Goal: Transaction & Acquisition: Purchase product/service

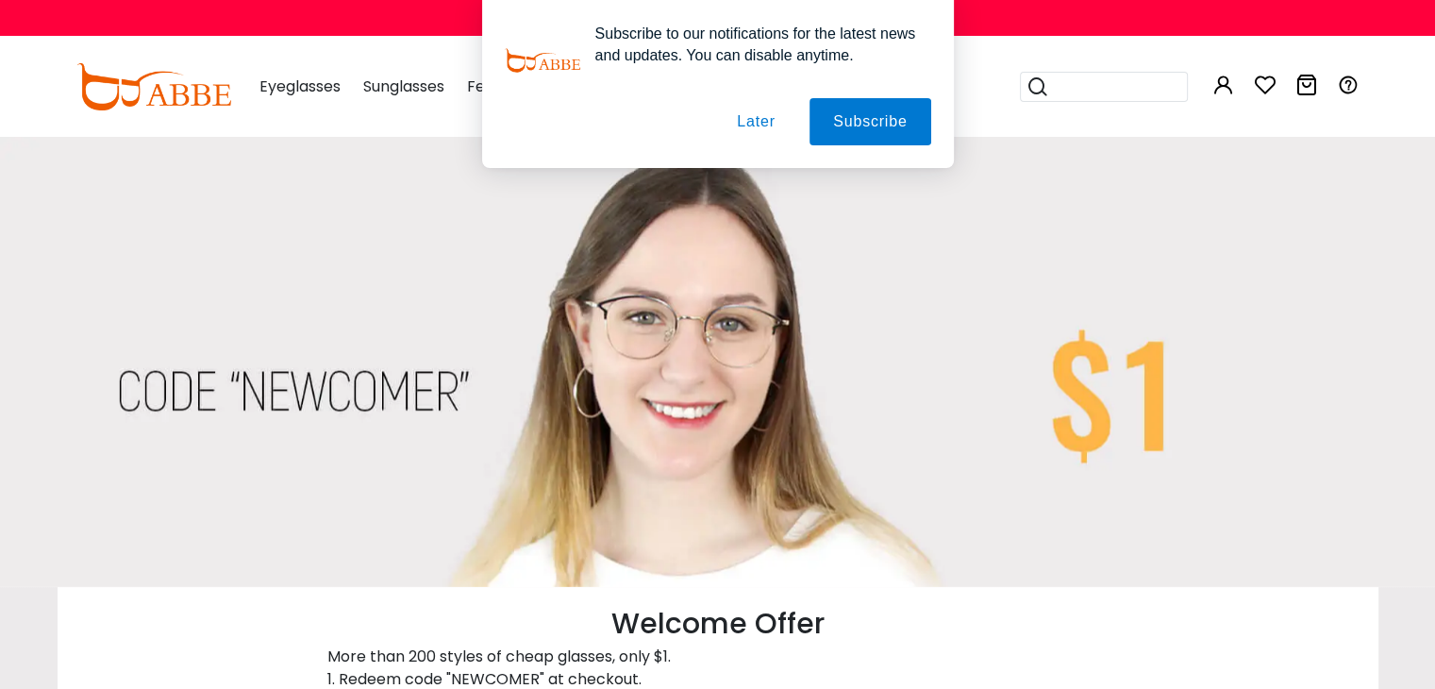
click at [308, 84] on div "Subscribe to our notifications for the latest news and updates. You can disable…" at bounding box center [717, 84] width 1435 height 168
click at [766, 129] on button "Later" at bounding box center [755, 121] width 85 height 47
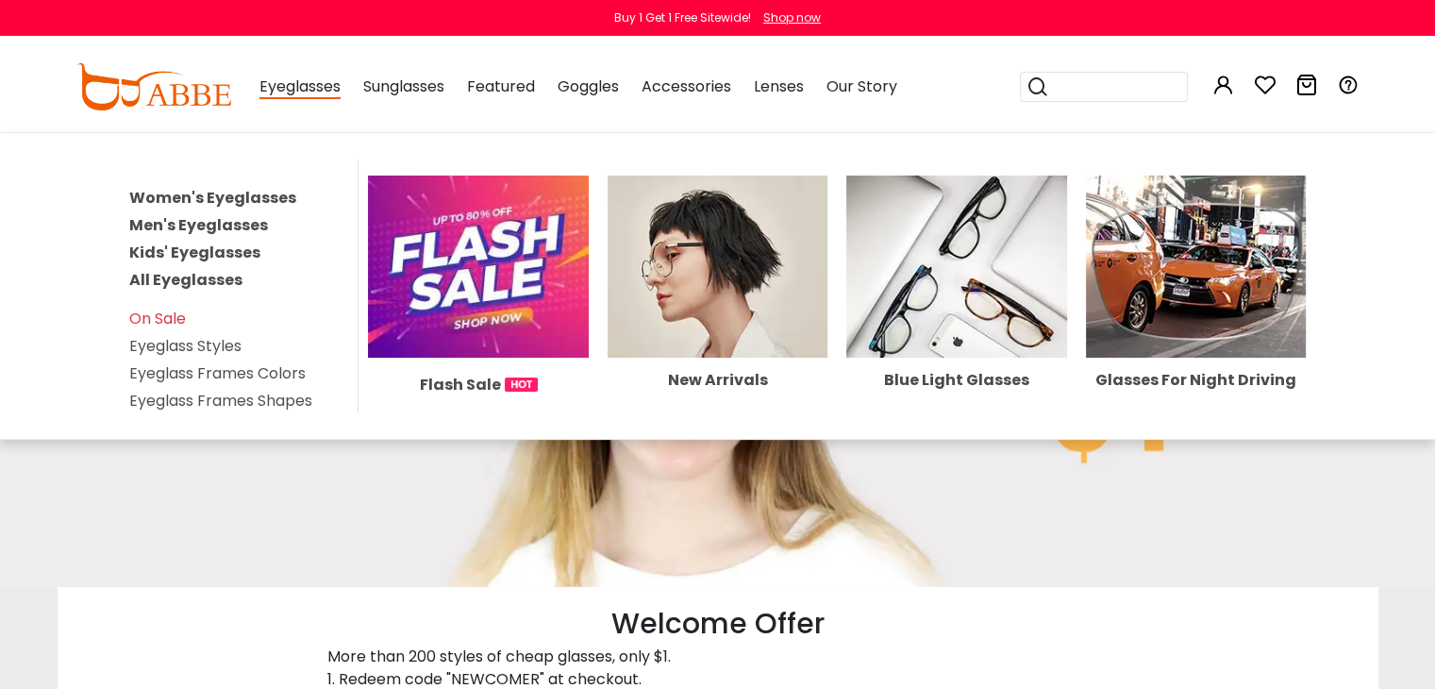
click at [309, 91] on span "Eyeglasses" at bounding box center [299, 87] width 81 height 24
click at [221, 197] on link "Women's Eyeglasses" at bounding box center [212, 198] width 167 height 22
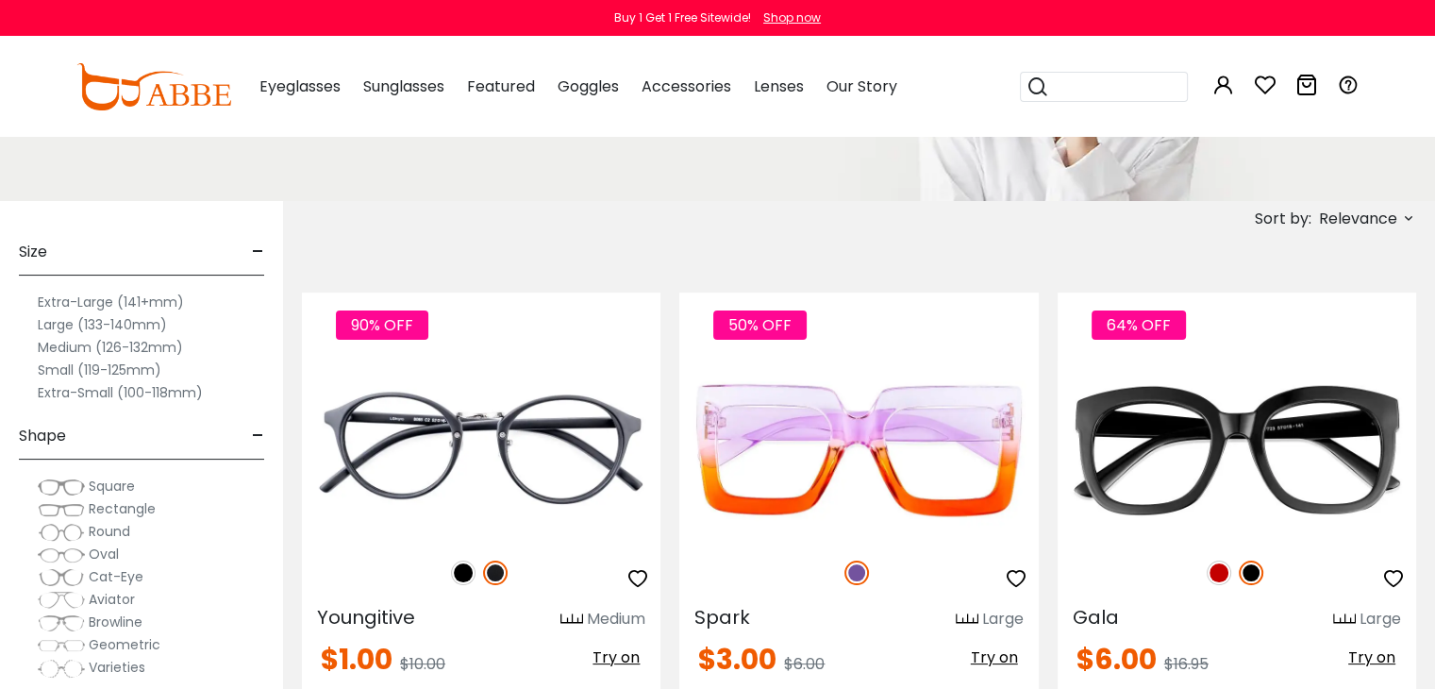
scroll to position [226, 0]
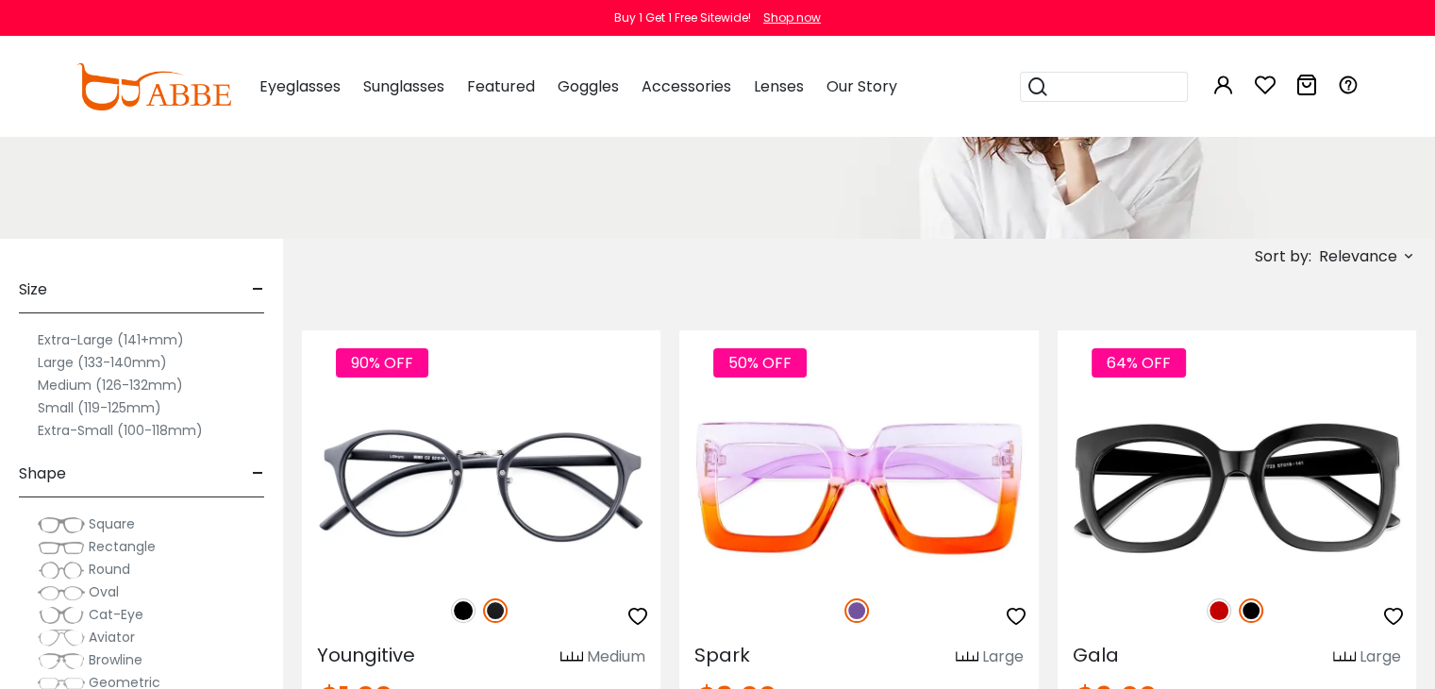
click at [68, 384] on label "Medium (126-132mm)" at bounding box center [110, 385] width 145 height 23
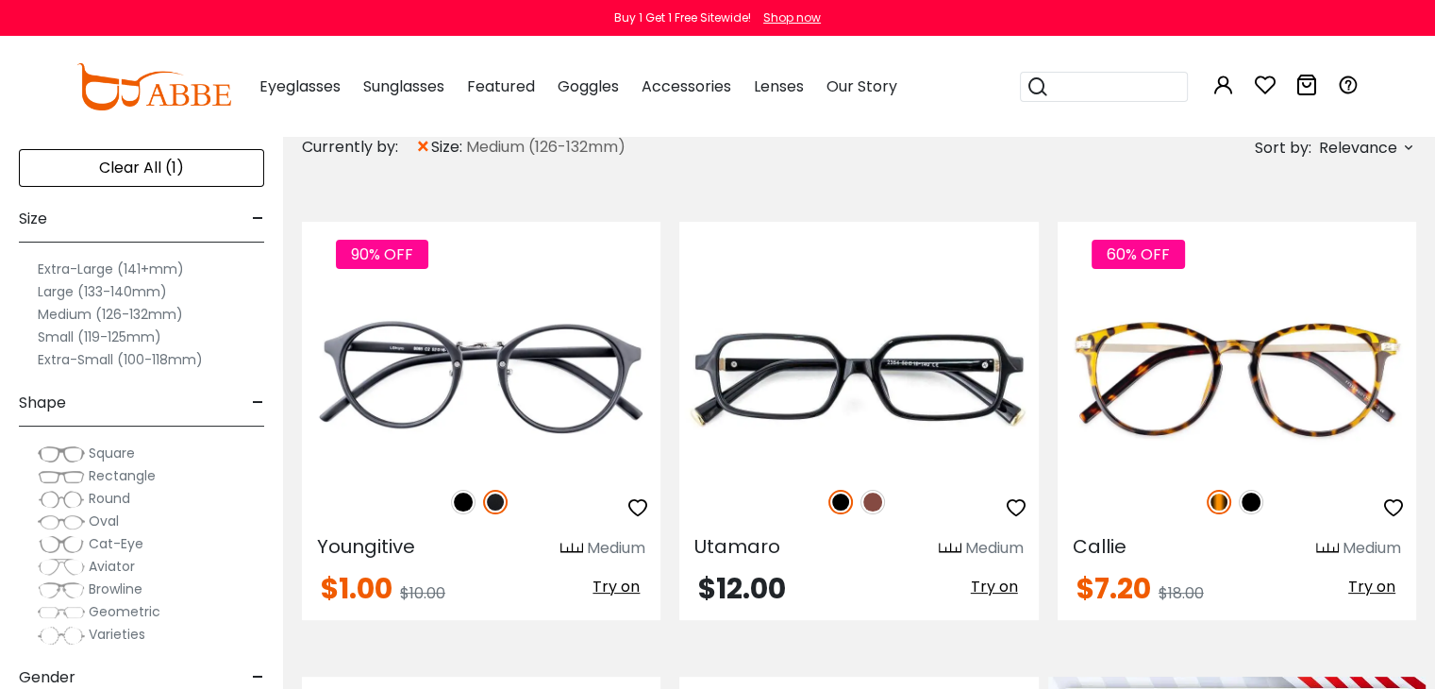
scroll to position [340, 0]
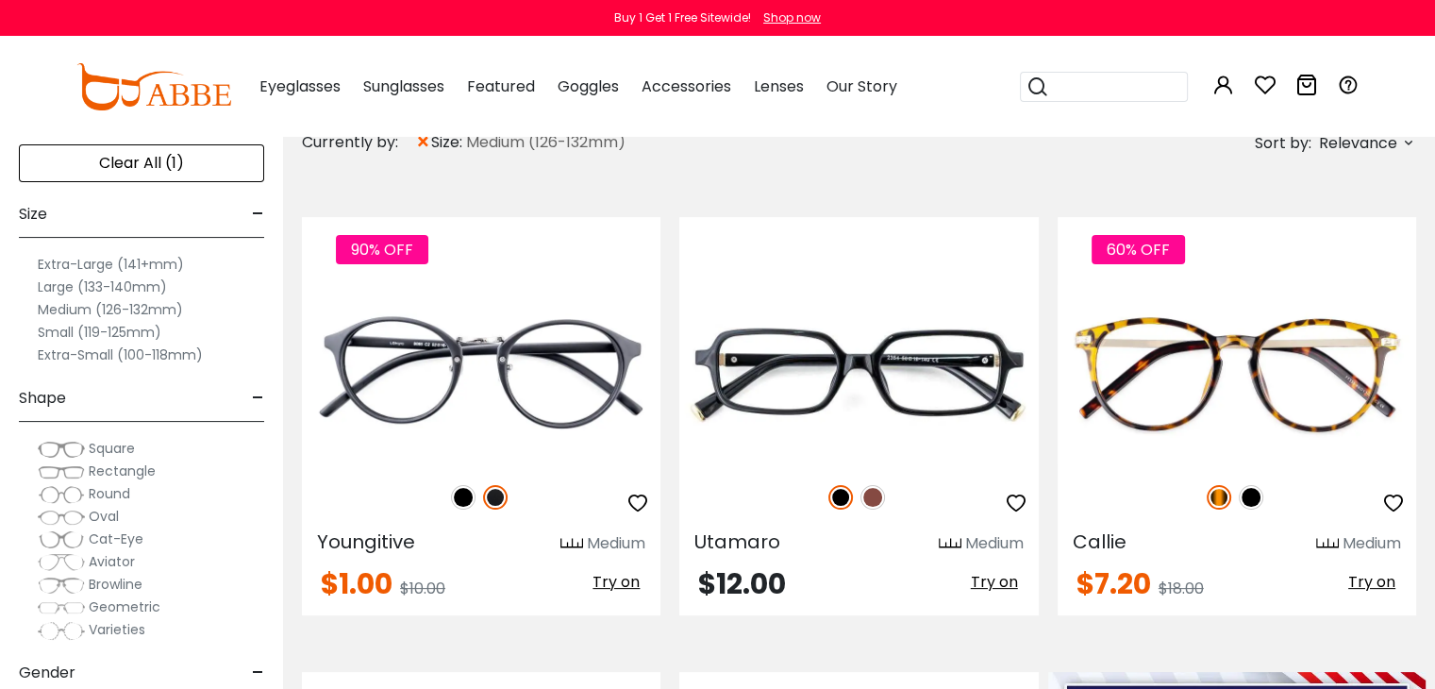
click at [69, 326] on label "Small (119-125mm)" at bounding box center [100, 332] width 124 height 23
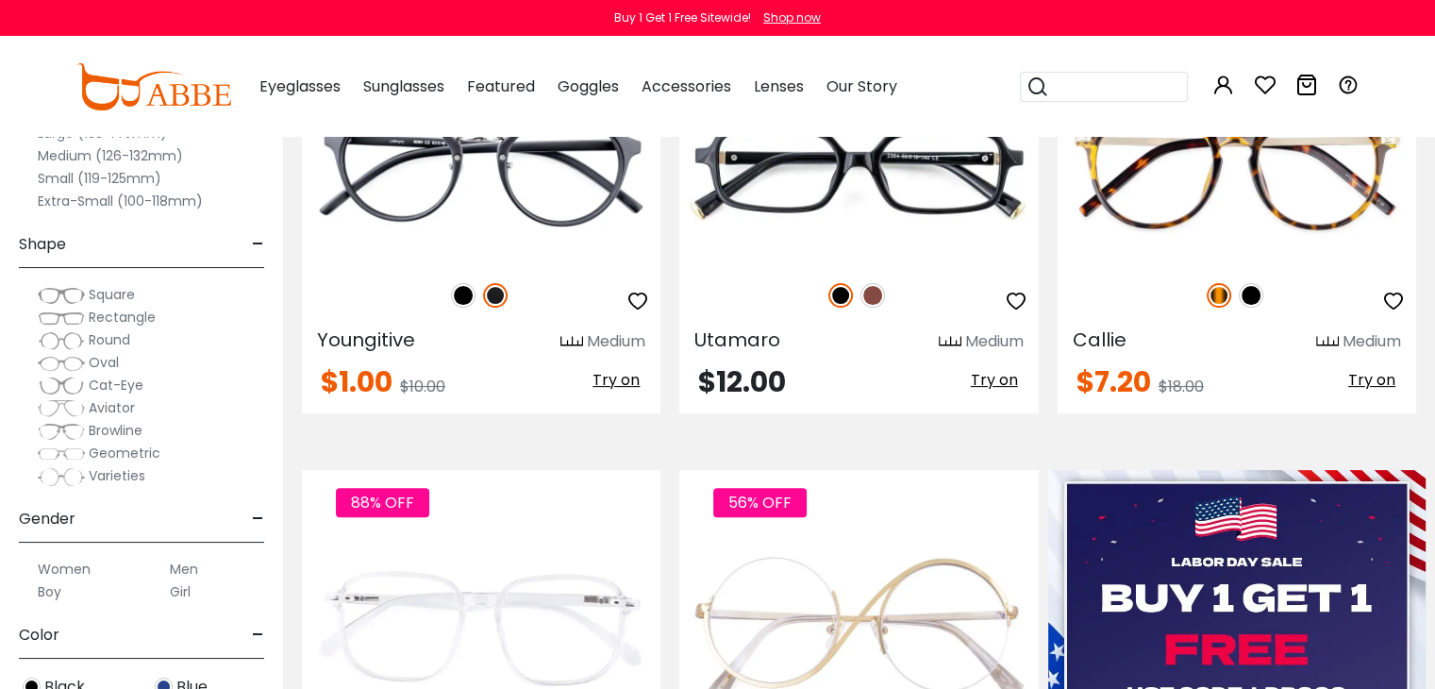
scroll to position [566, 0]
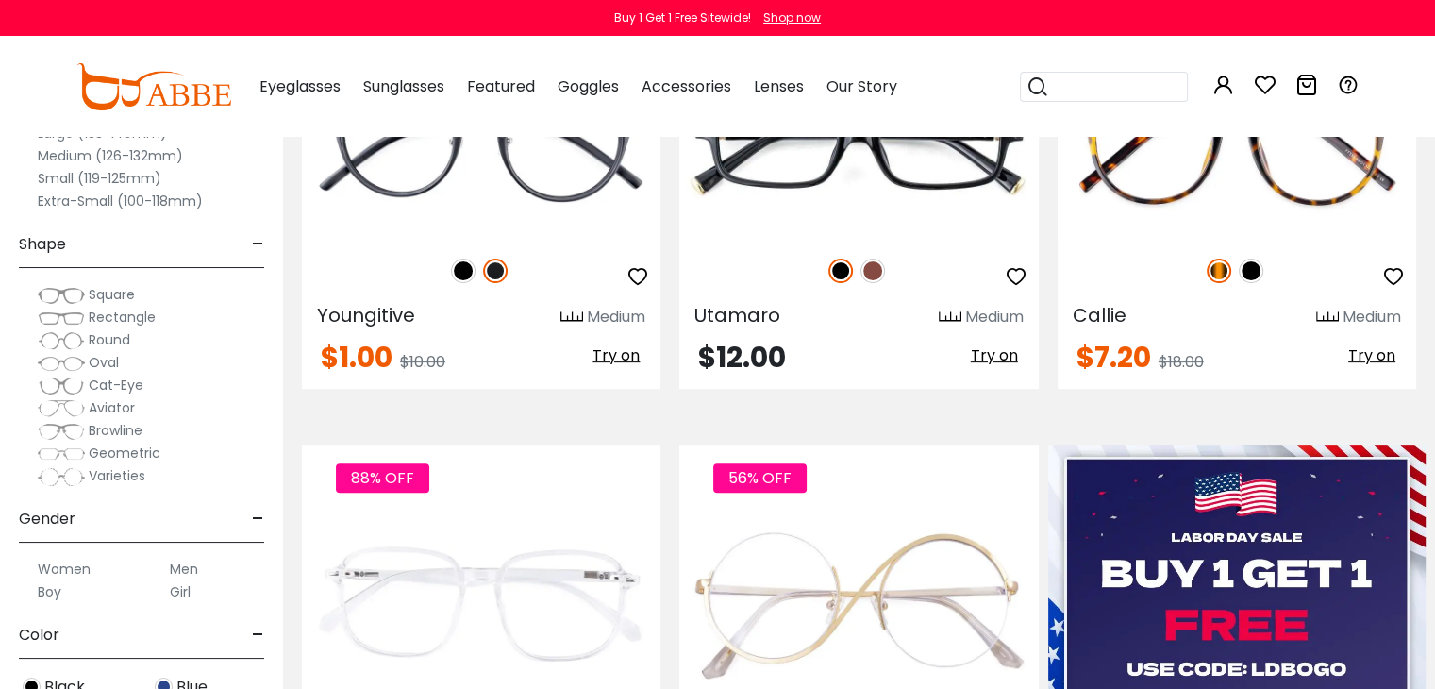
click at [58, 294] on img at bounding box center [61, 295] width 47 height 19
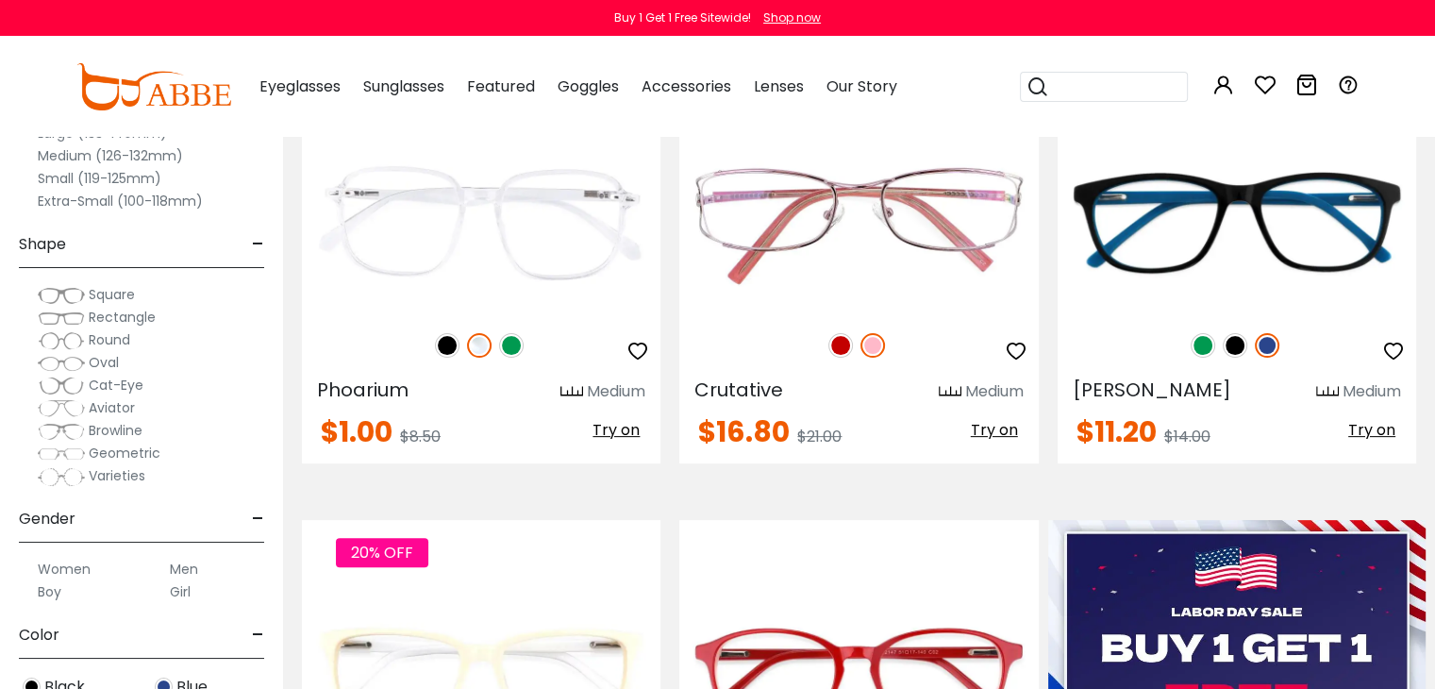
scroll to position [604, 0]
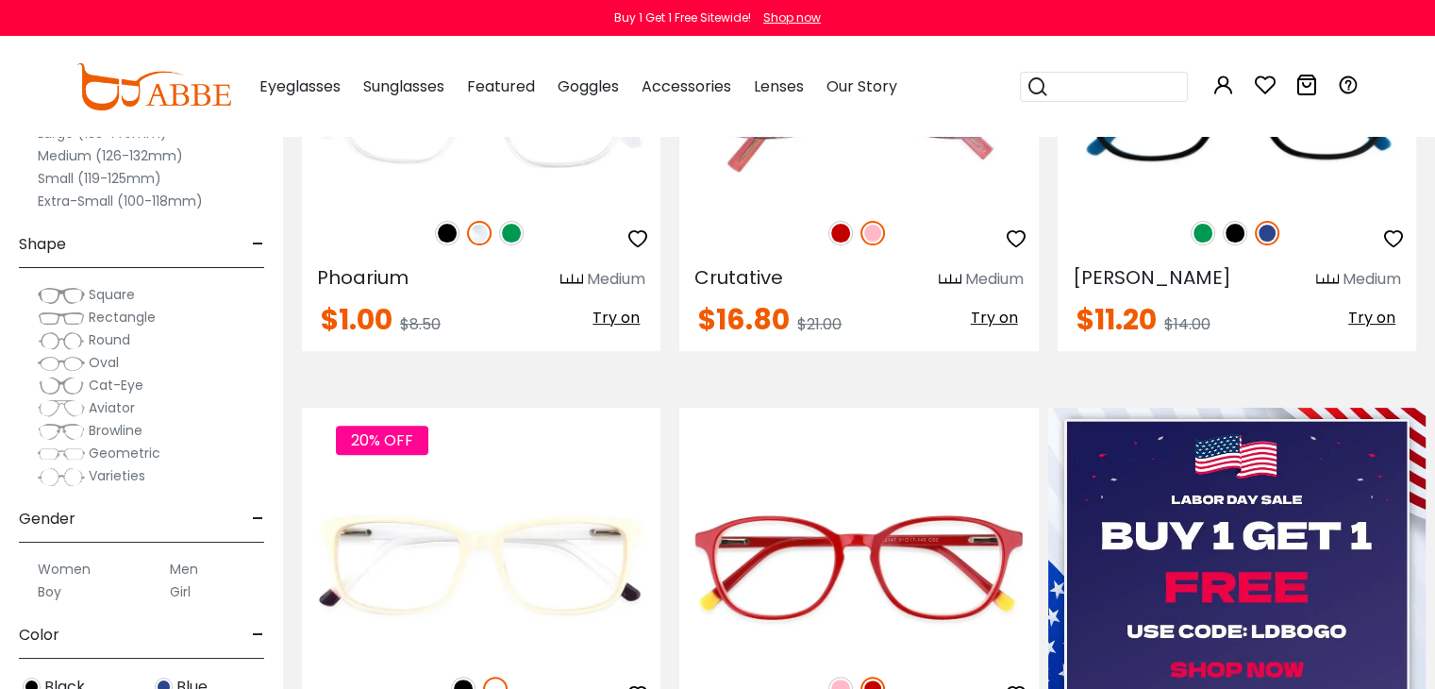
click at [63, 359] on img at bounding box center [61, 363] width 47 height 19
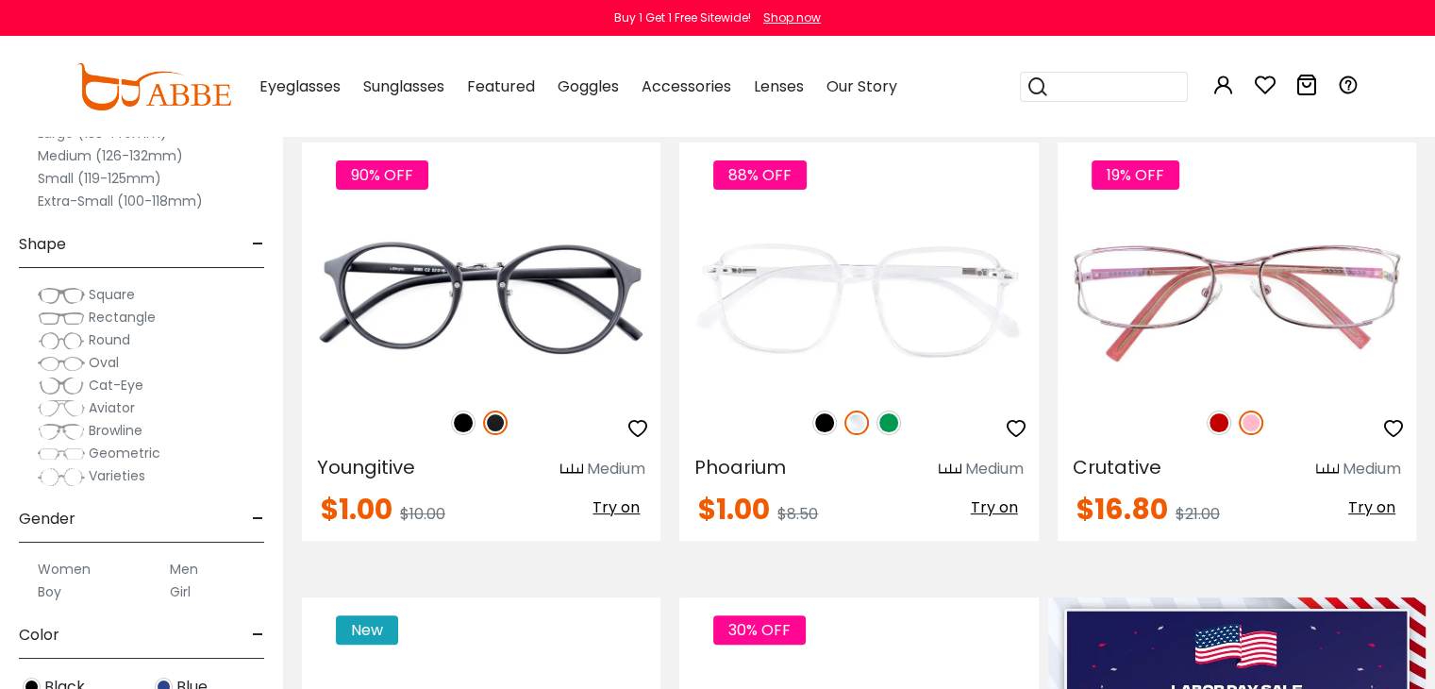
scroll to position [415, 0]
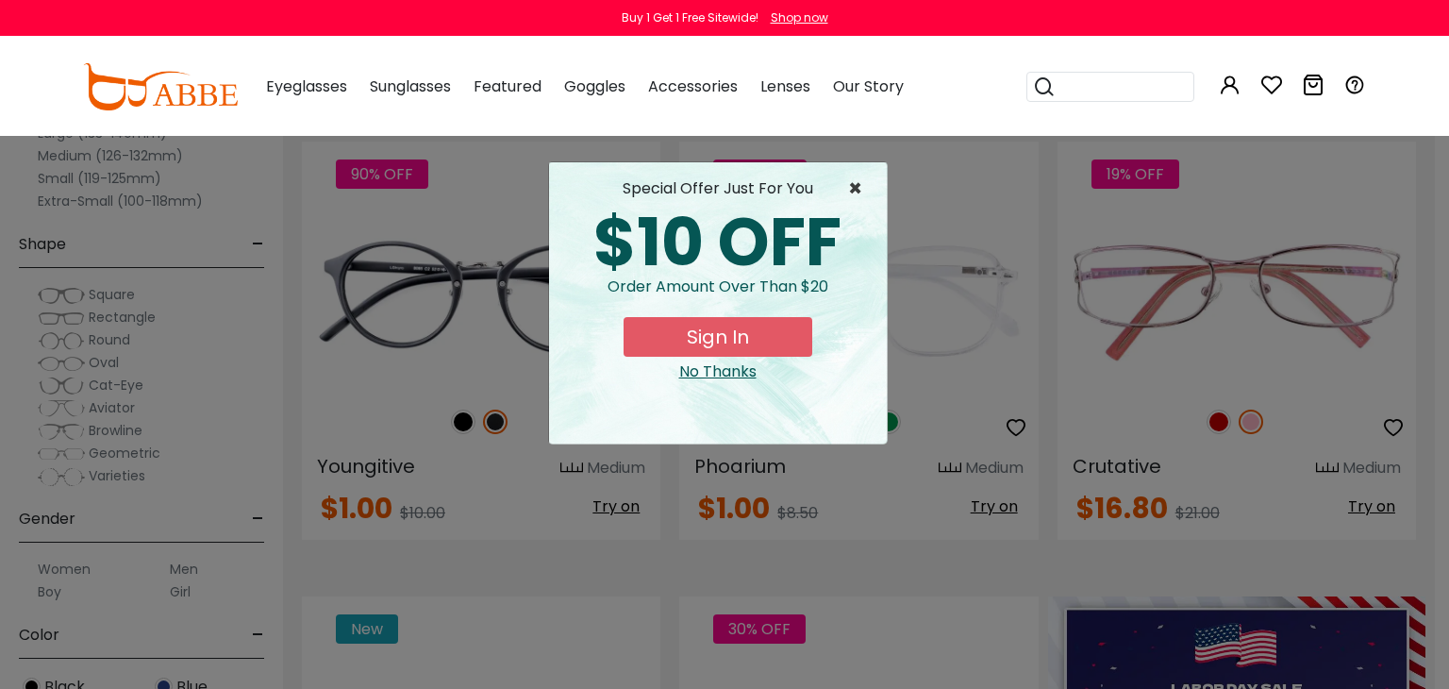
click at [853, 186] on span "×" at bounding box center [860, 188] width 24 height 23
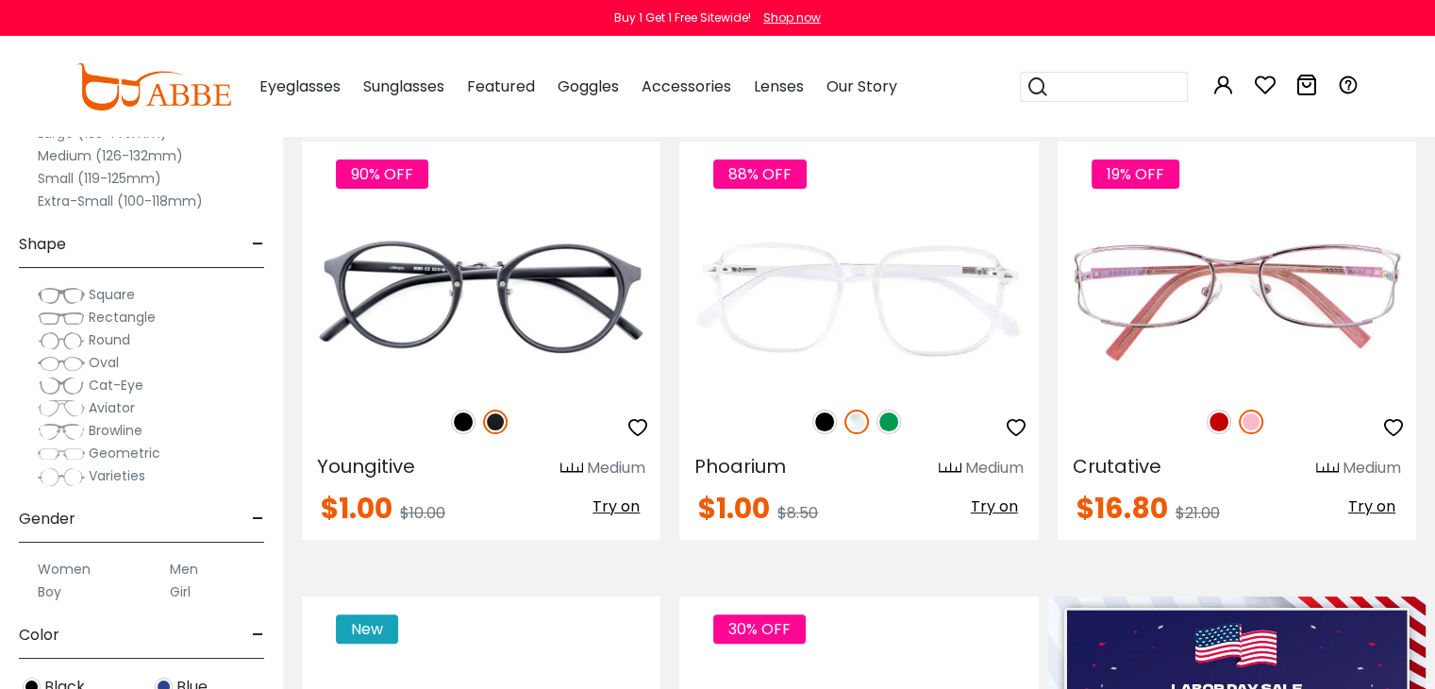
click at [94, 383] on span "Cat-Eye" at bounding box center [116, 385] width 55 height 19
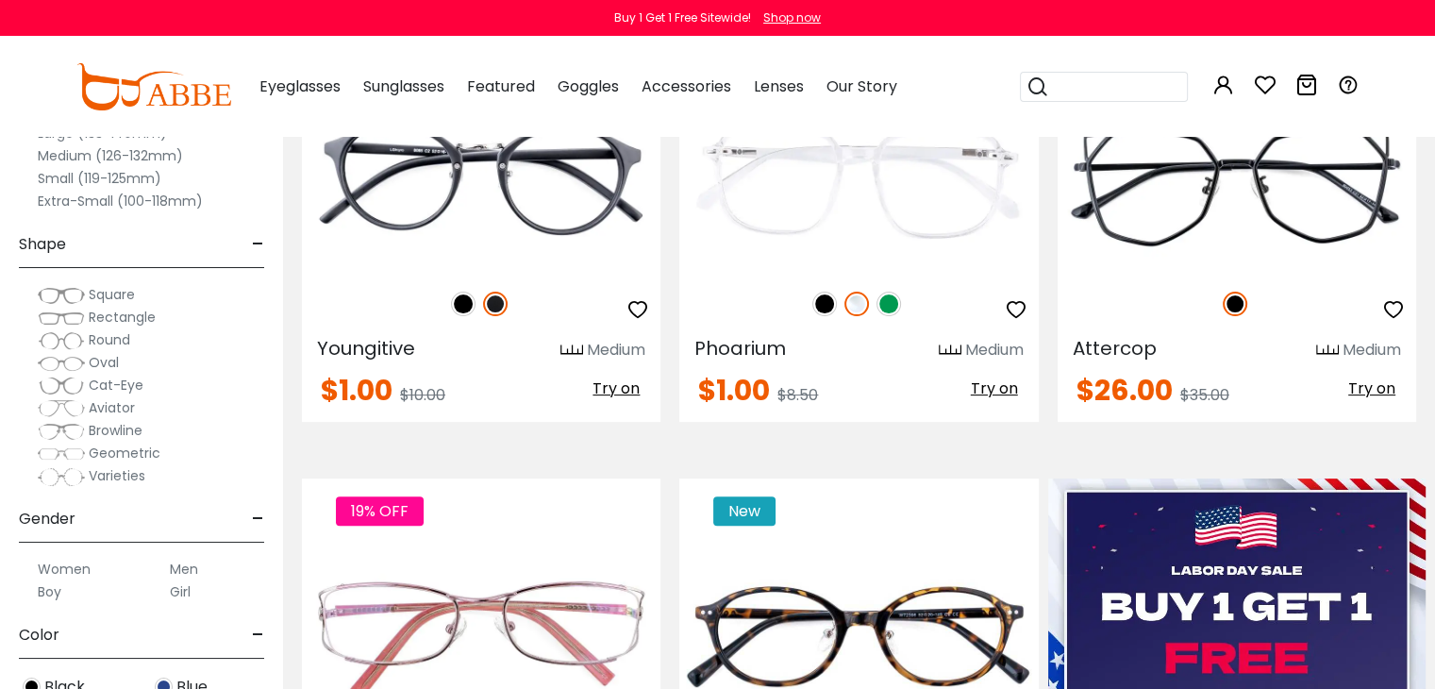
scroll to position [604, 0]
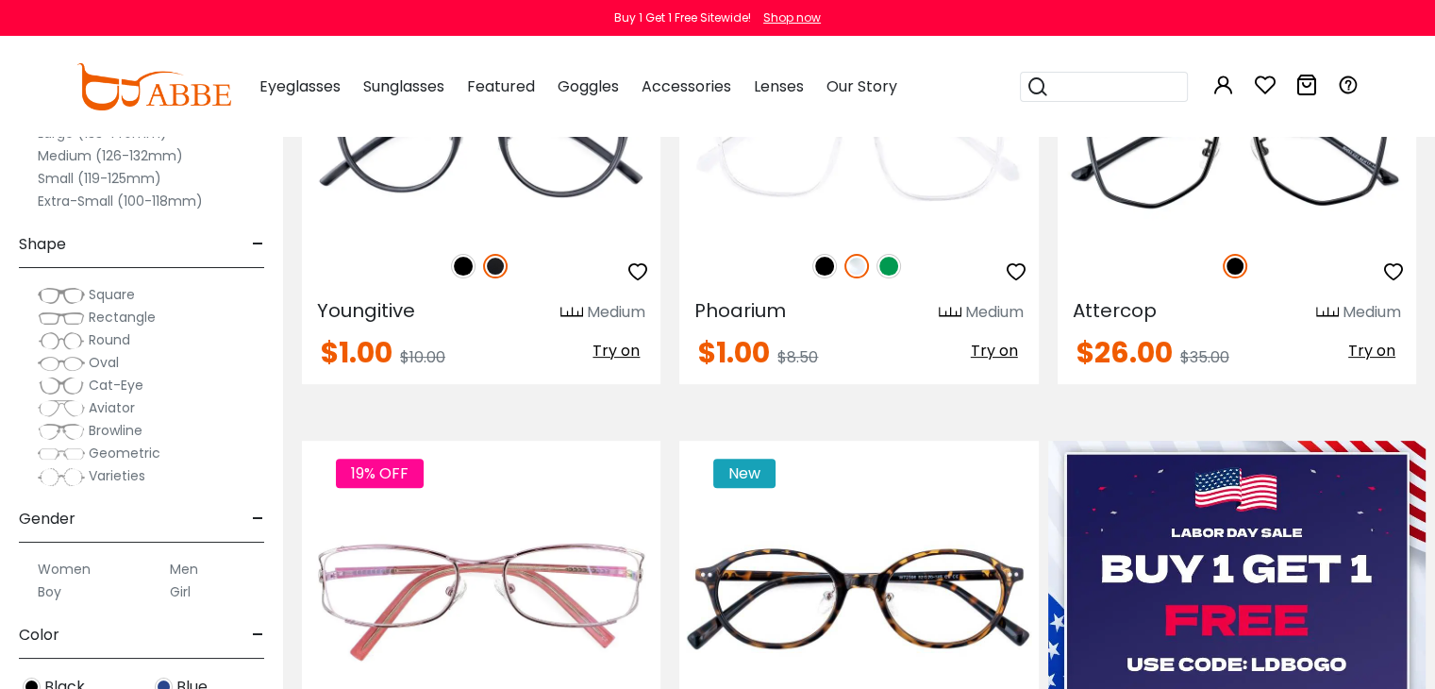
click at [163, 509] on div "Gender -" at bounding box center [141, 515] width 245 height 56
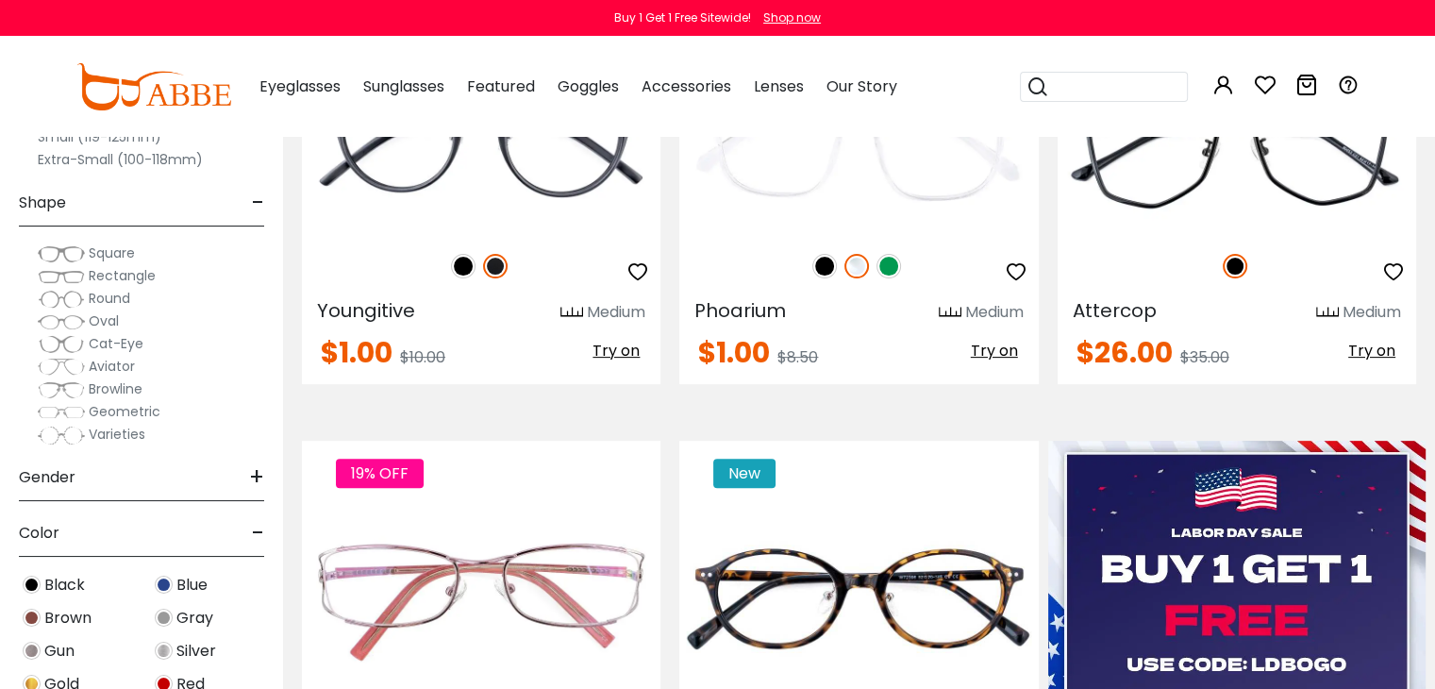
scroll to position [0, 0]
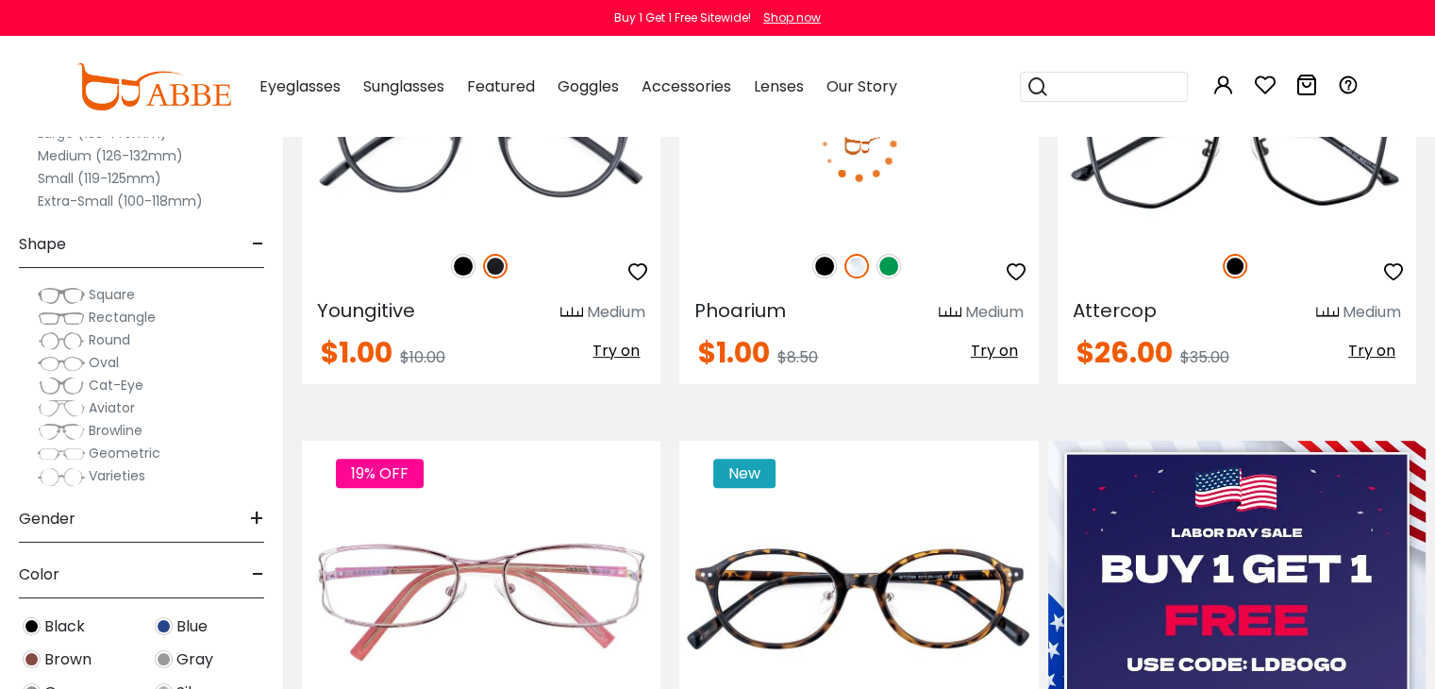
click at [981, 229] on img at bounding box center [858, 143] width 359 height 179
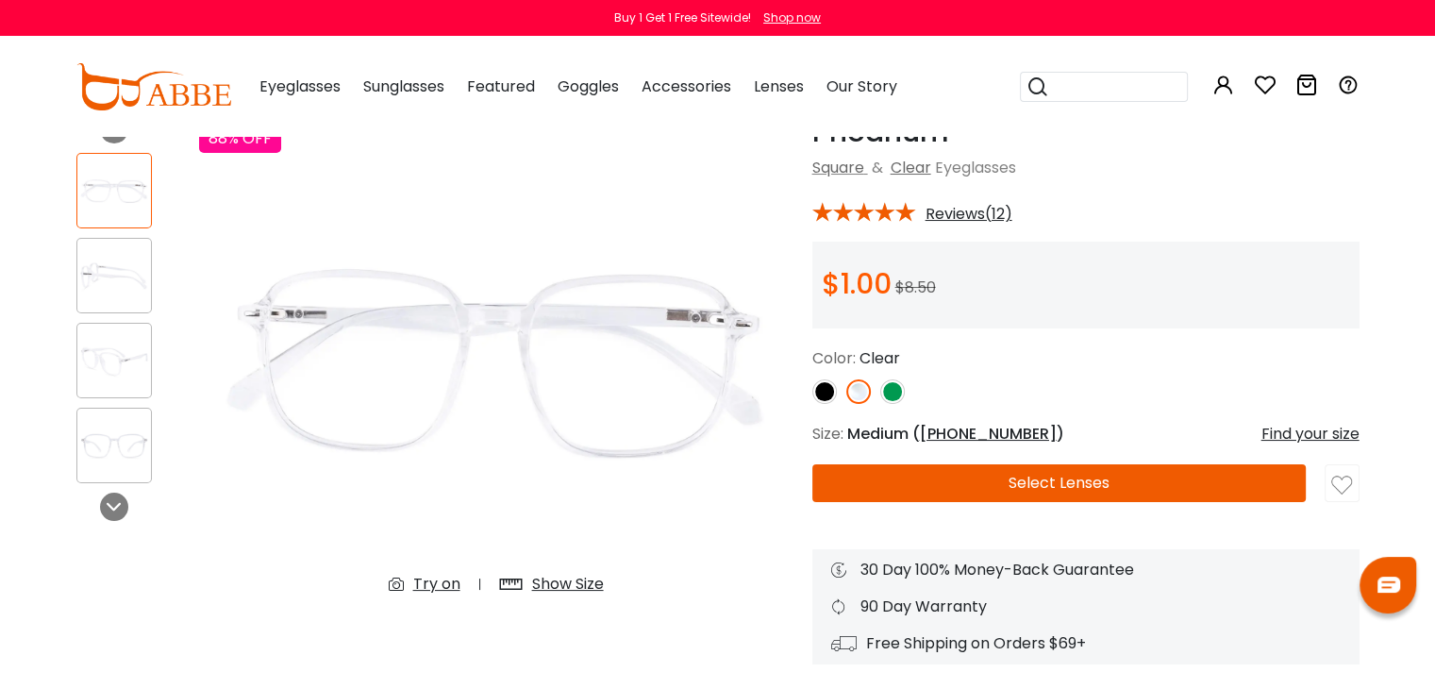
scroll to position [92, 0]
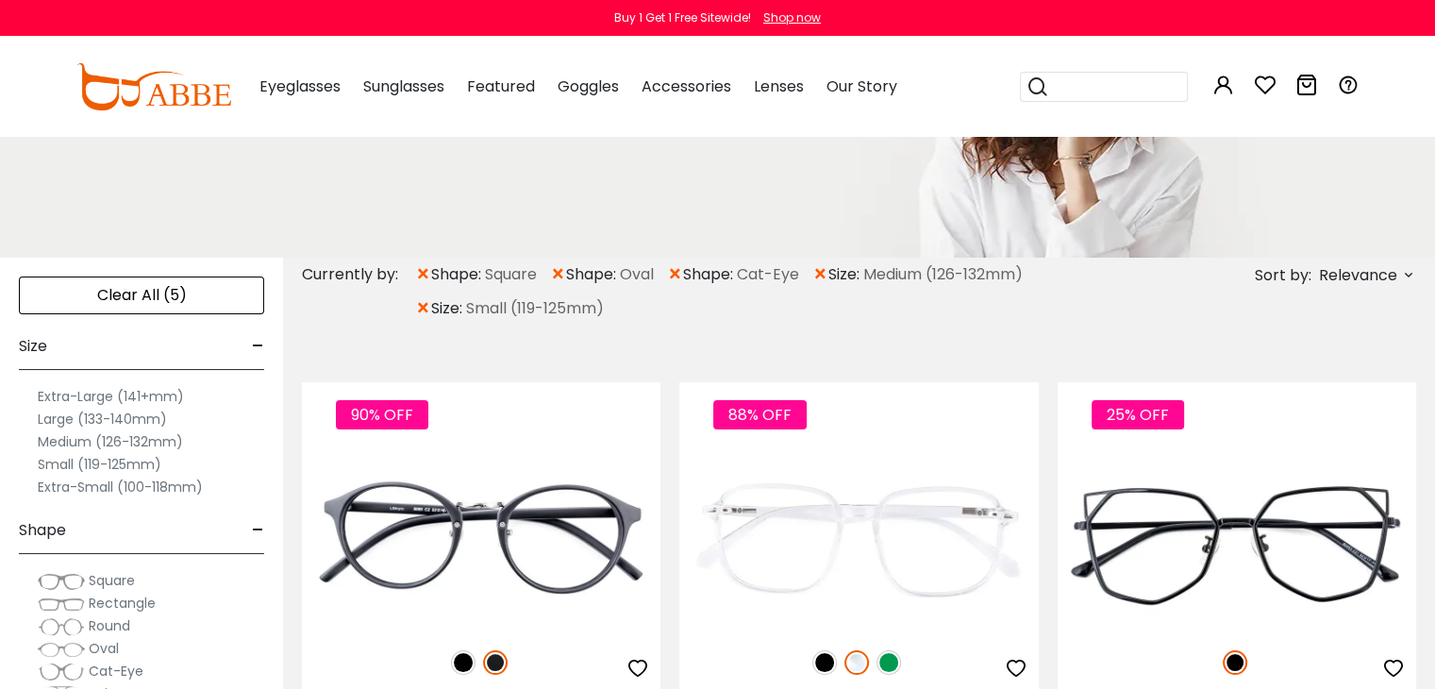
click at [1401, 279] on icon at bounding box center [1408, 274] width 15 height 15
click at [1270, 401] on label "Prices Low To High" at bounding box center [1338, 397] width 136 height 23
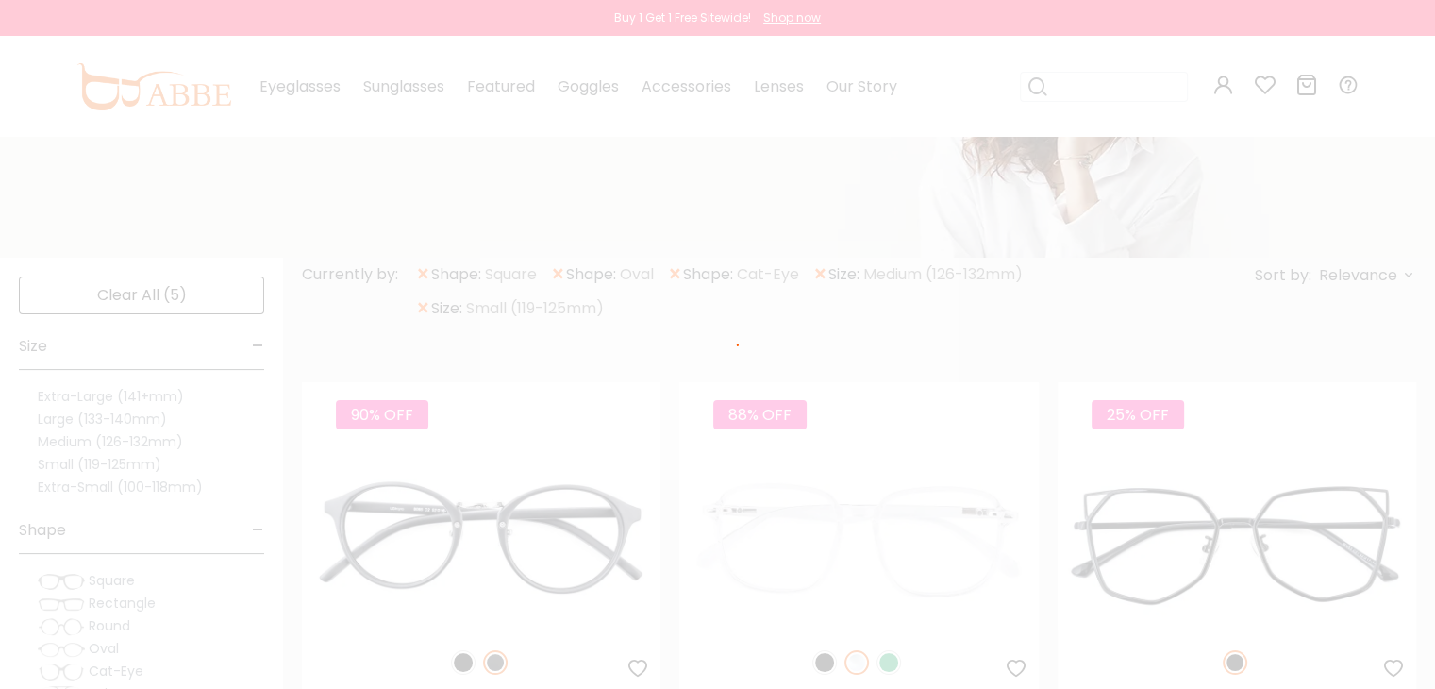
scroll to position [137, 0]
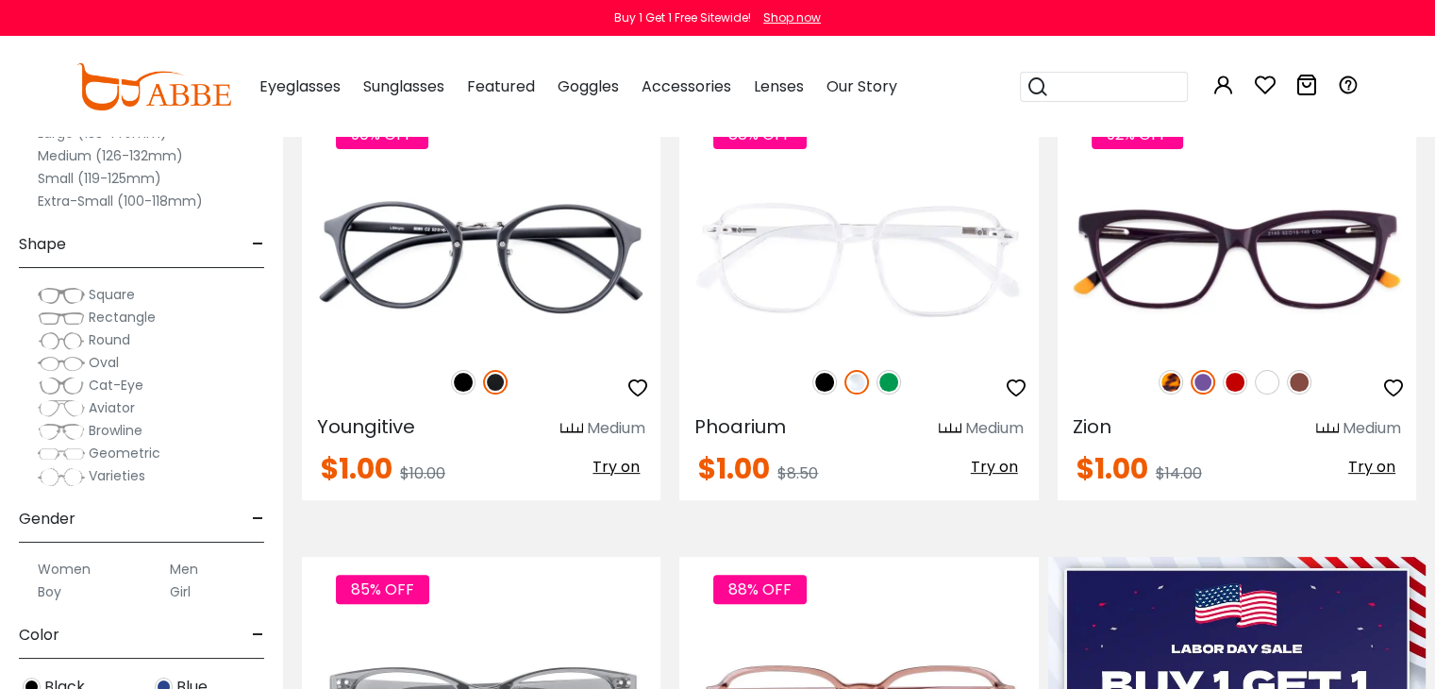
scroll to position [491, 0]
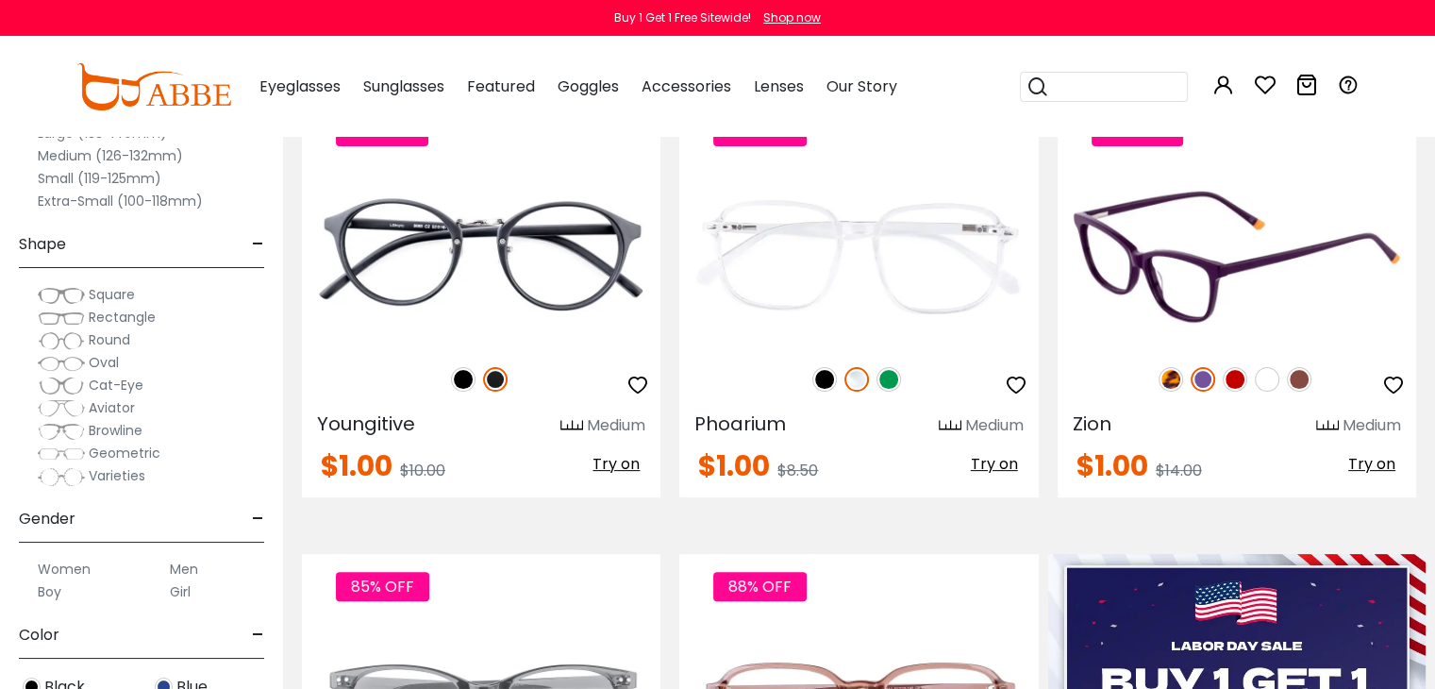
click at [1266, 378] on img at bounding box center [1267, 379] width 25 height 25
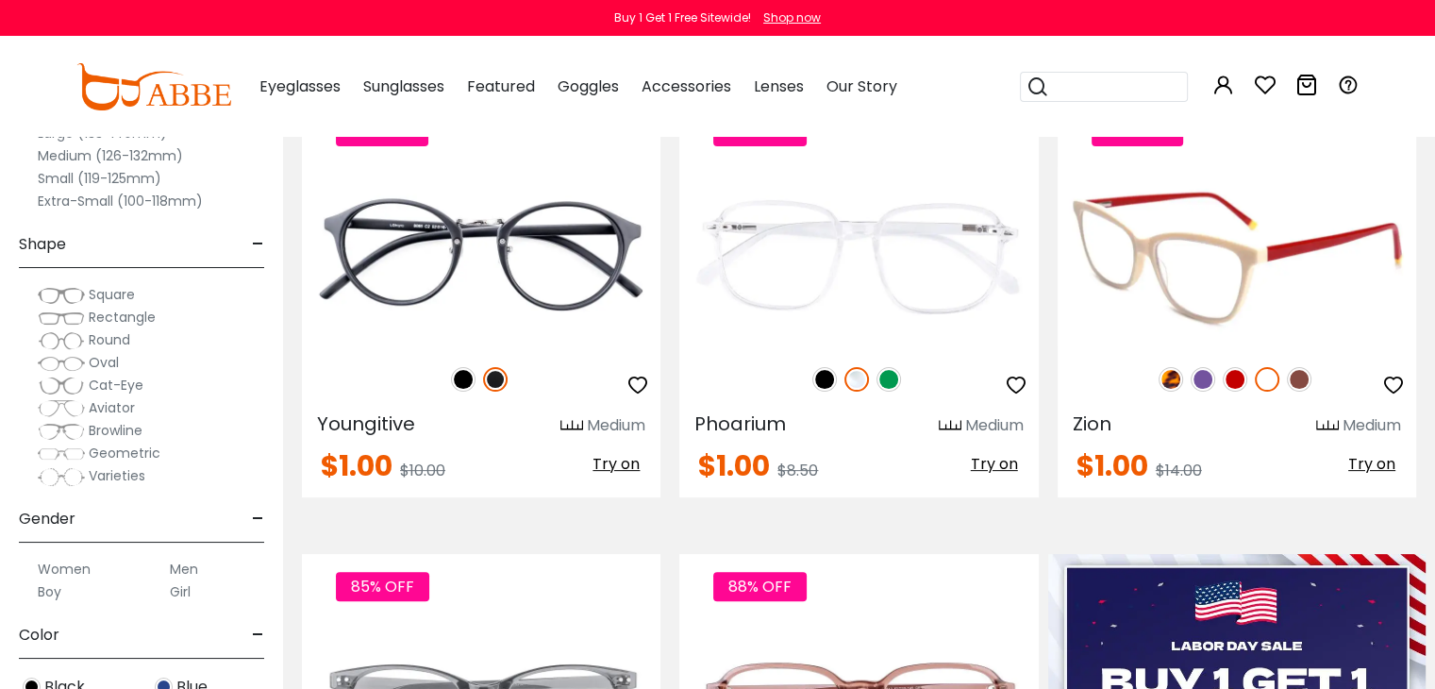
click at [1165, 371] on img at bounding box center [1171, 379] width 25 height 25
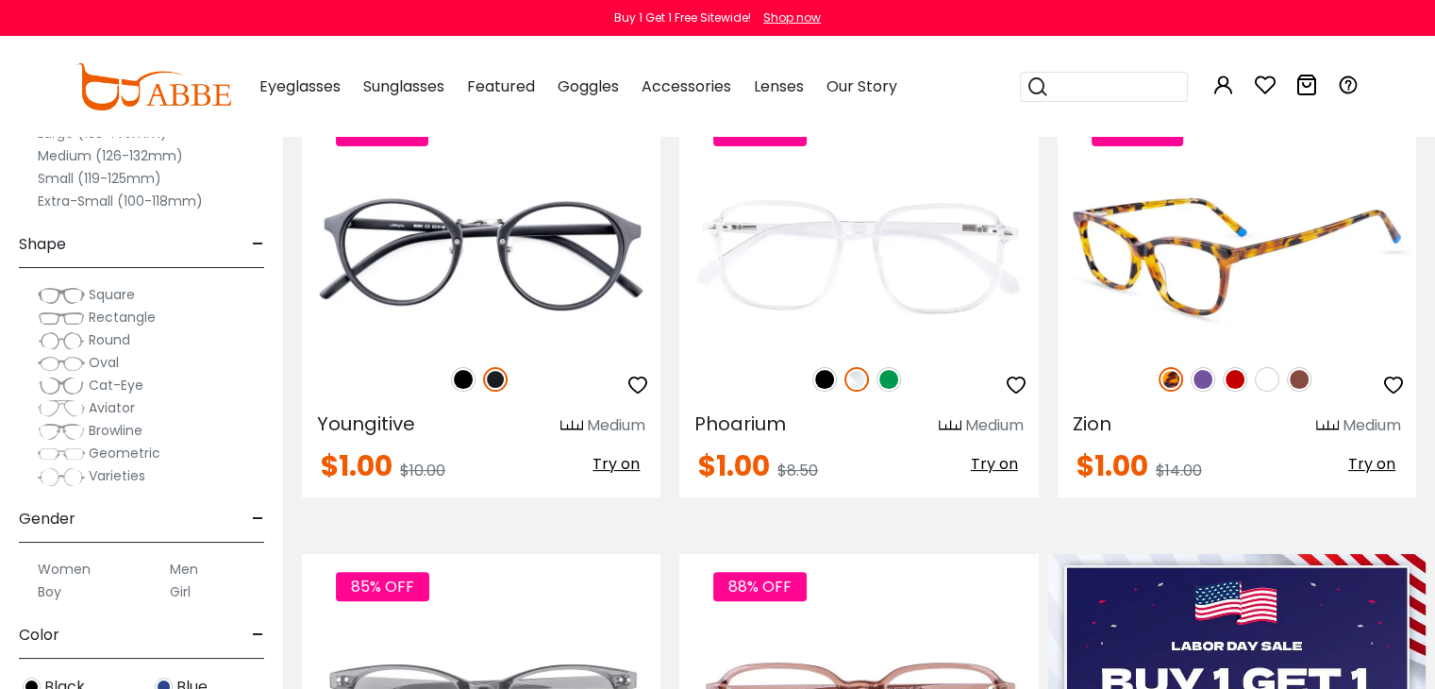
click at [1395, 375] on icon "button" at bounding box center [1393, 385] width 23 height 23
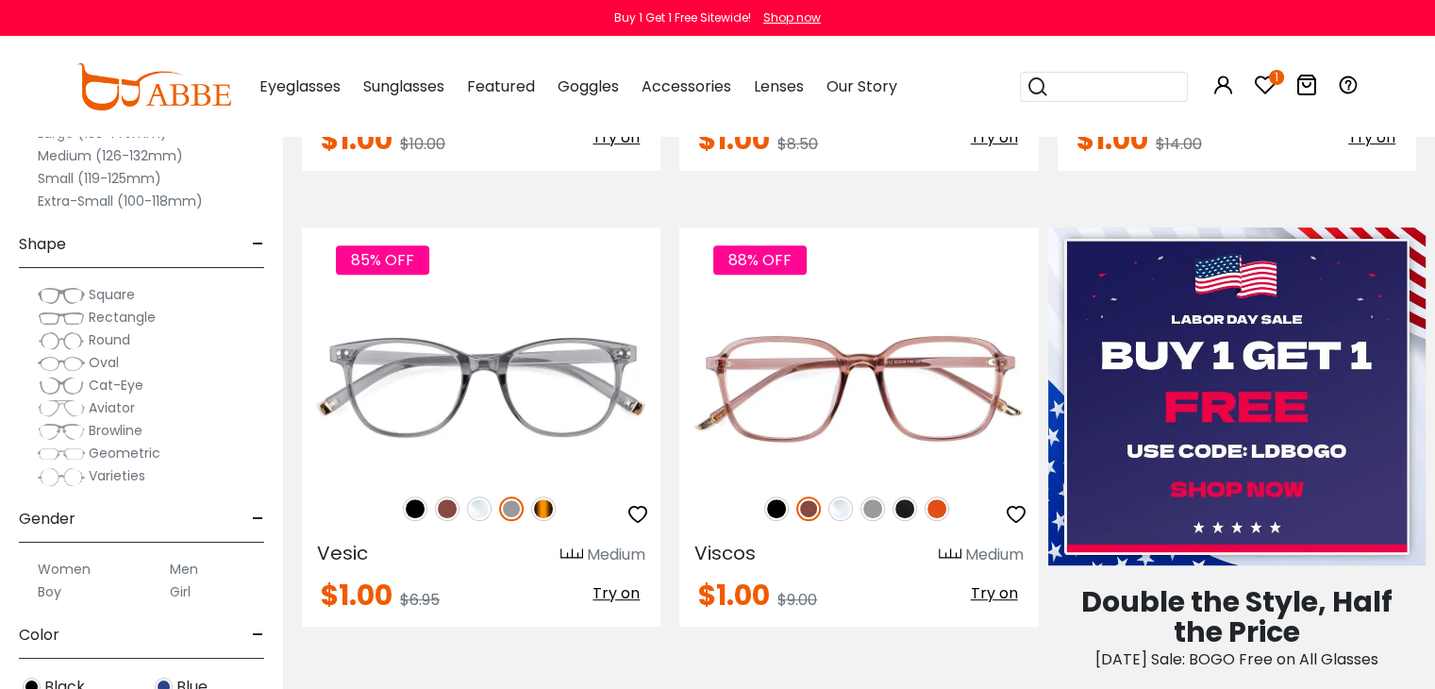
scroll to position [868, 0]
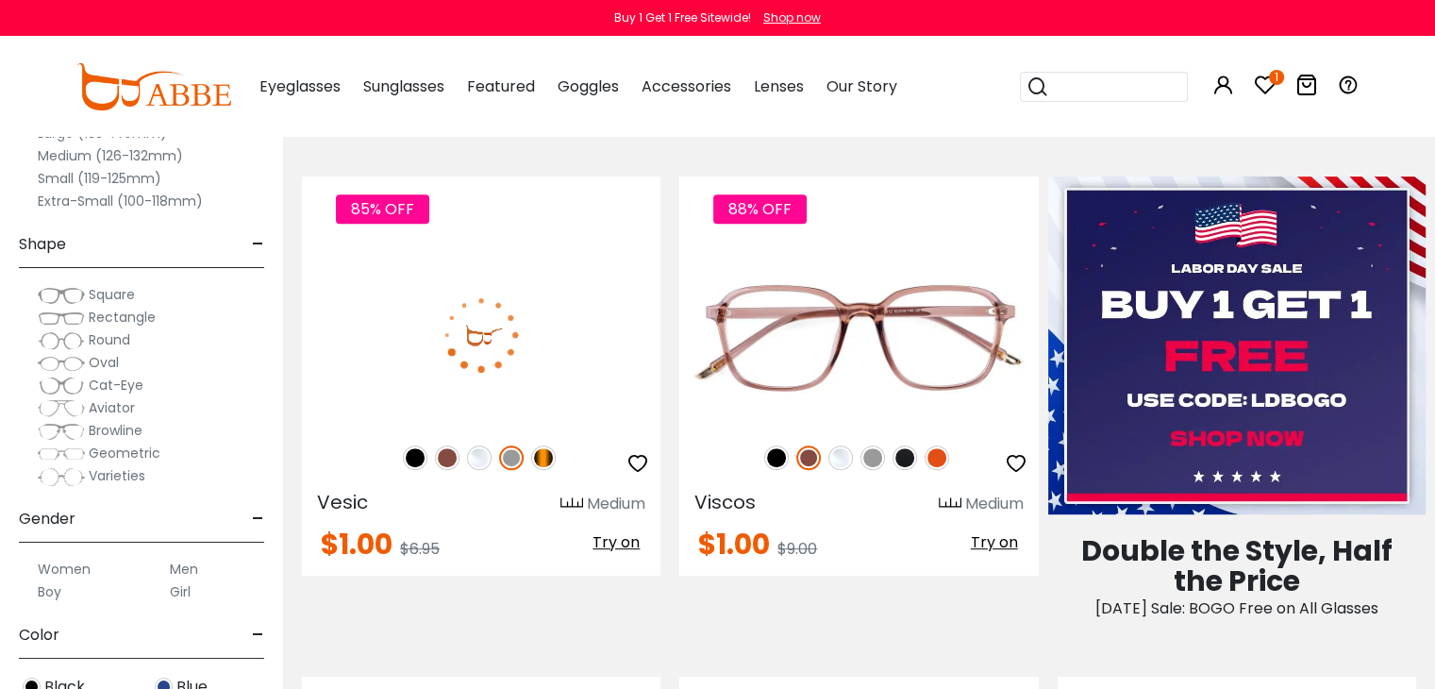
click at [472, 454] on img at bounding box center [479, 457] width 25 height 25
click at [635, 462] on icon "button" at bounding box center [637, 463] width 23 height 23
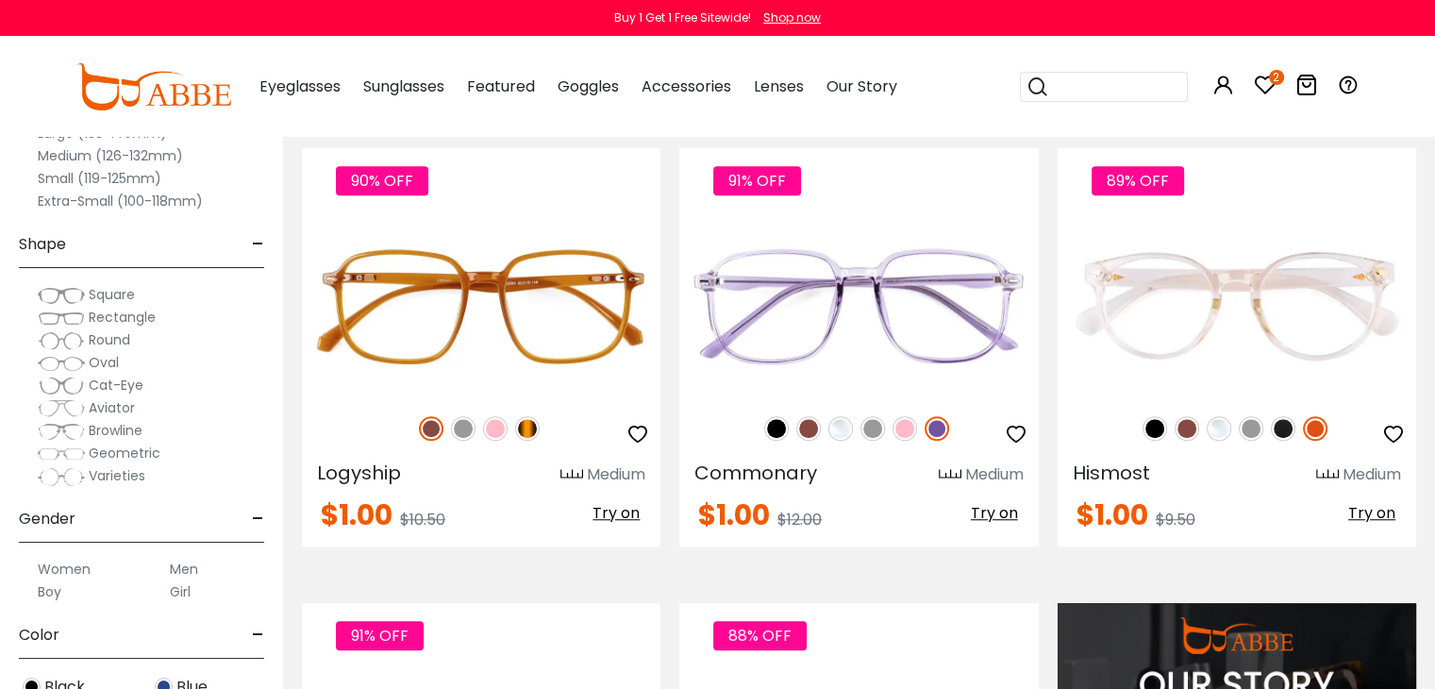
scroll to position [1434, 0]
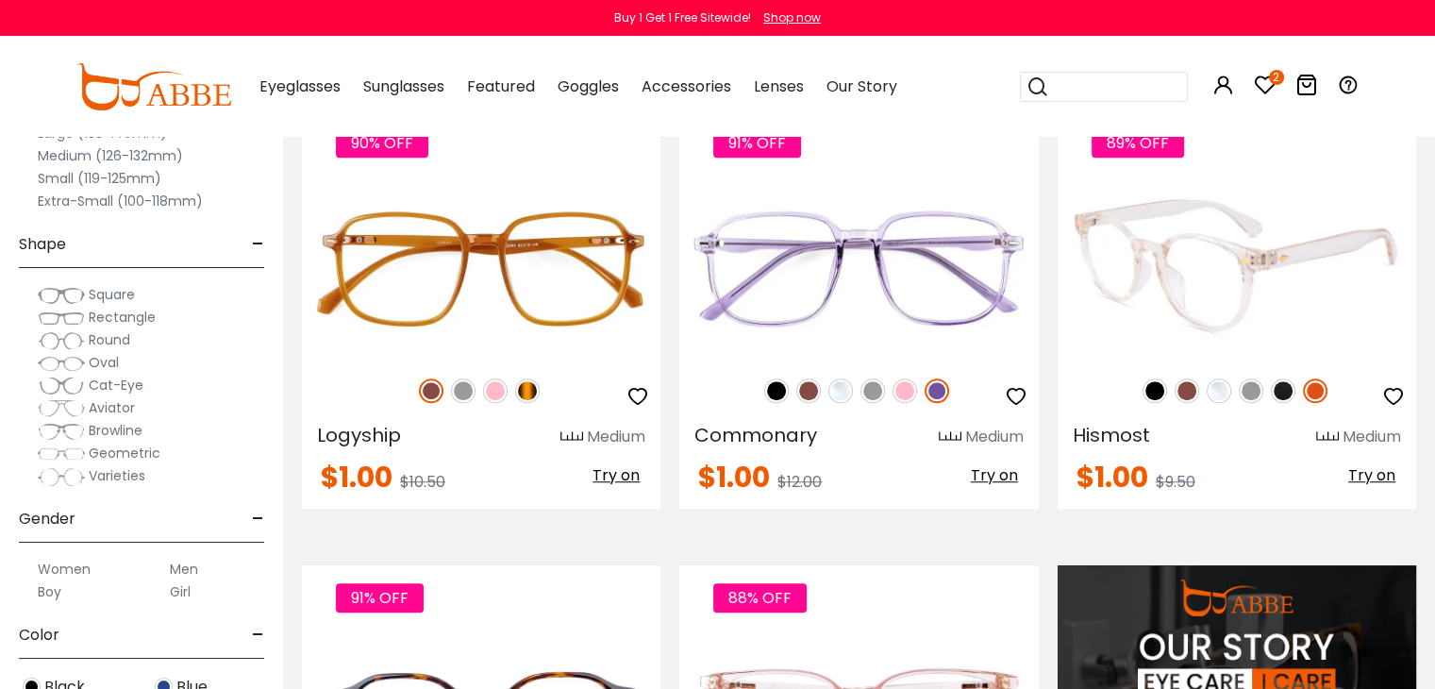
click at [1222, 390] on img at bounding box center [1219, 390] width 25 height 25
click at [1393, 396] on icon "button" at bounding box center [1393, 396] width 23 height 23
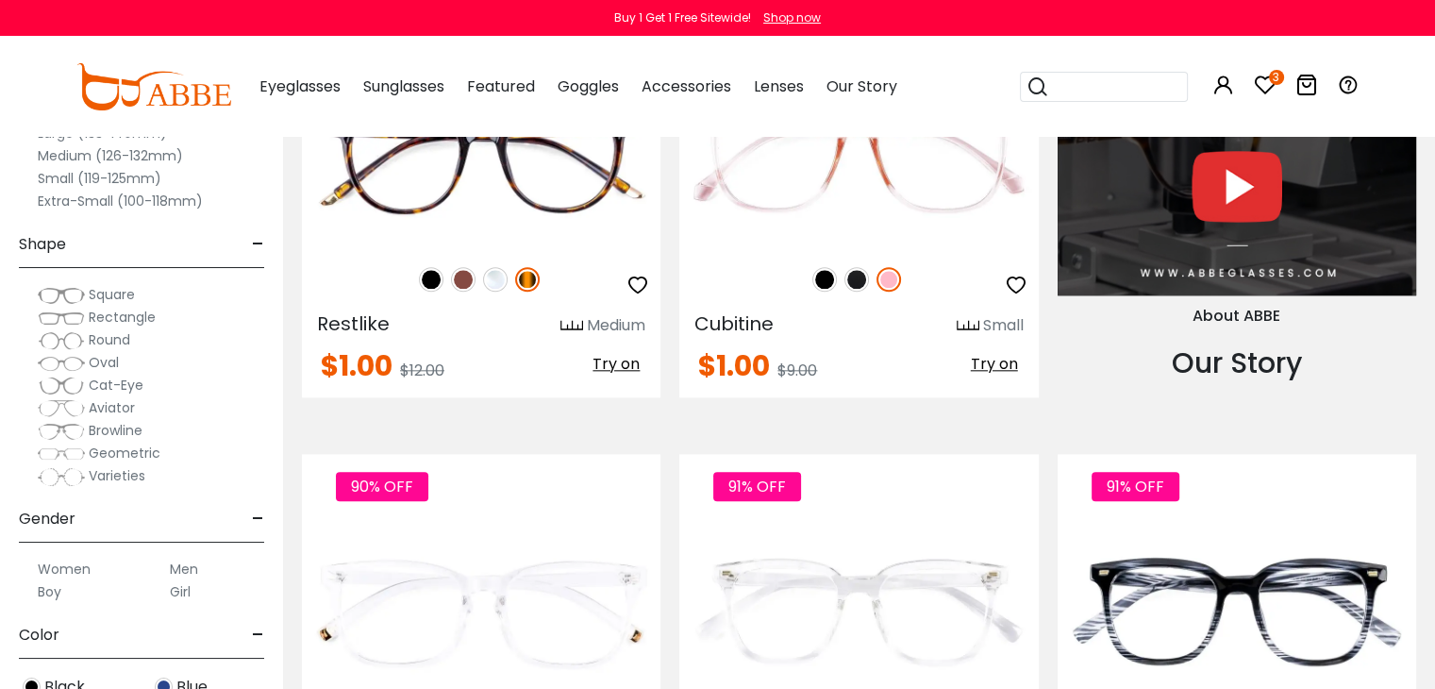
scroll to position [2113, 0]
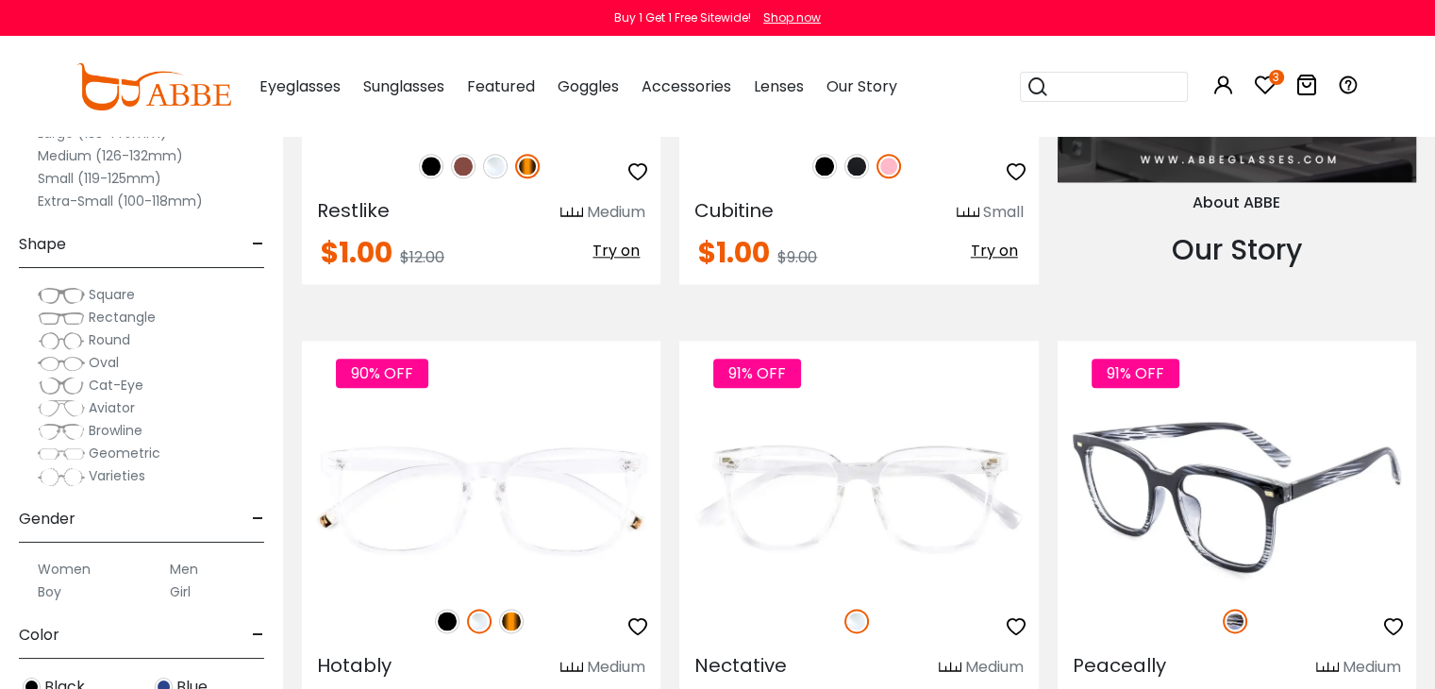
click at [1072, 570] on img at bounding box center [1237, 498] width 359 height 179
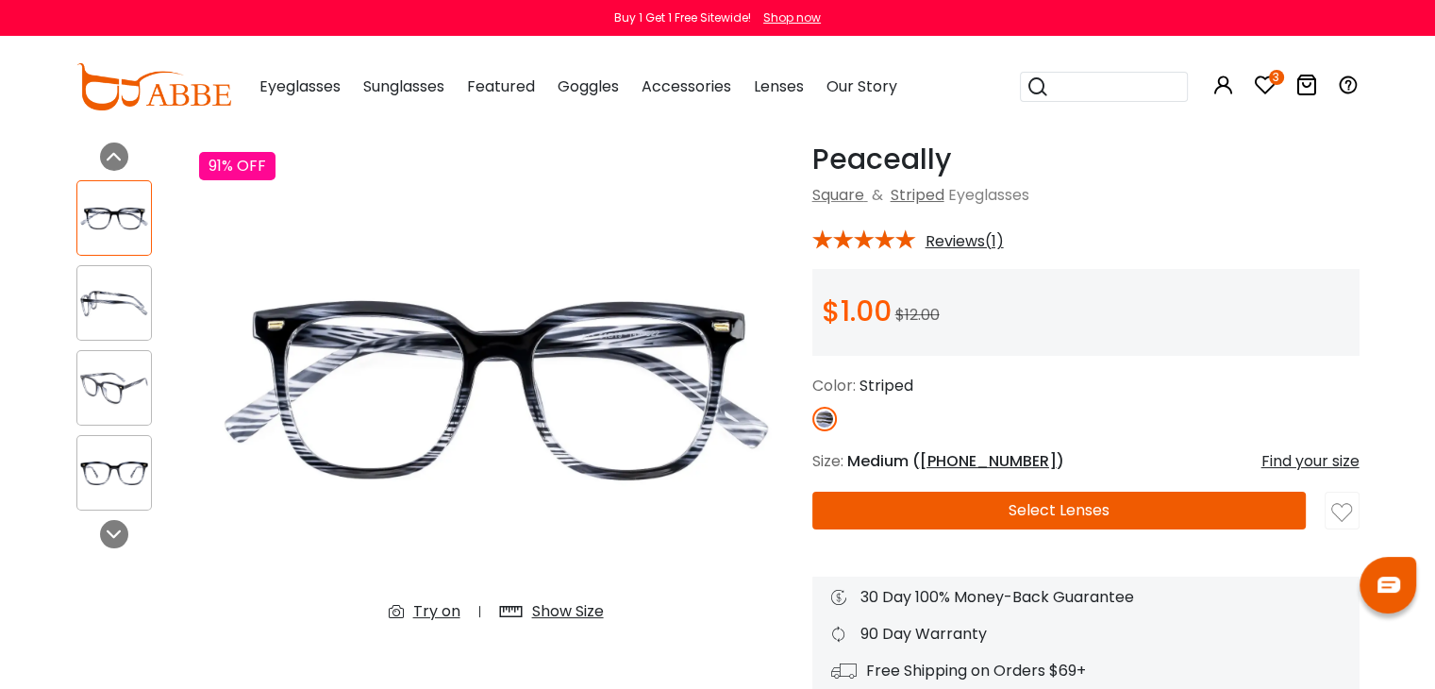
scroll to position [75, 0]
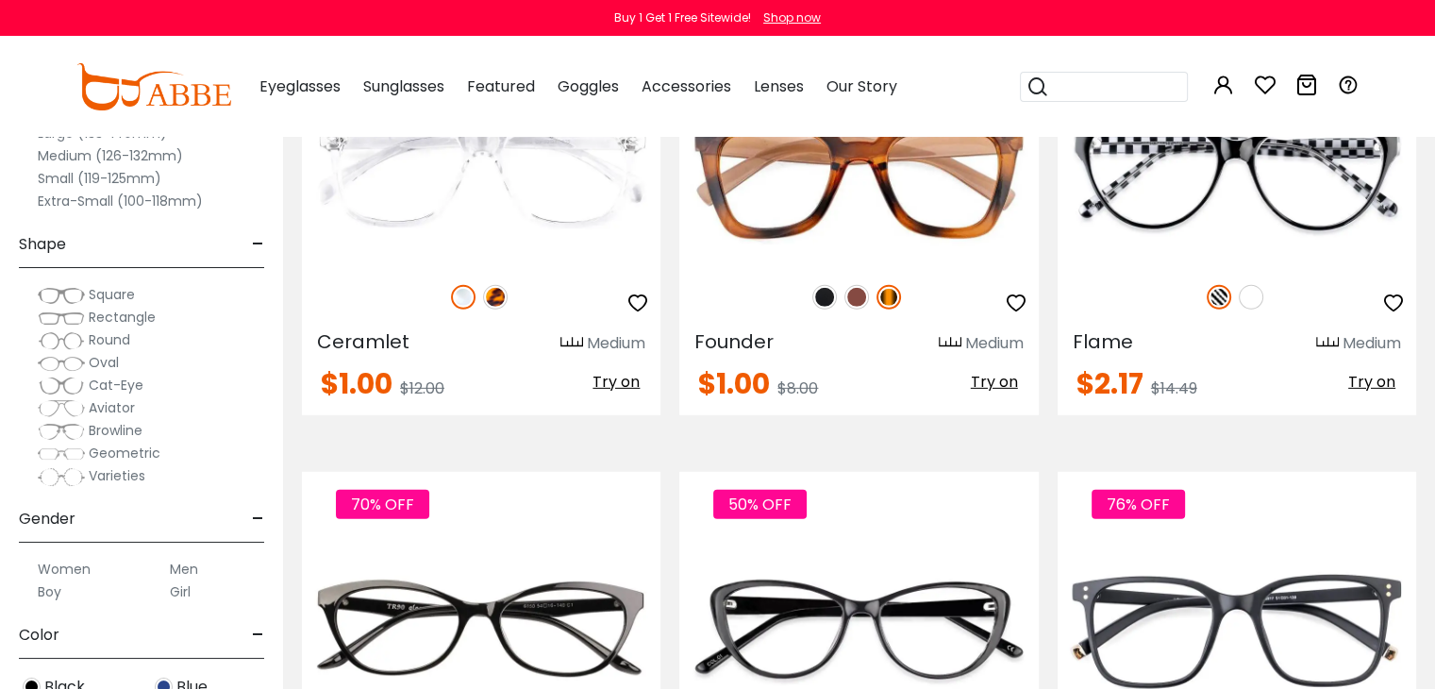
scroll to position [5623, 0]
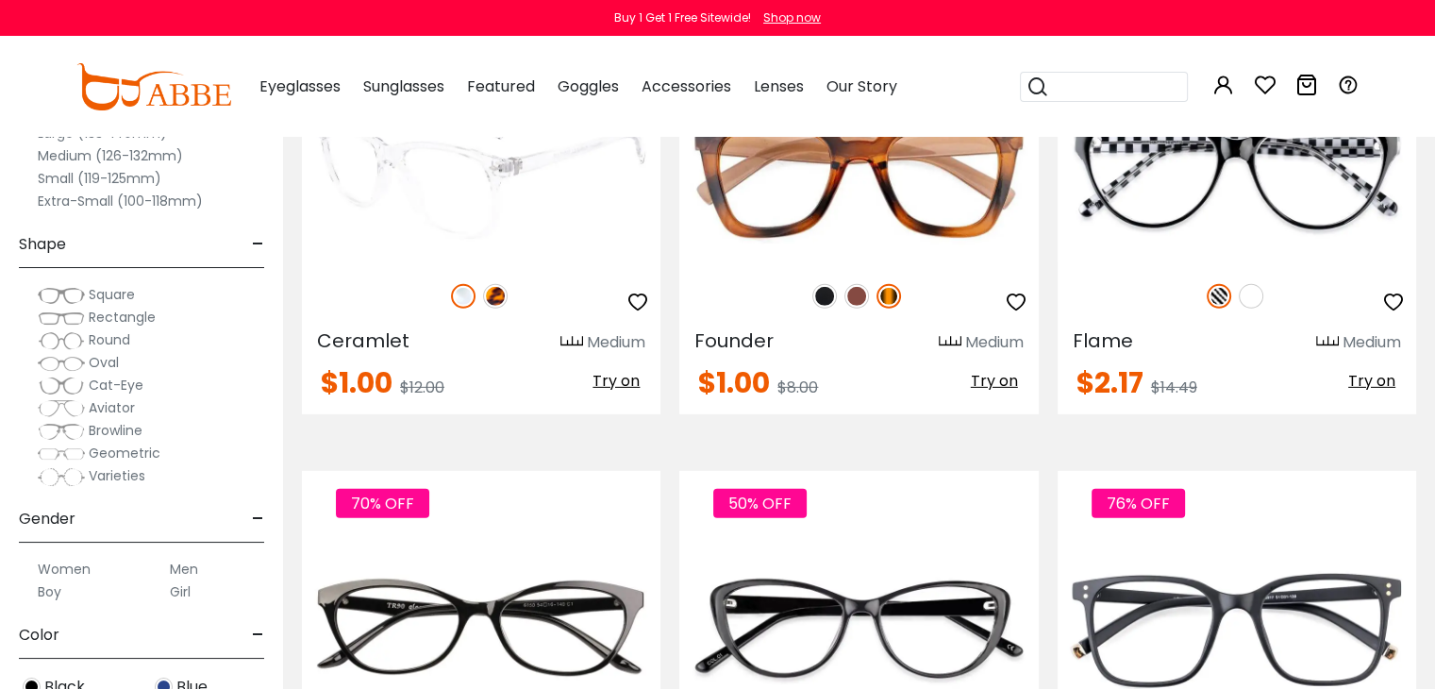
click at [492, 290] on img at bounding box center [495, 296] width 25 height 25
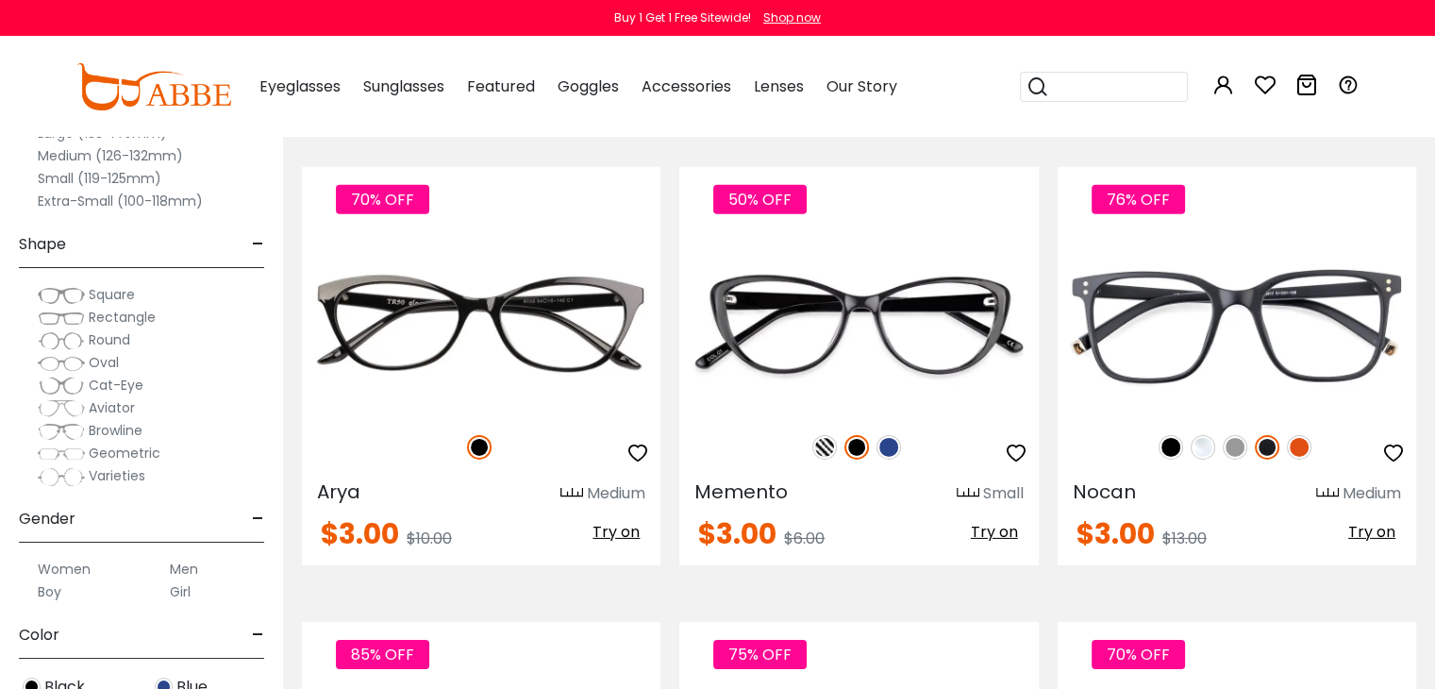
scroll to position [5963, 0]
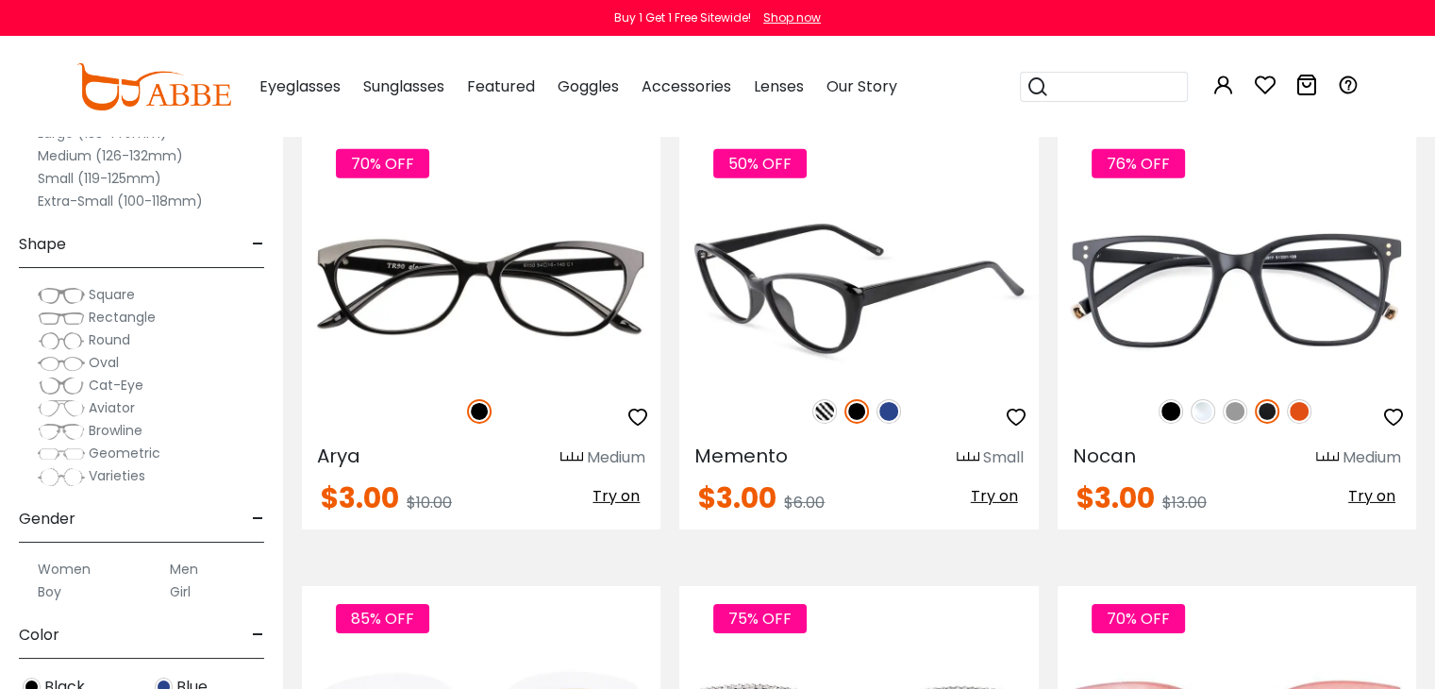
click at [823, 401] on img at bounding box center [824, 411] width 25 height 25
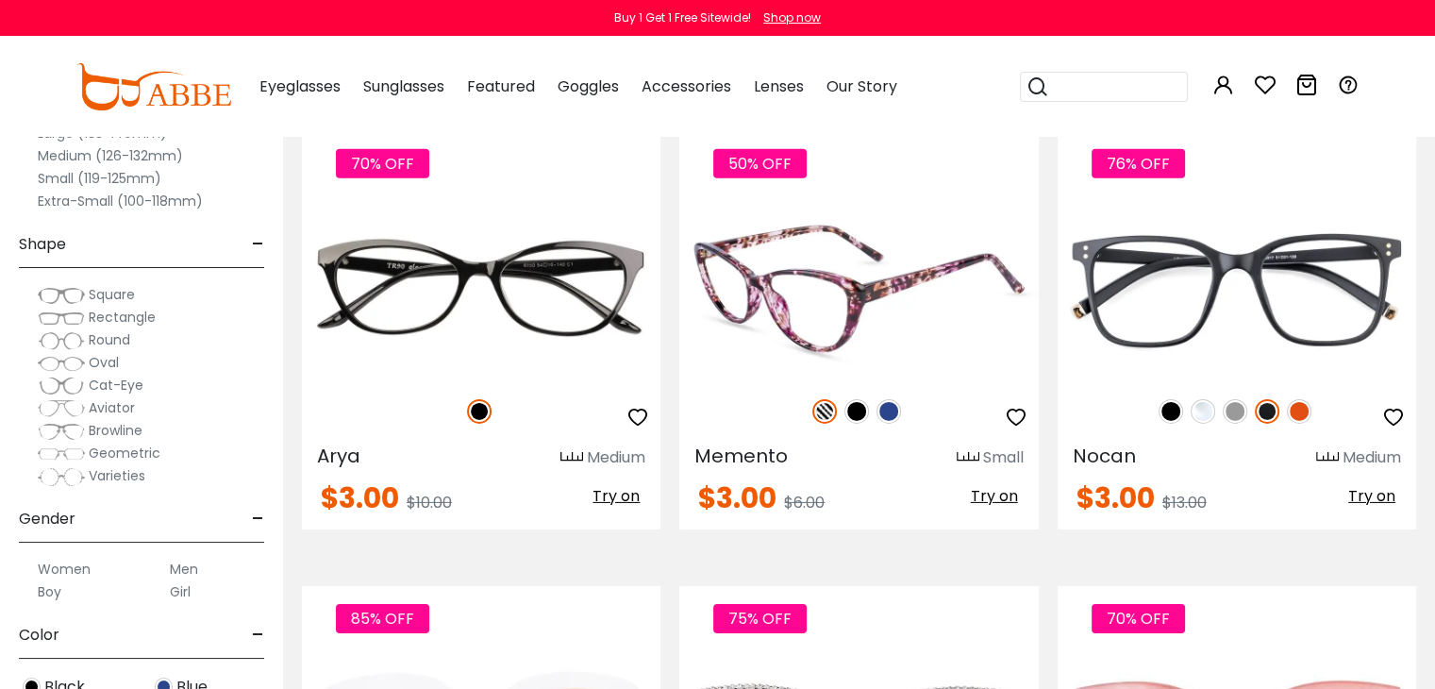
click at [889, 399] on img at bounding box center [889, 411] width 25 height 25
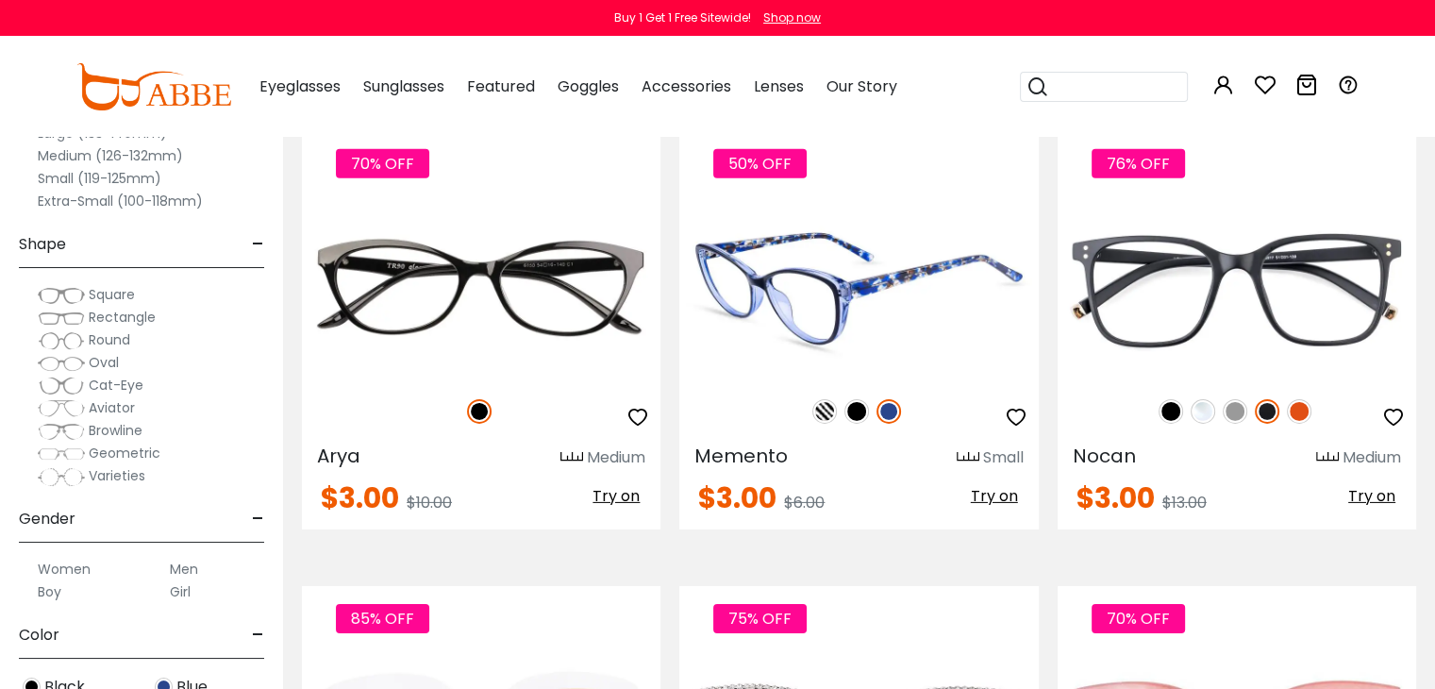
click at [1011, 406] on icon "button" at bounding box center [1016, 417] width 23 height 23
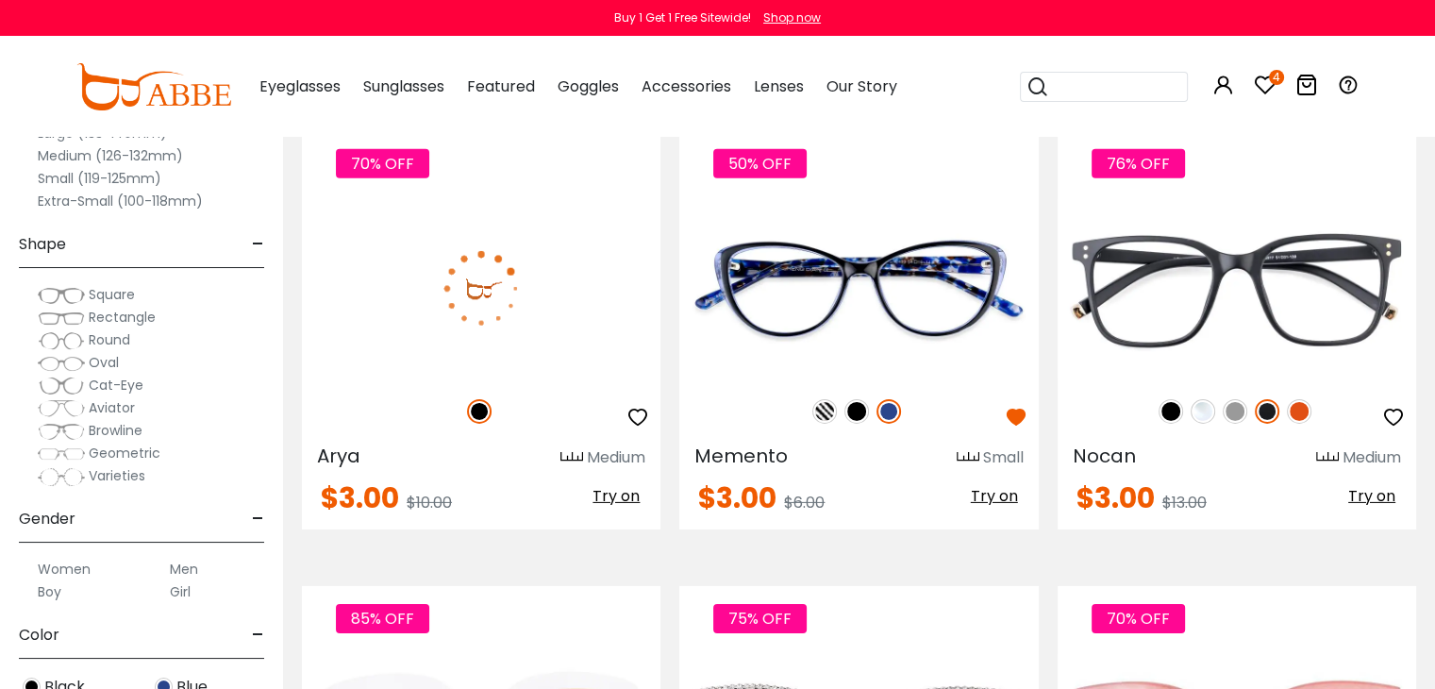
click at [635, 406] on icon "button" at bounding box center [637, 417] width 23 height 23
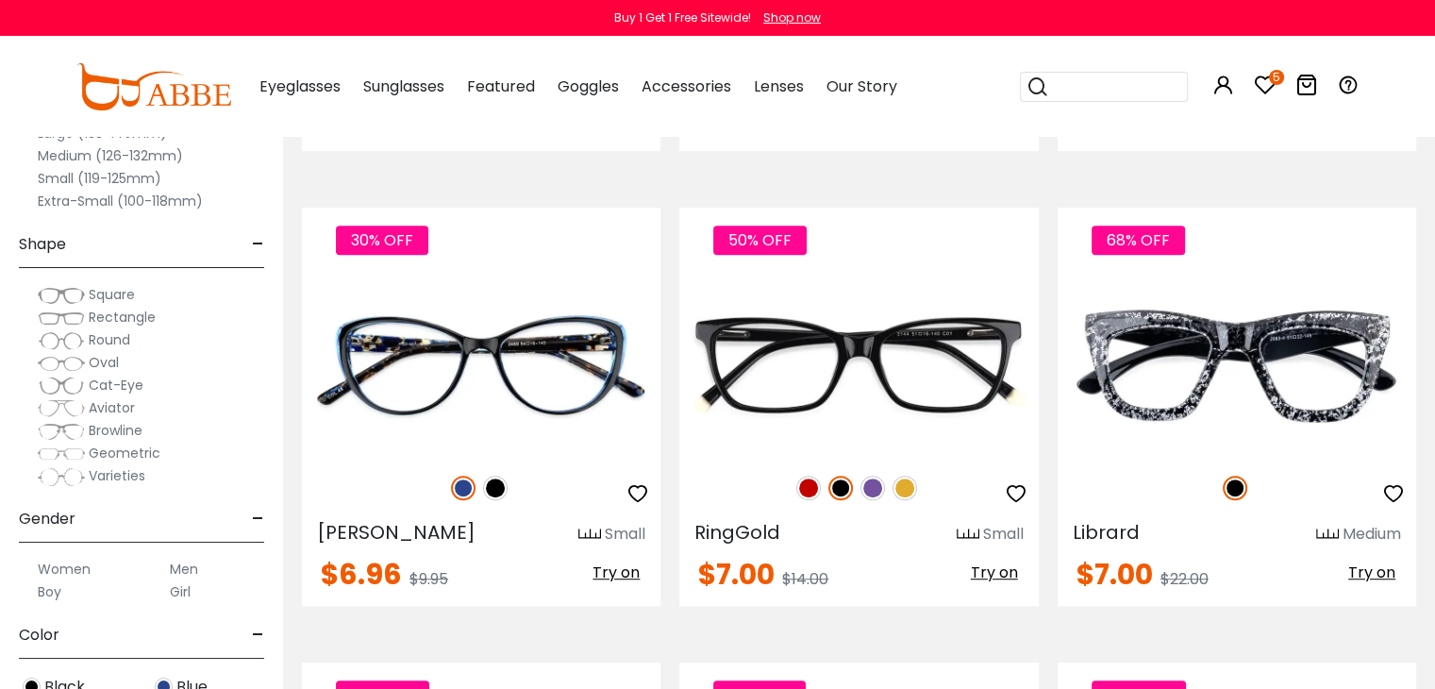
scroll to position [8227, 0]
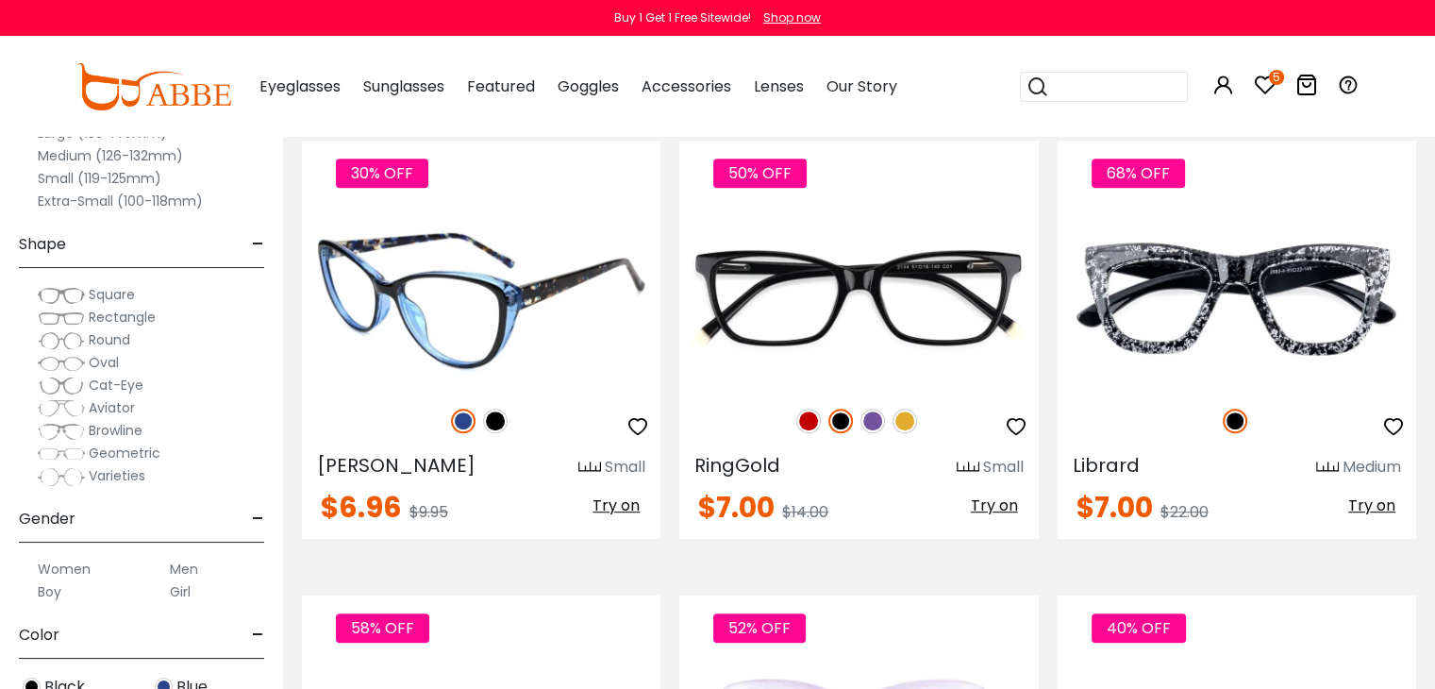
click at [502, 409] on img at bounding box center [495, 421] width 25 height 25
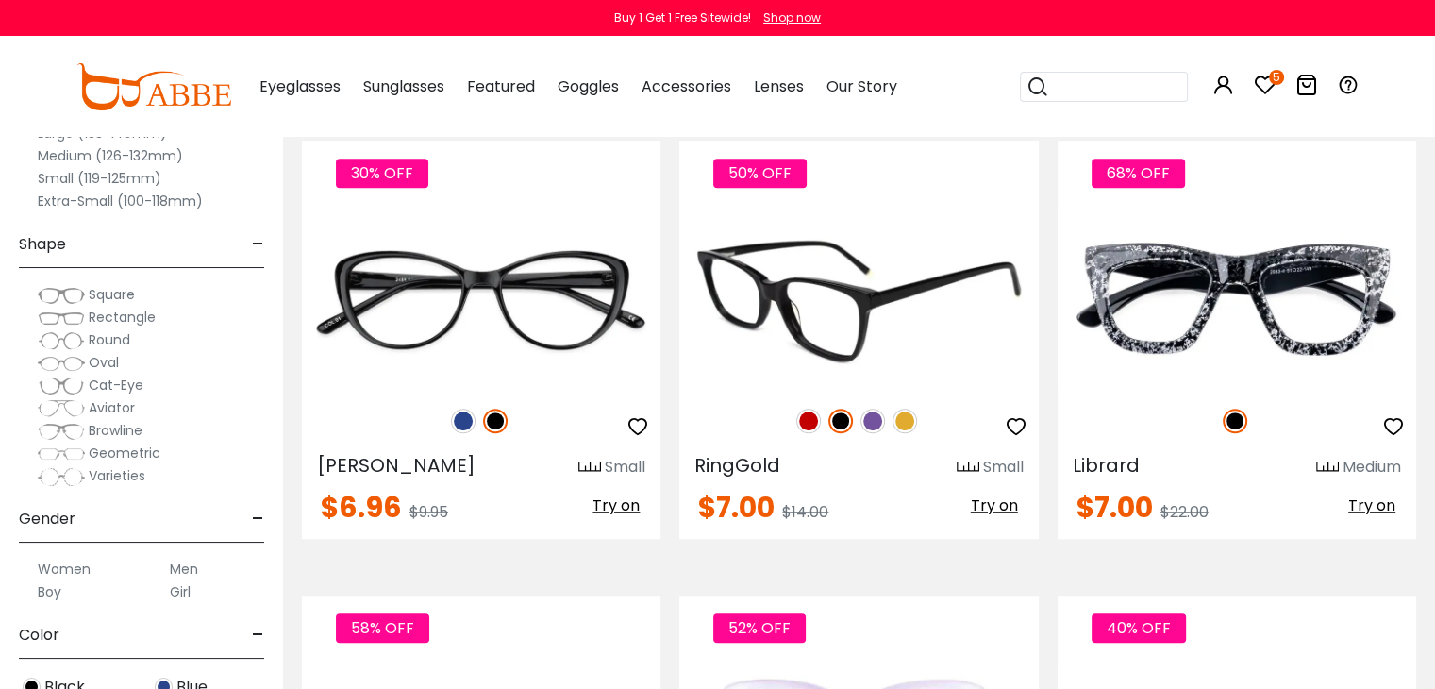
click at [895, 415] on img at bounding box center [905, 421] width 25 height 25
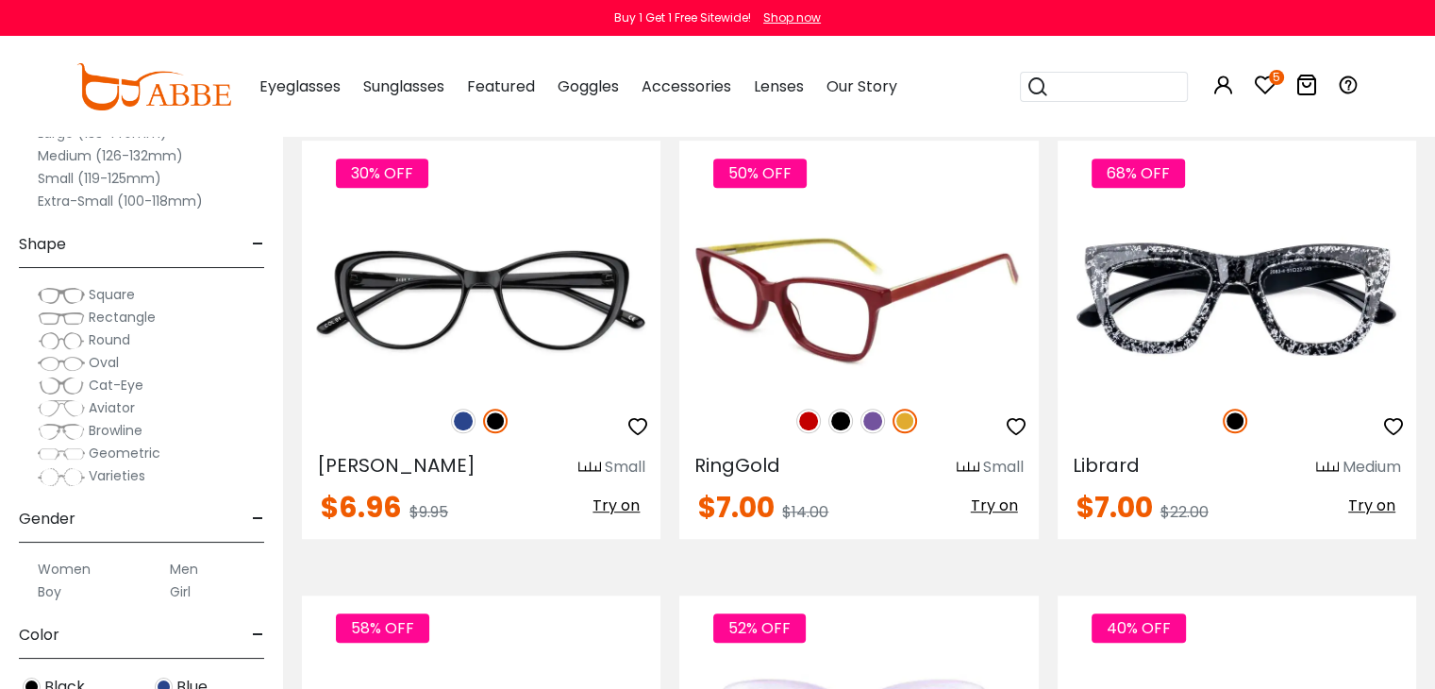
click at [869, 409] on img at bounding box center [872, 421] width 25 height 25
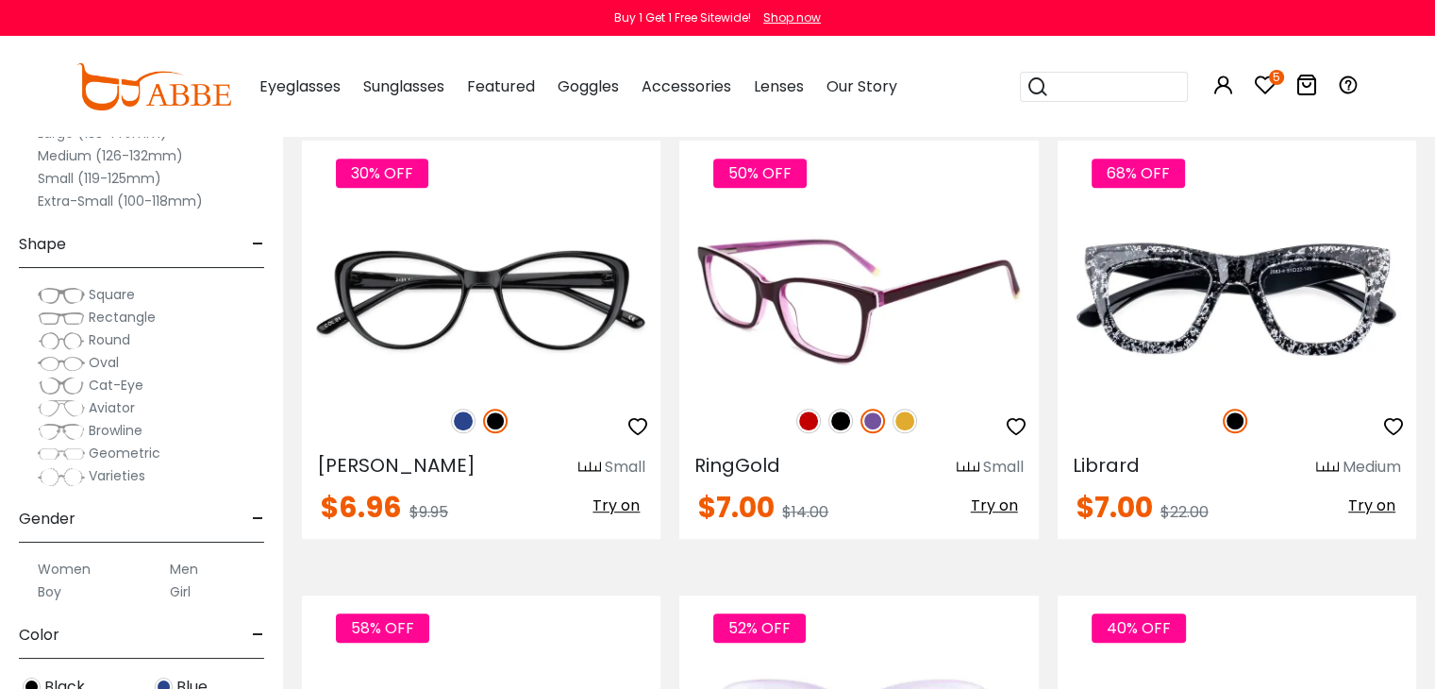
click at [807, 409] on img at bounding box center [808, 421] width 25 height 25
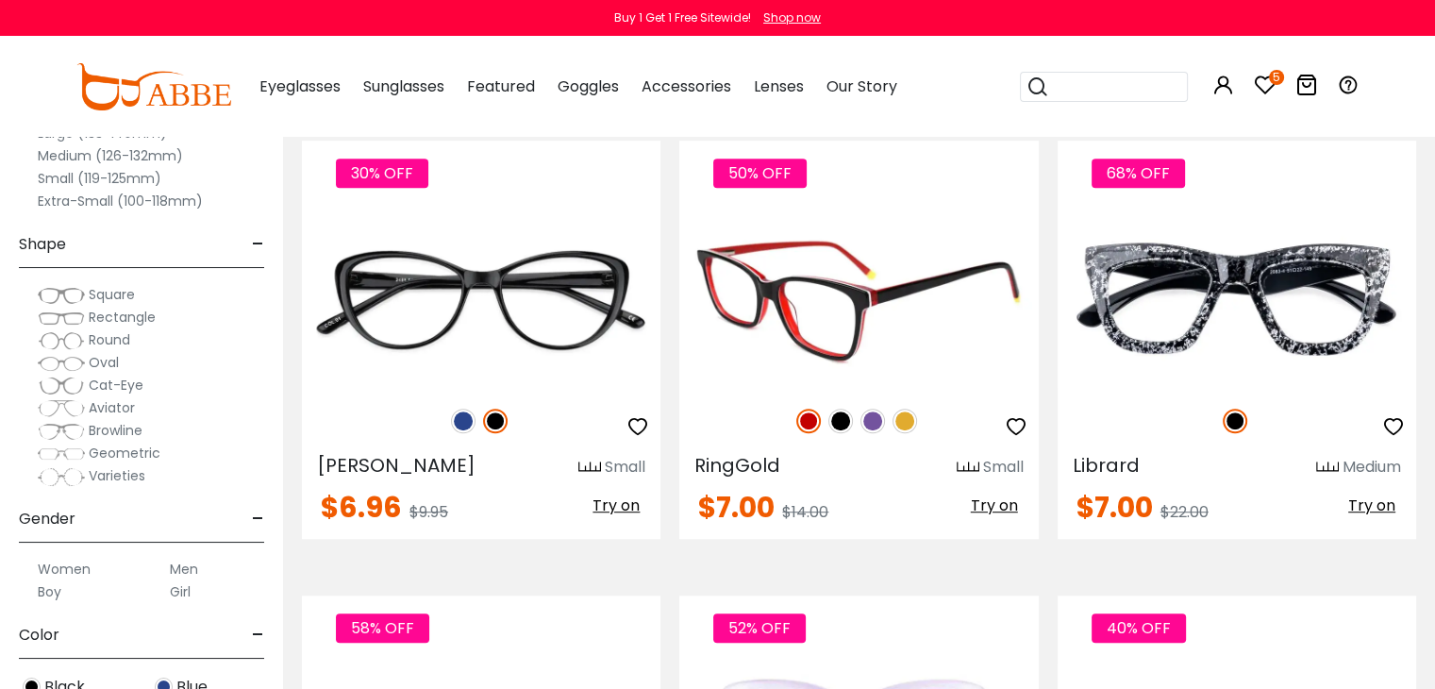
click at [1014, 415] on icon "button" at bounding box center [1016, 426] width 23 height 23
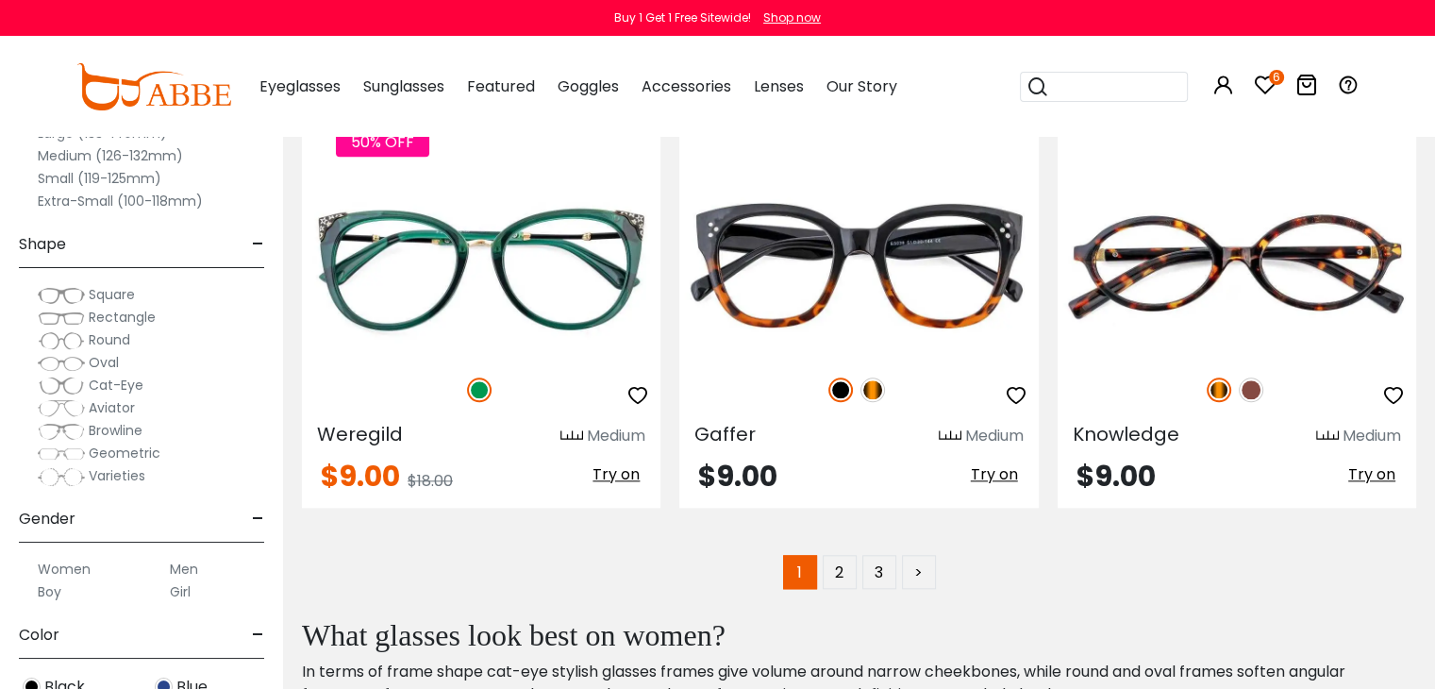
scroll to position [9171, 0]
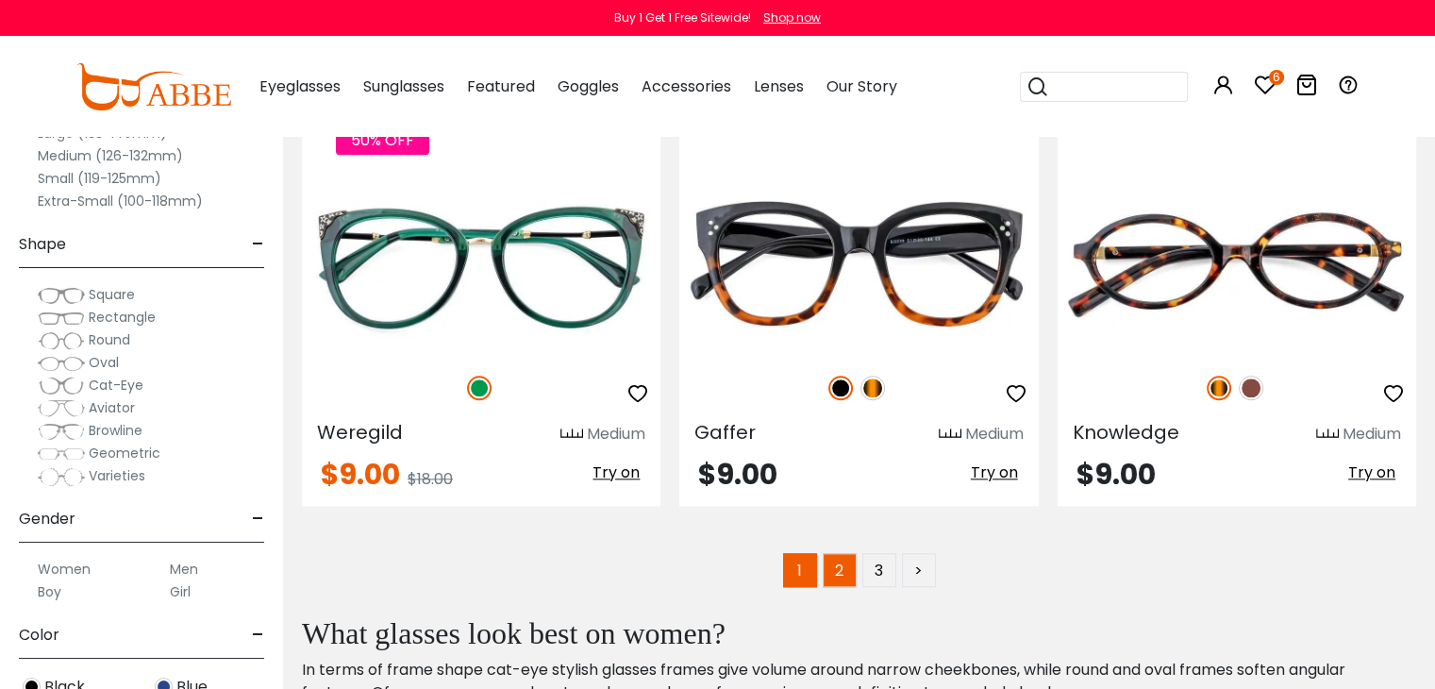
click at [845, 553] on link "2" at bounding box center [840, 570] width 34 height 34
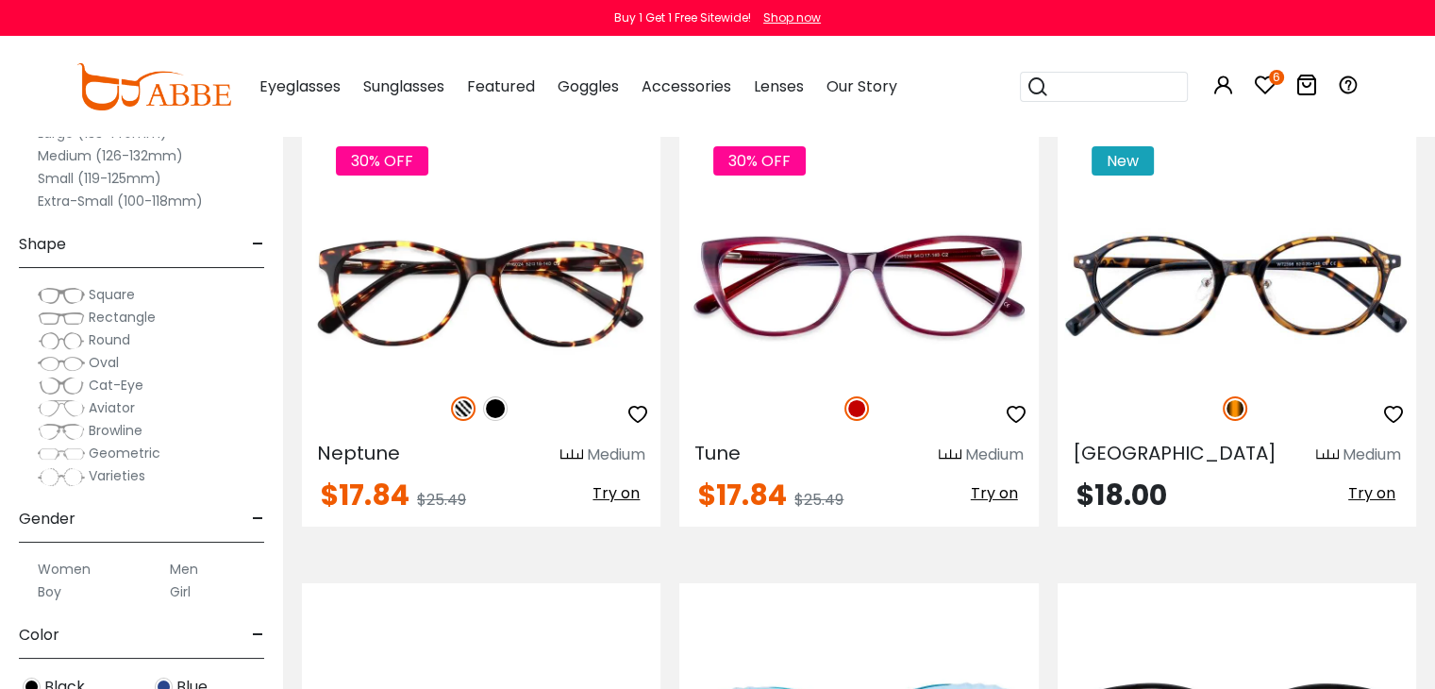
scroll to position [6378, 0]
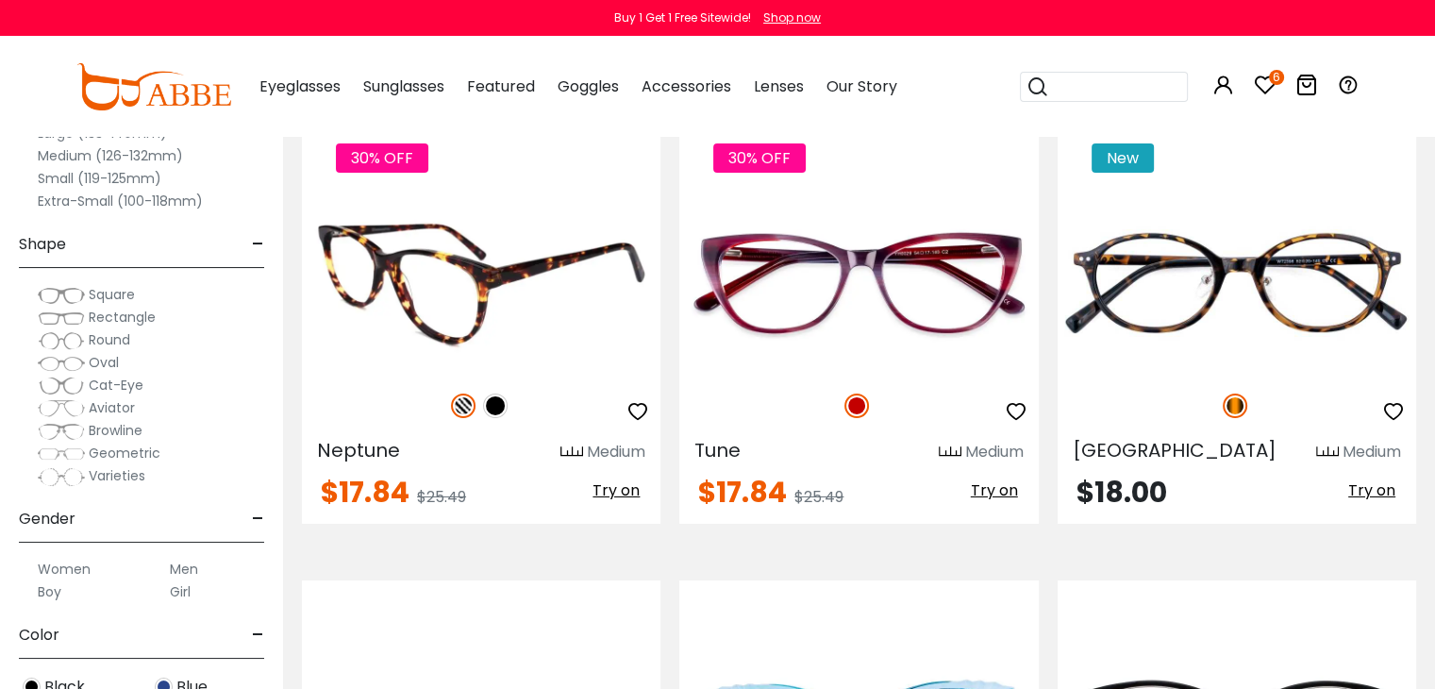
click at [485, 404] on img at bounding box center [495, 405] width 25 height 25
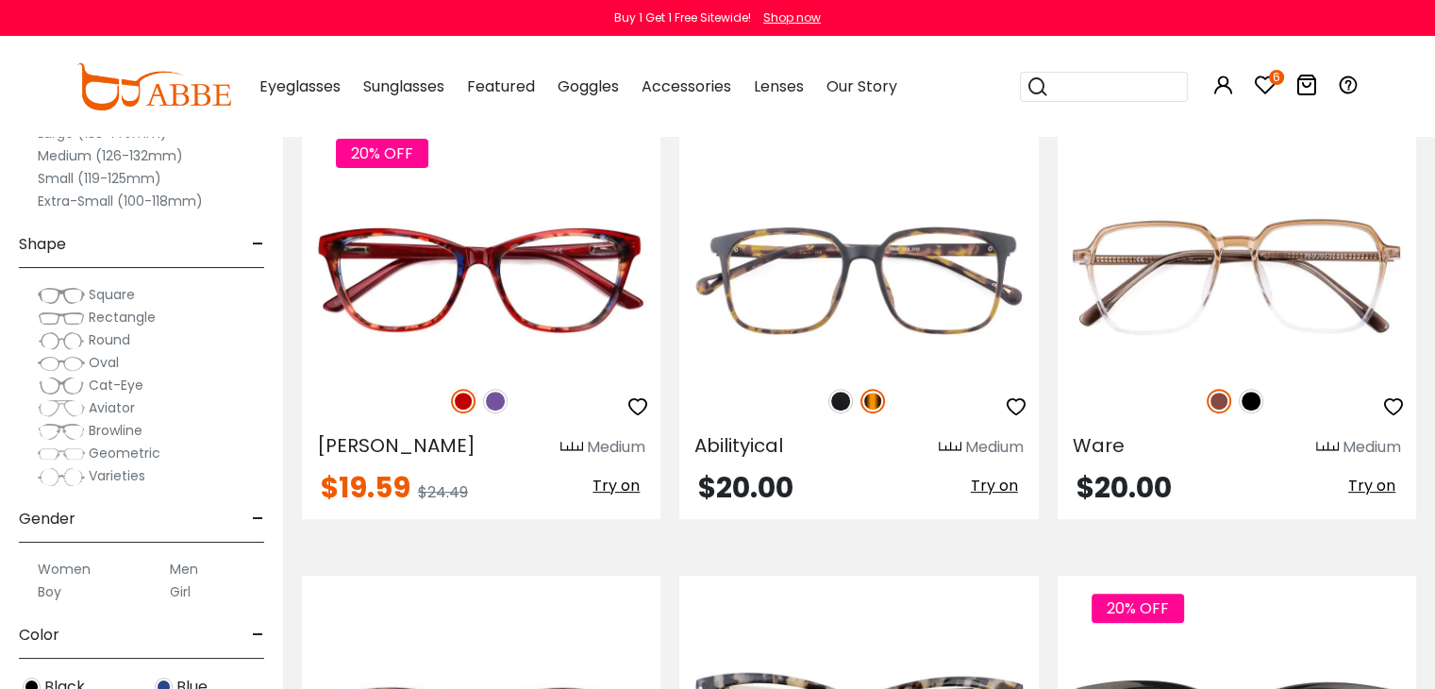
scroll to position [7812, 0]
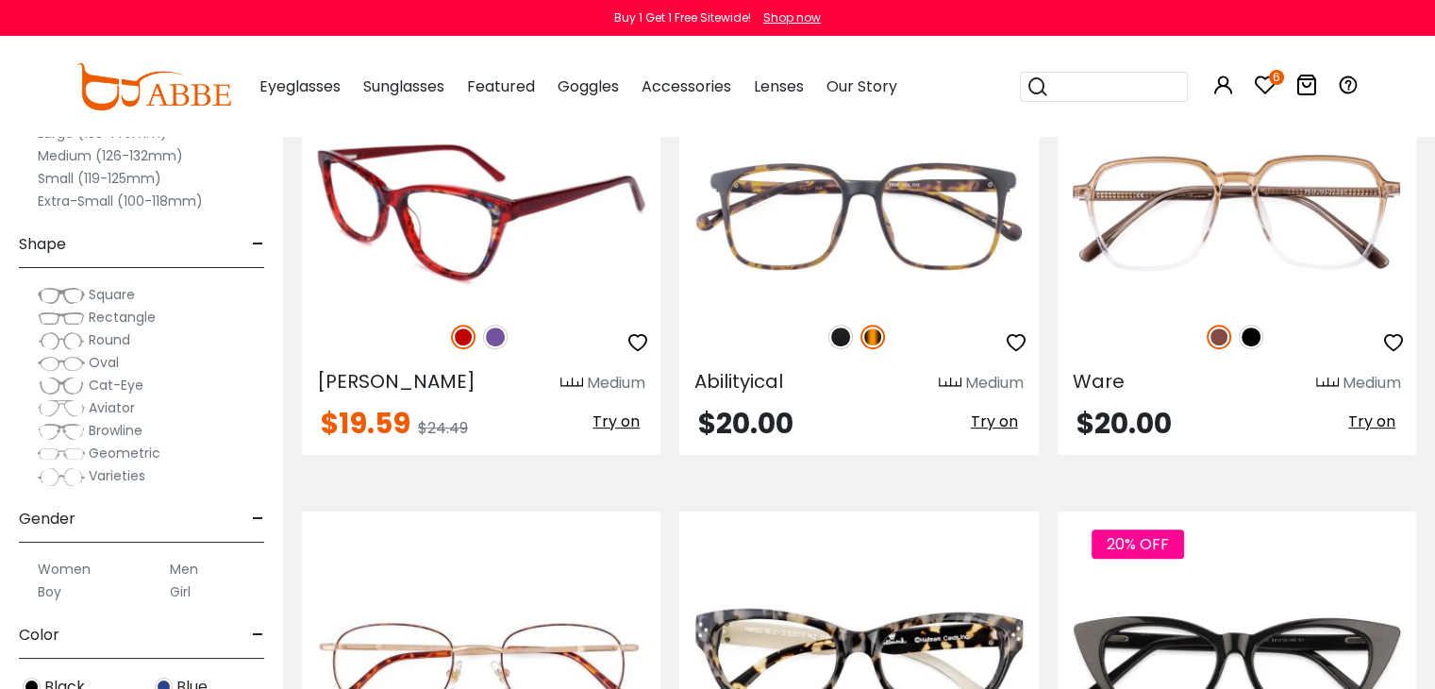
click at [500, 335] on img at bounding box center [495, 337] width 25 height 25
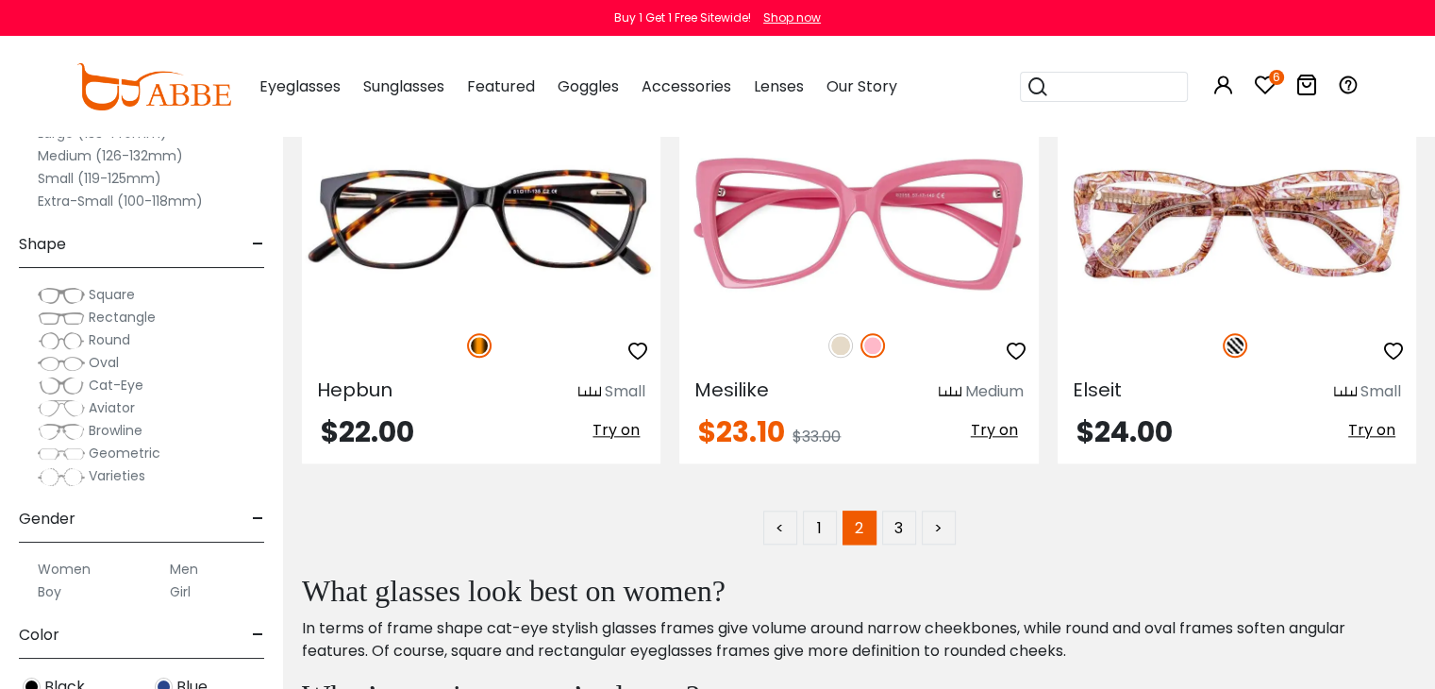
scroll to position [9171, 0]
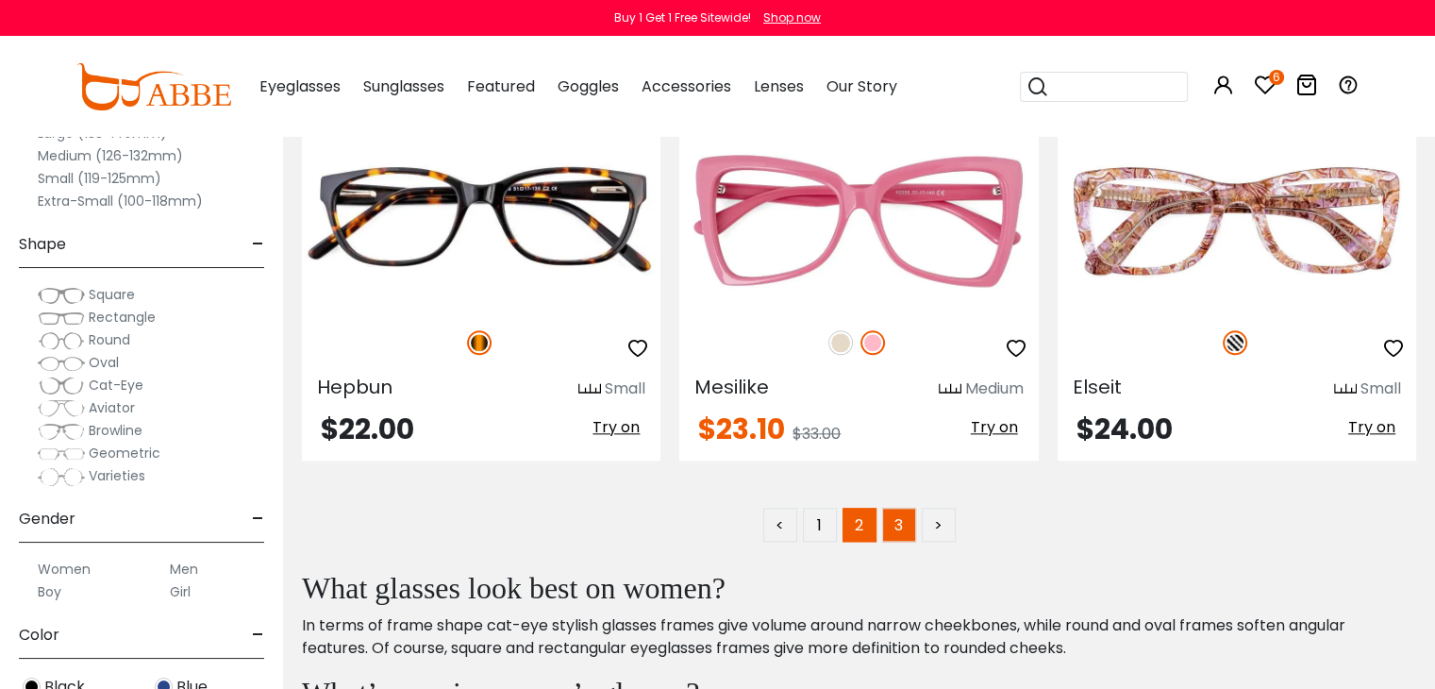
click at [912, 510] on link "3" at bounding box center [899, 525] width 34 height 34
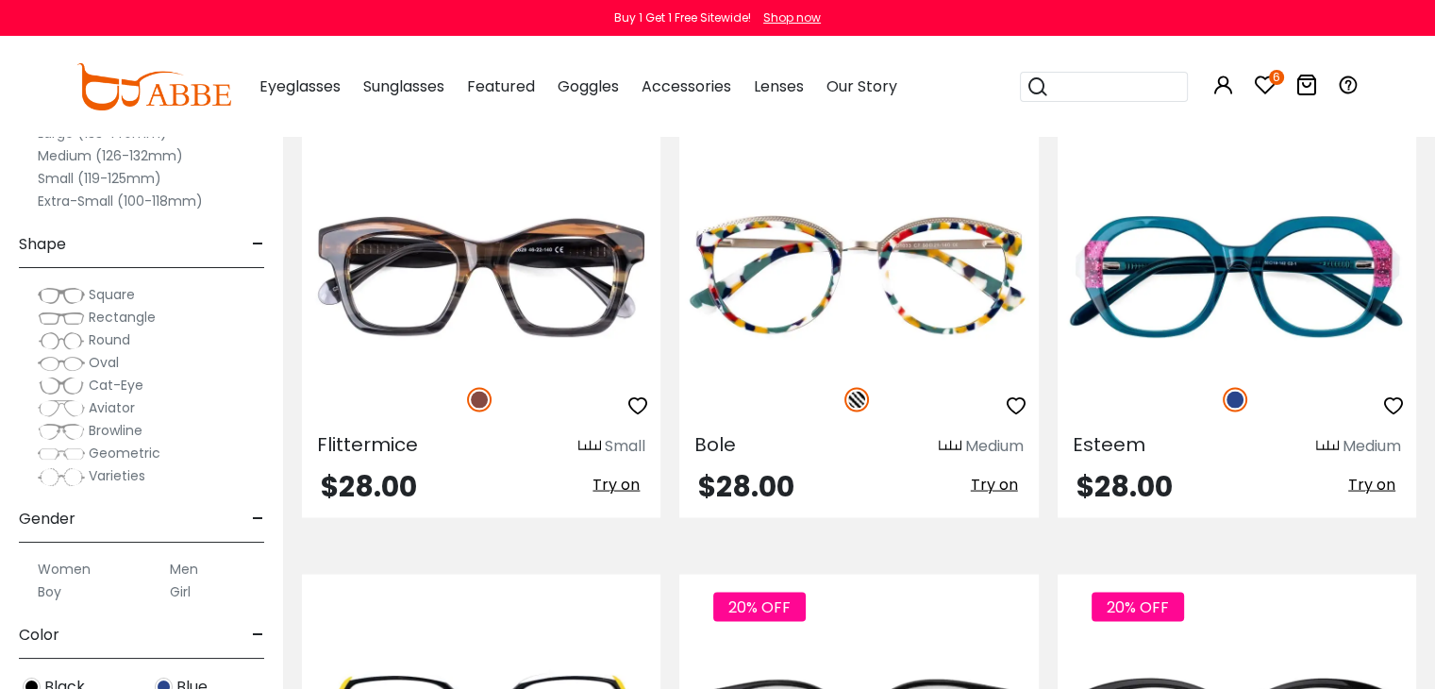
scroll to position [3661, 0]
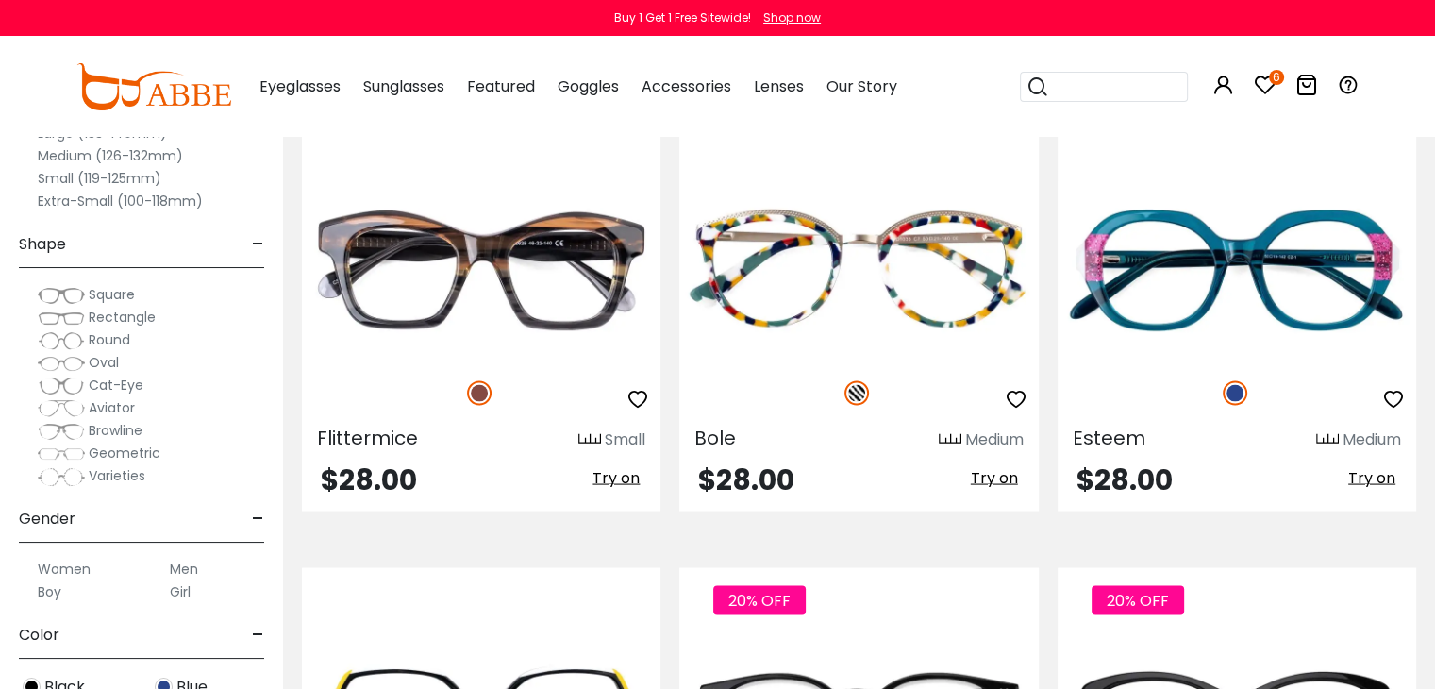
click at [125, 450] on span "Geometric" at bounding box center [125, 452] width 72 height 19
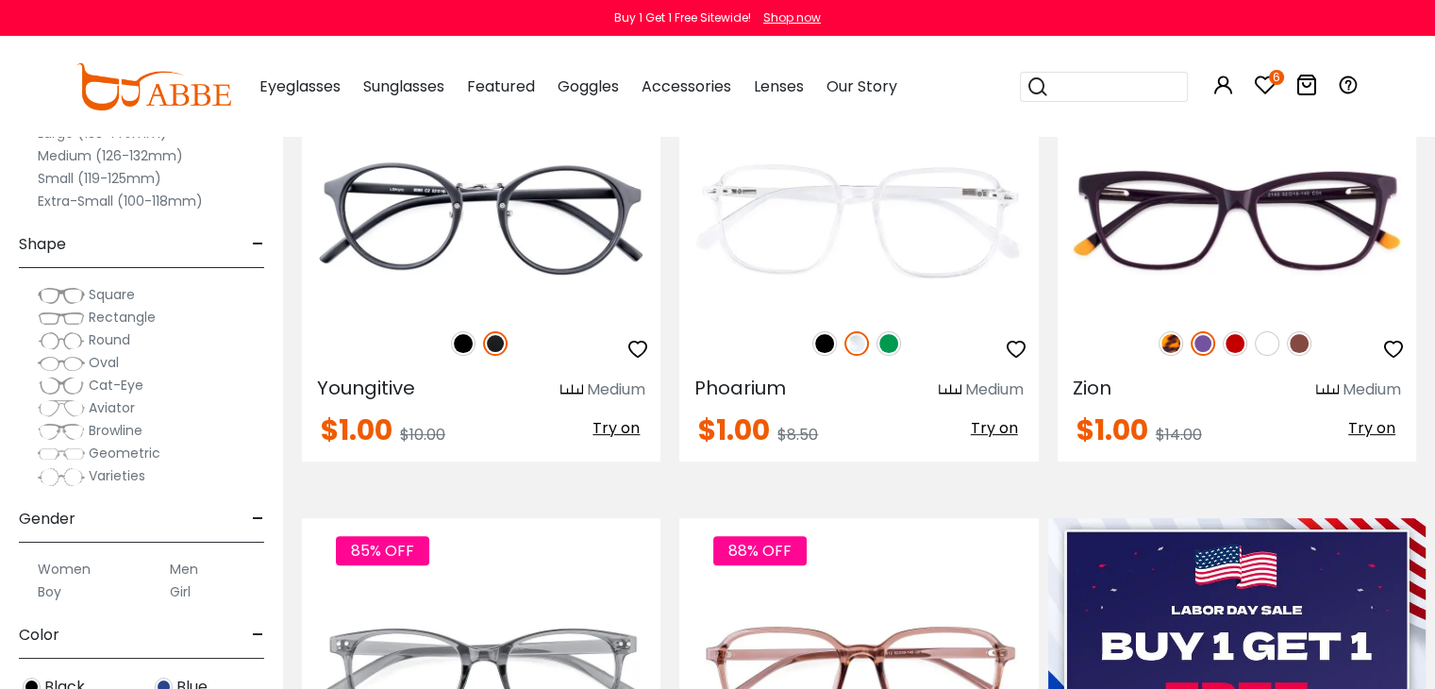
scroll to position [528, 0]
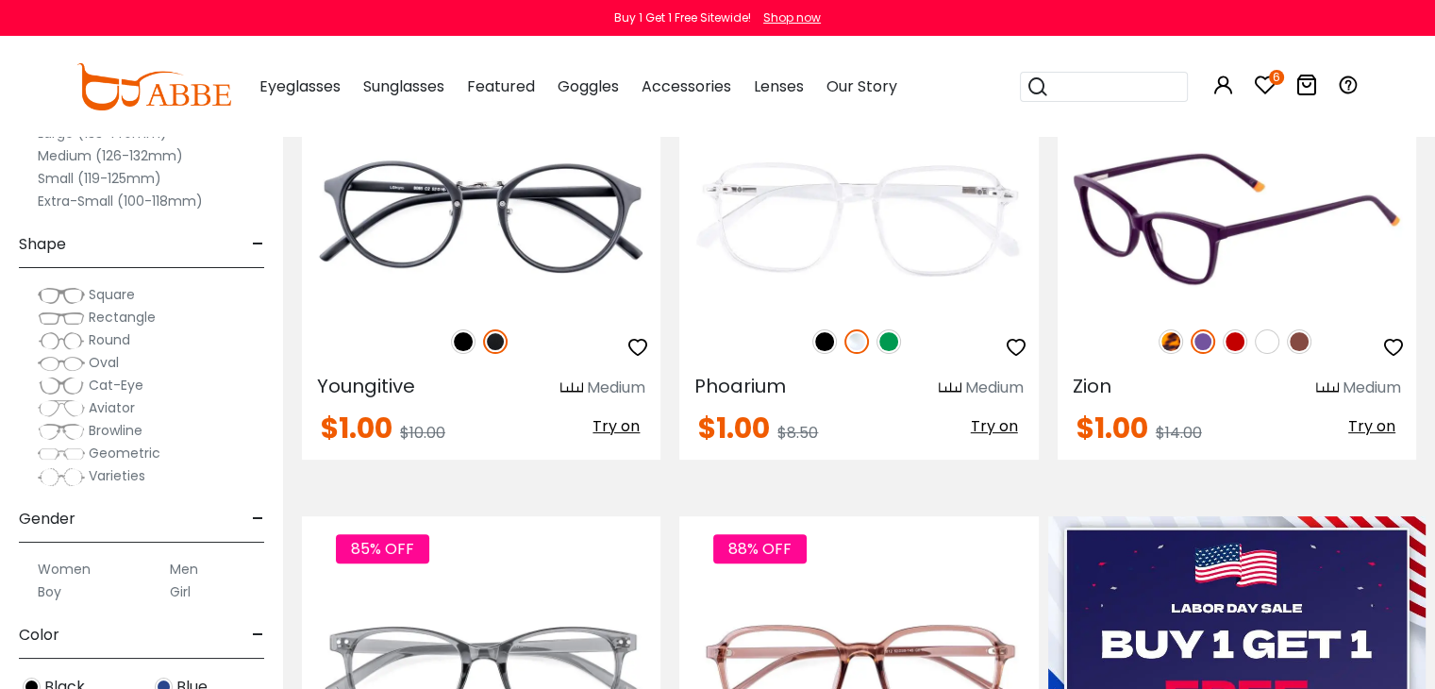
click at [1259, 344] on img at bounding box center [1267, 341] width 25 height 25
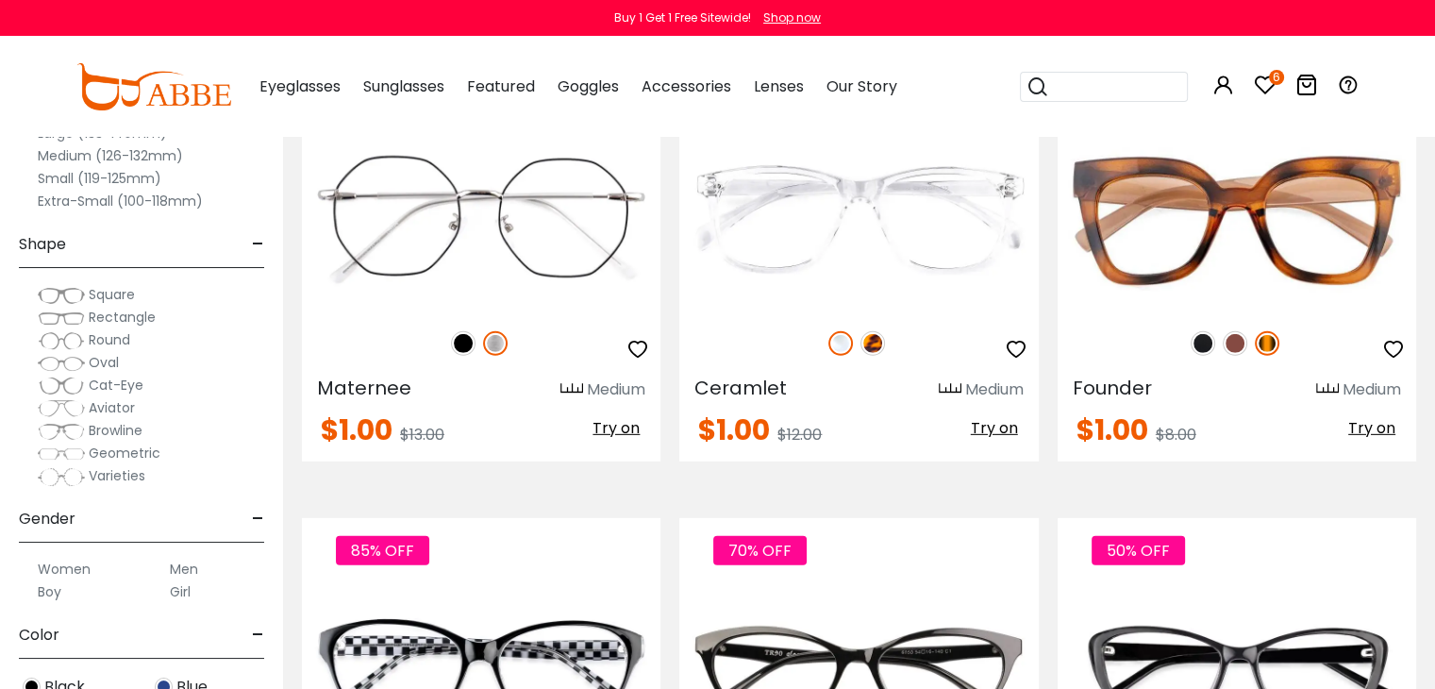
scroll to position [5548, 0]
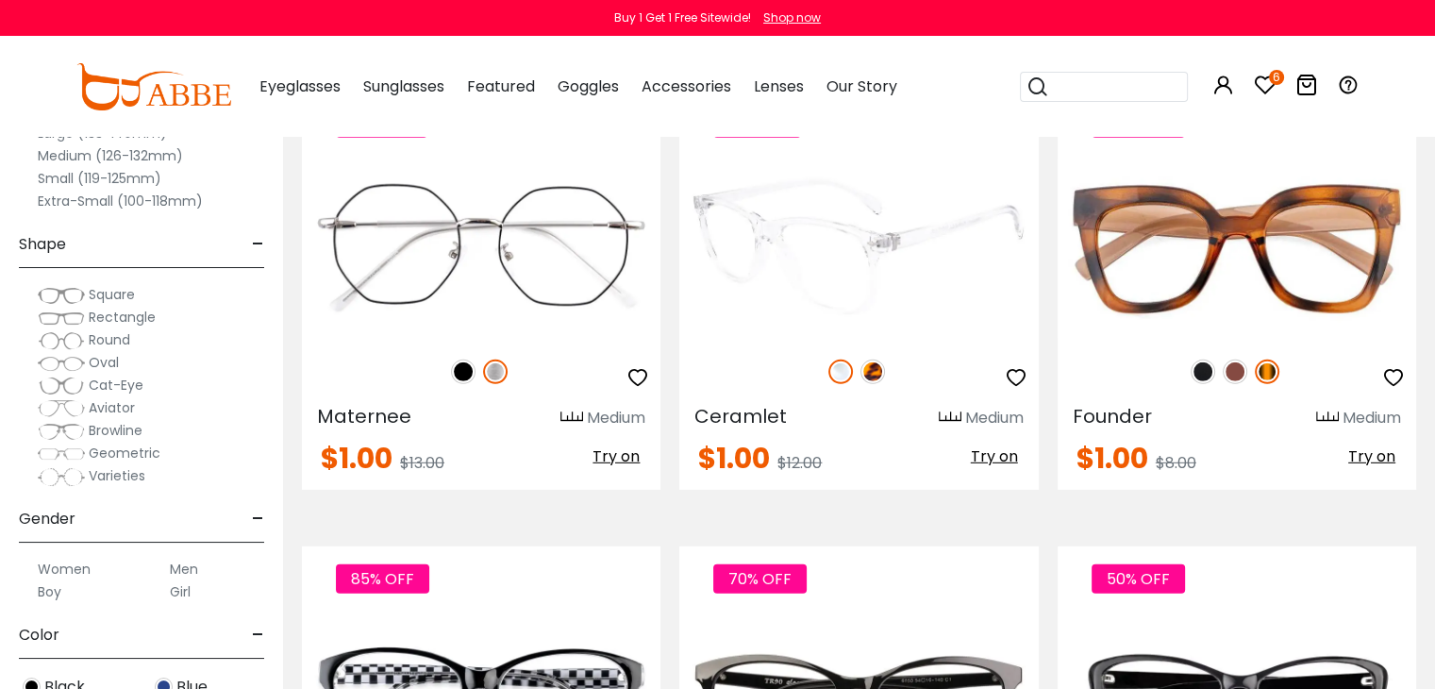
click at [873, 362] on img at bounding box center [872, 371] width 25 height 25
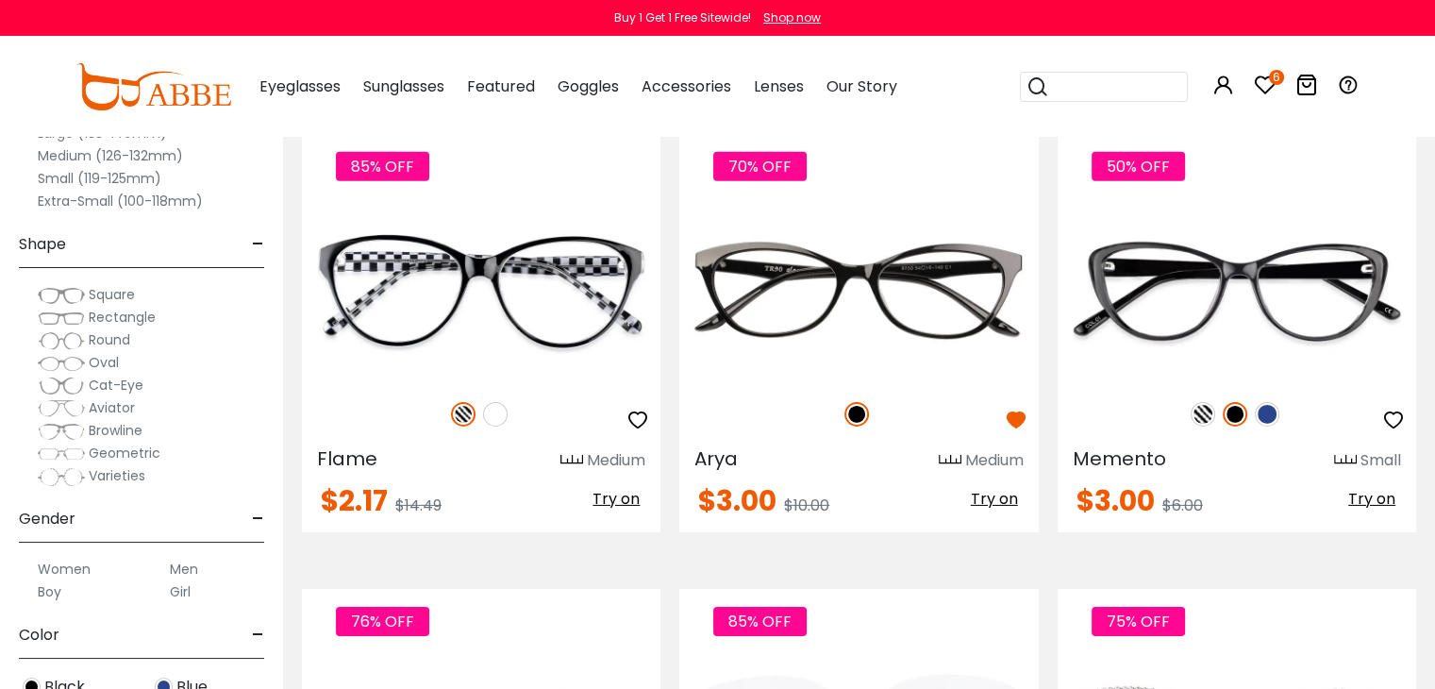
scroll to position [5963, 0]
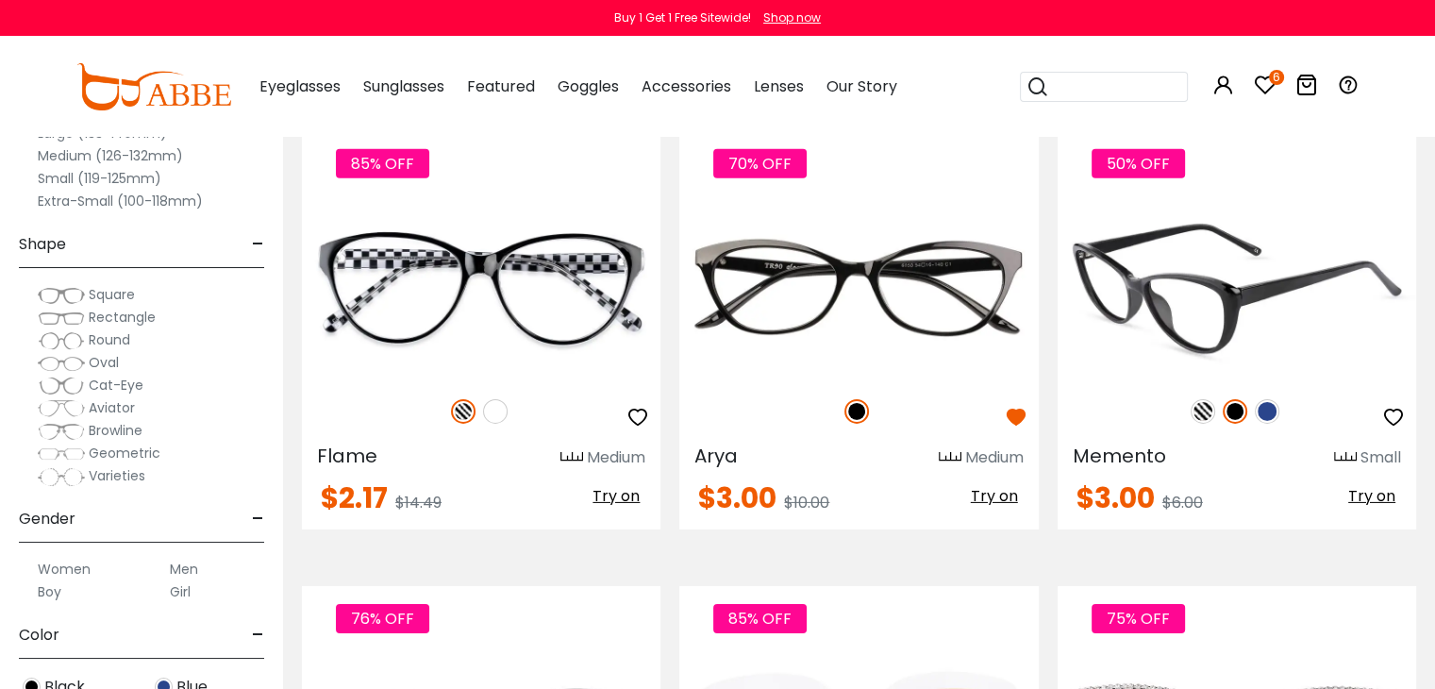
click at [1198, 403] on img at bounding box center [1203, 411] width 25 height 25
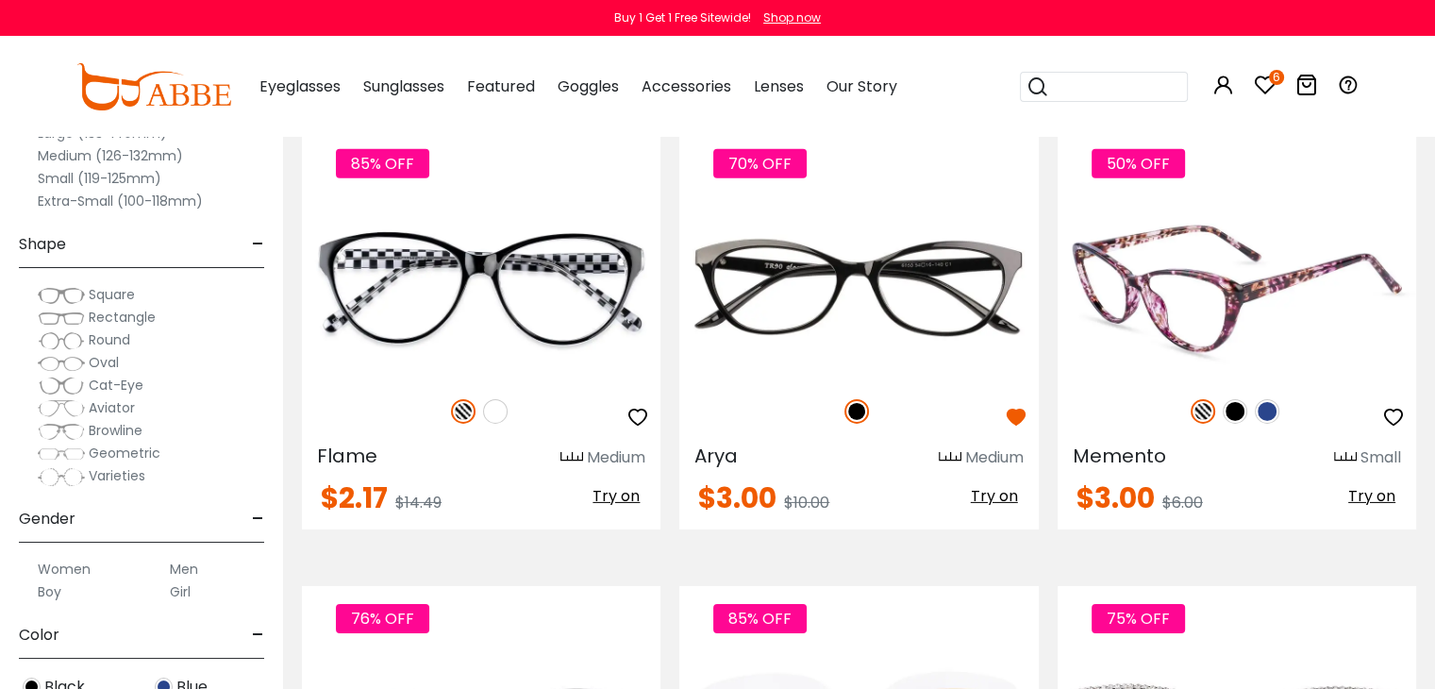
click at [1395, 406] on icon "button" at bounding box center [1393, 417] width 23 height 23
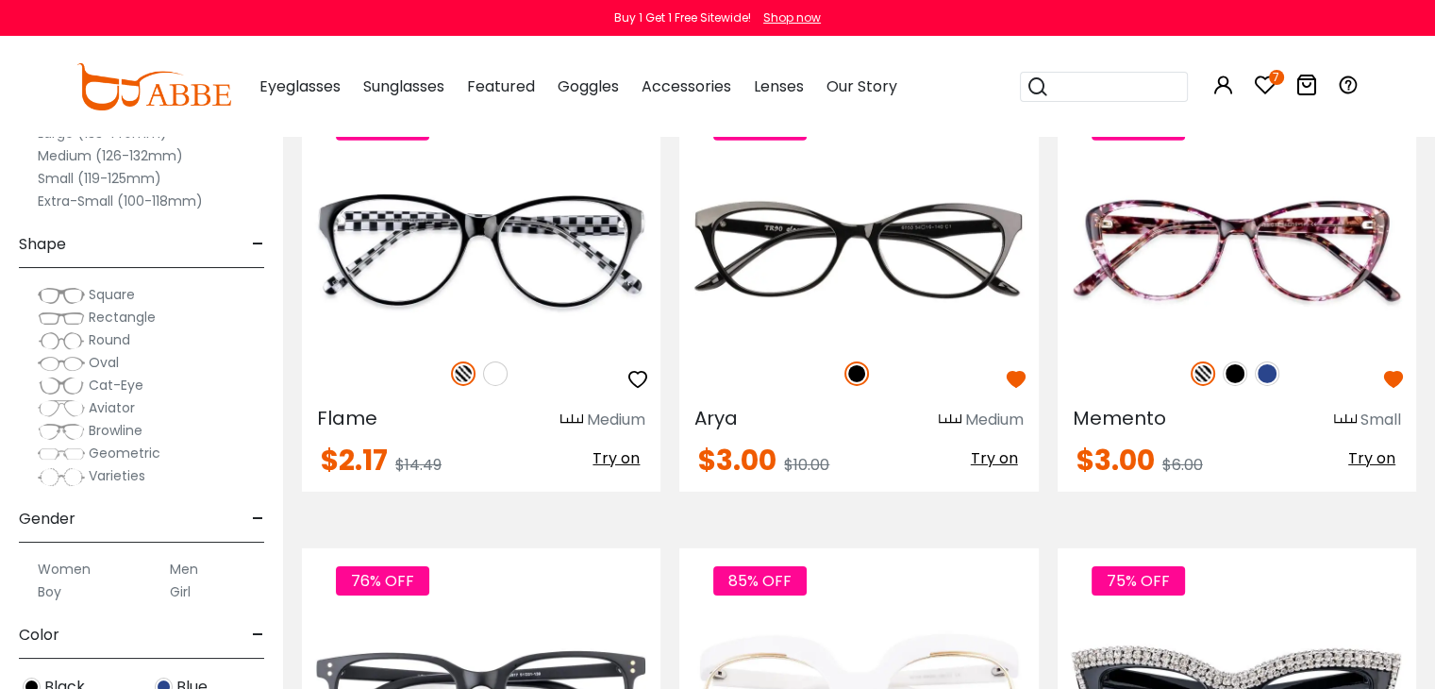
scroll to position [6038, 0]
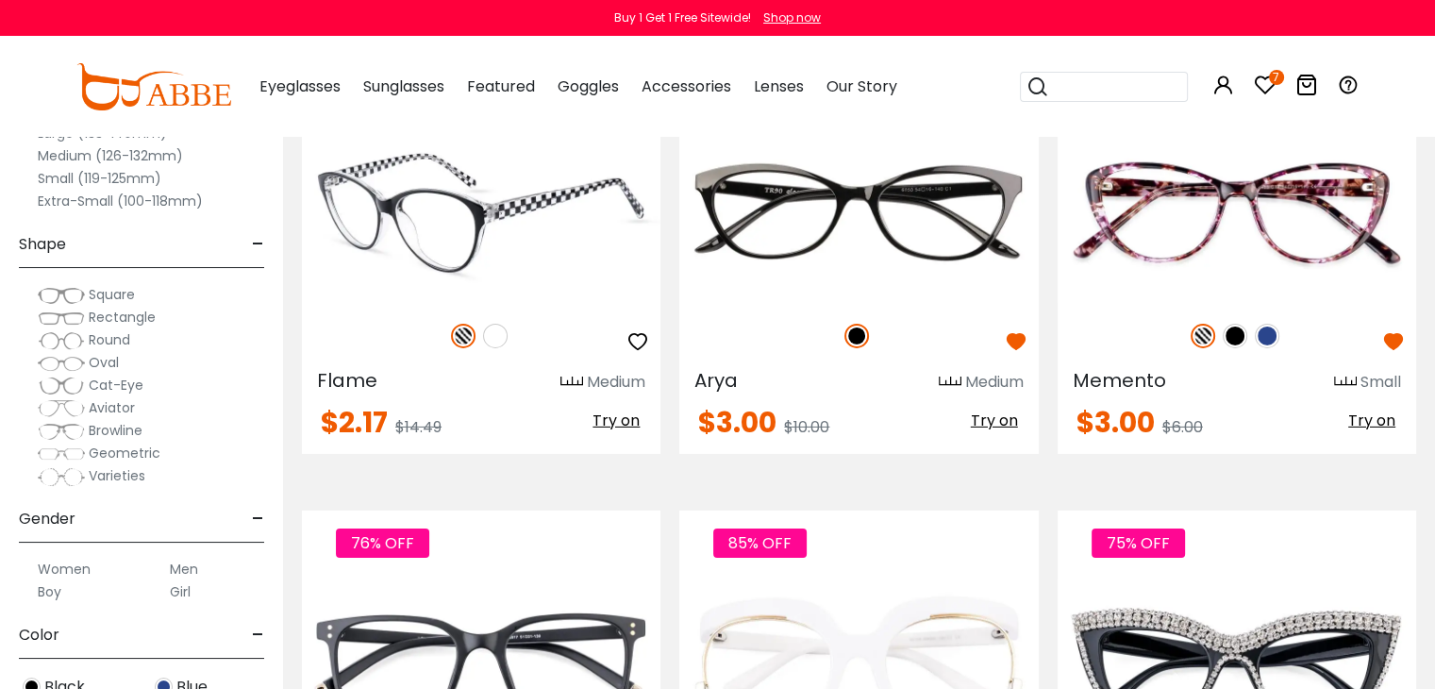
click at [491, 331] on img at bounding box center [495, 336] width 25 height 25
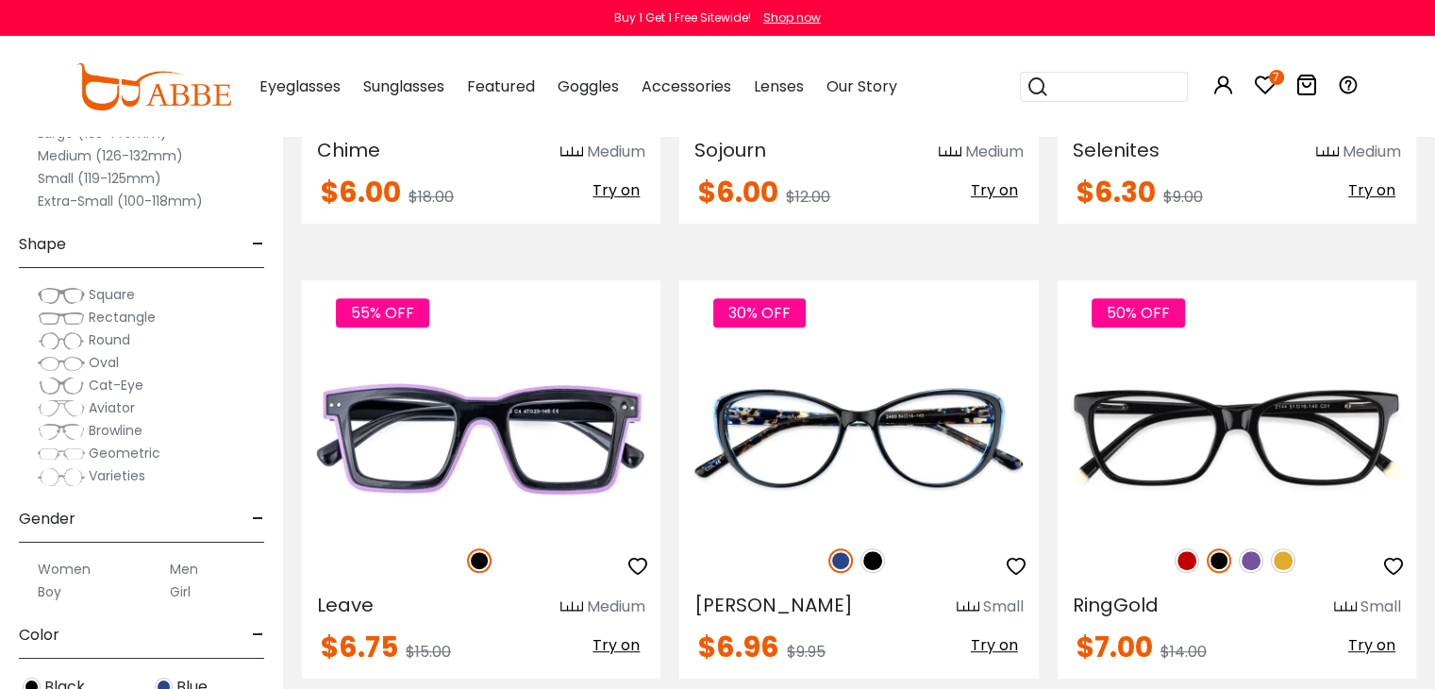
scroll to position [8303, 0]
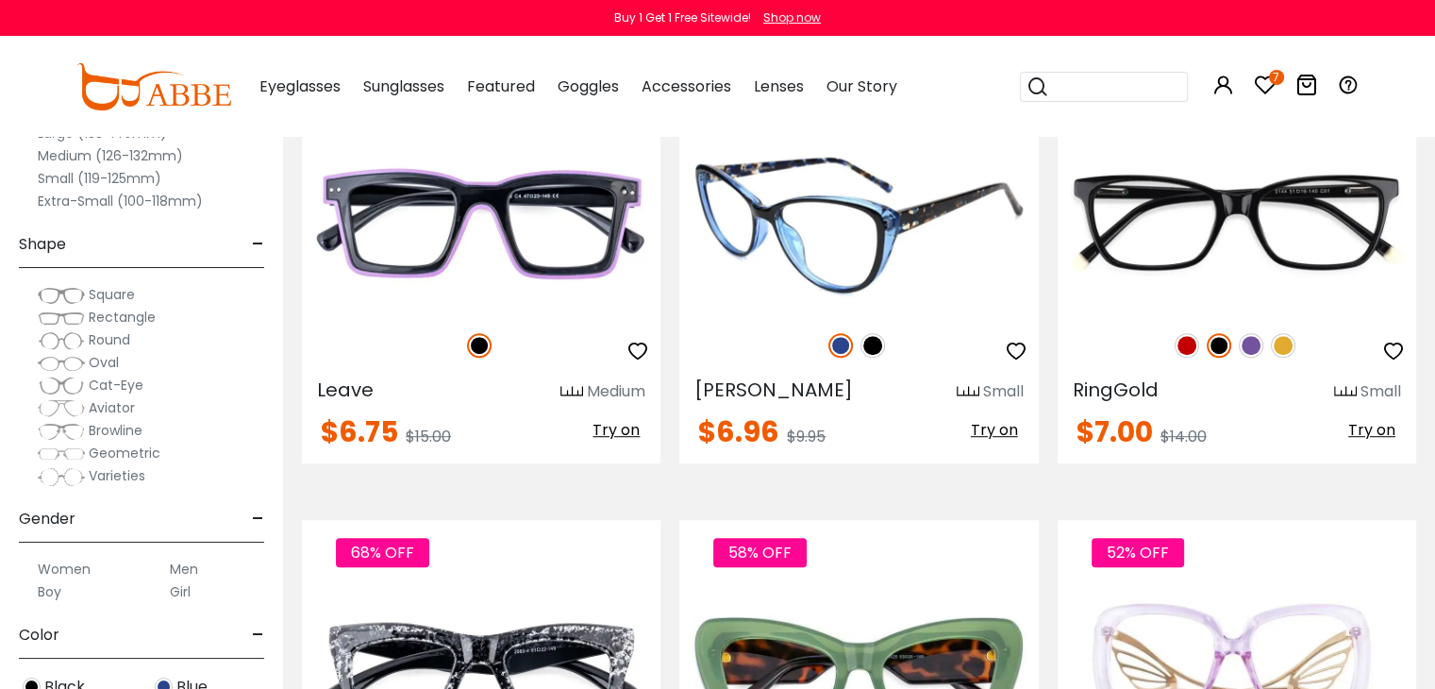
click at [876, 333] on img at bounding box center [872, 345] width 25 height 25
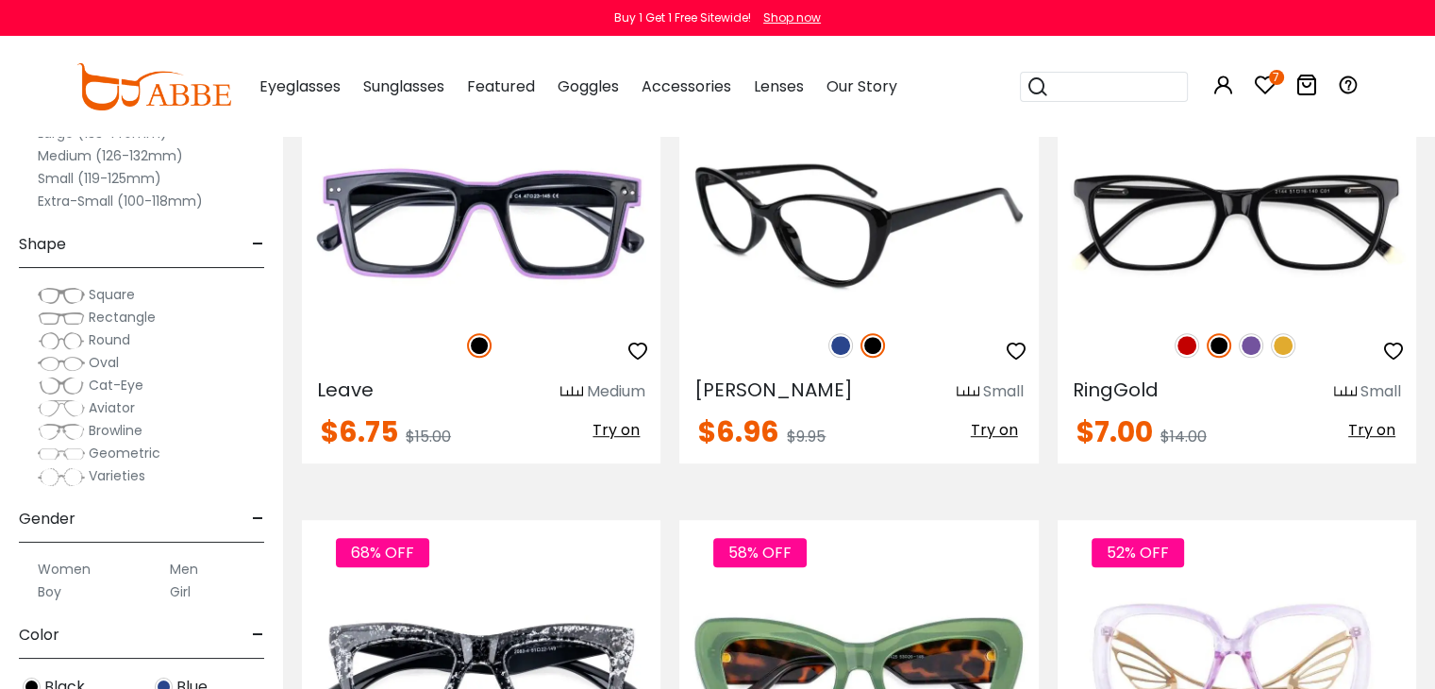
click at [843, 326] on div "30% OFF" at bounding box center [858, 346] width 359 height 40
click at [839, 333] on img at bounding box center [840, 345] width 25 height 25
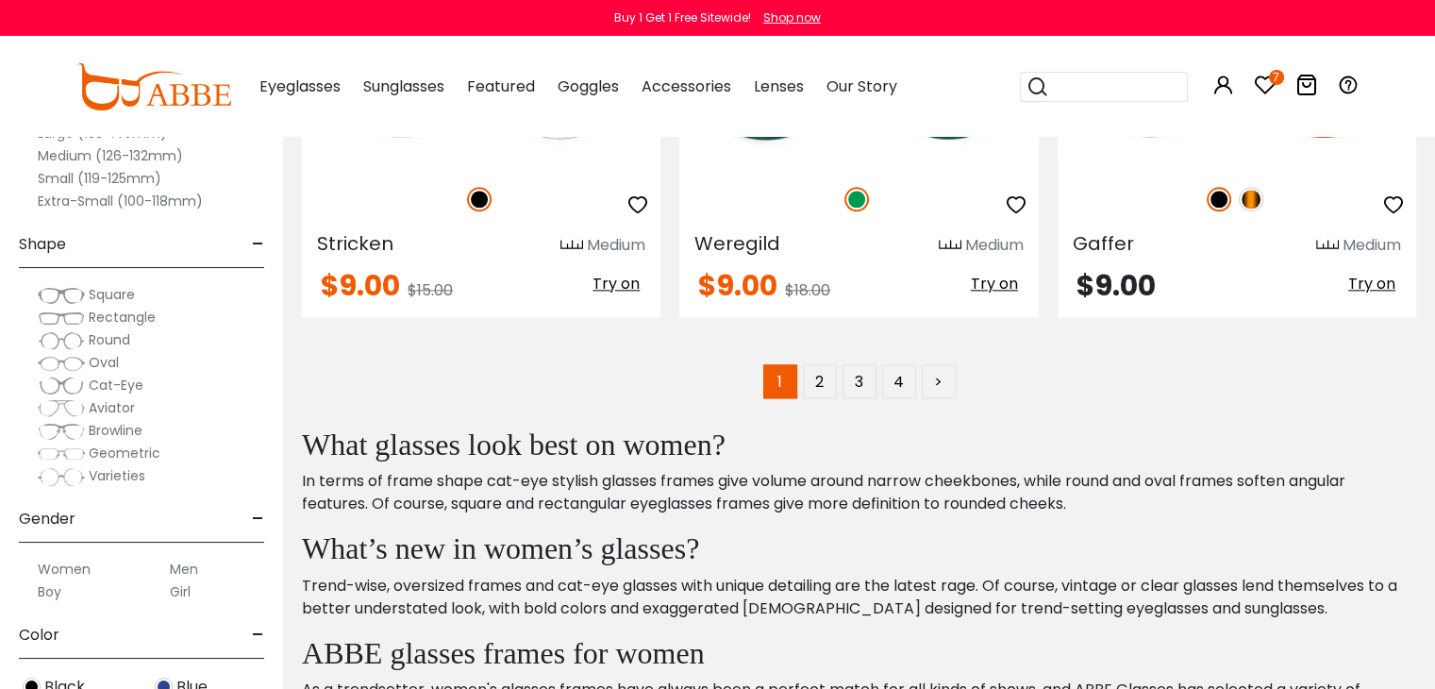
scroll to position [0, 0]
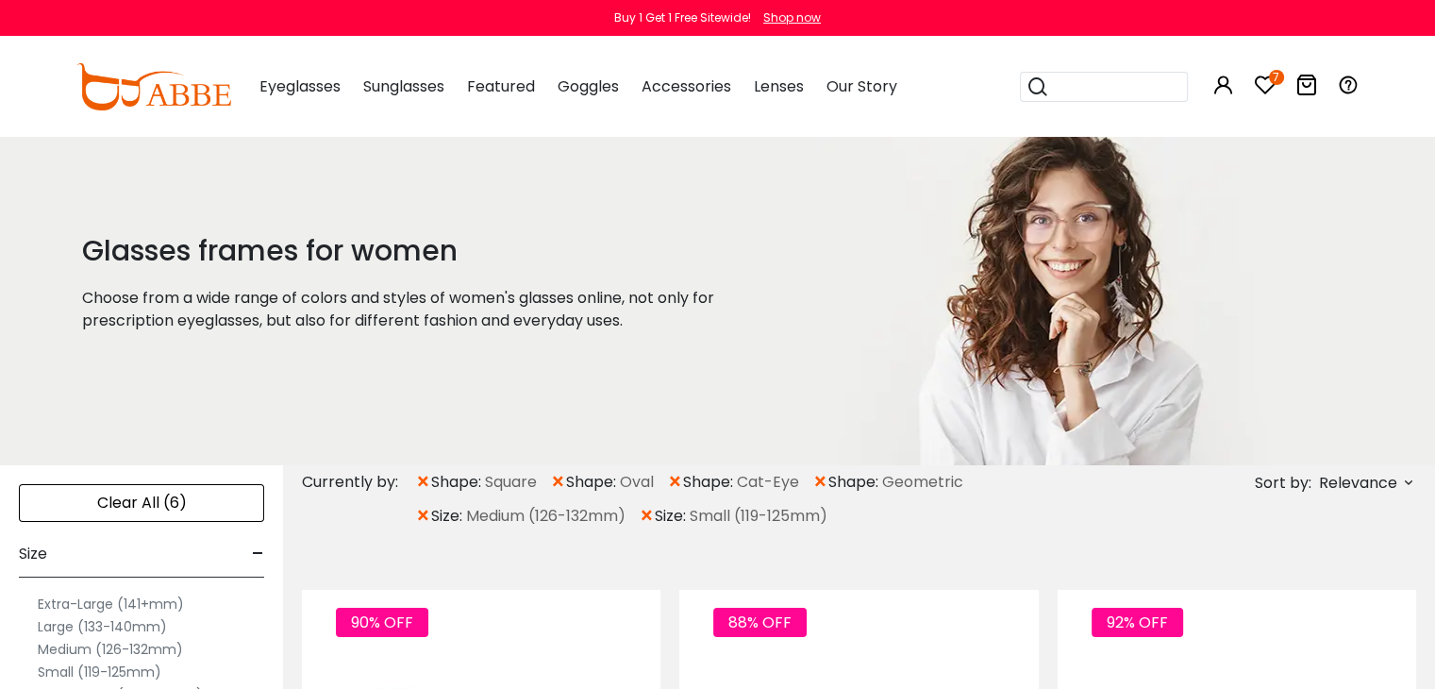
click at [1259, 89] on icon at bounding box center [1265, 85] width 23 height 23
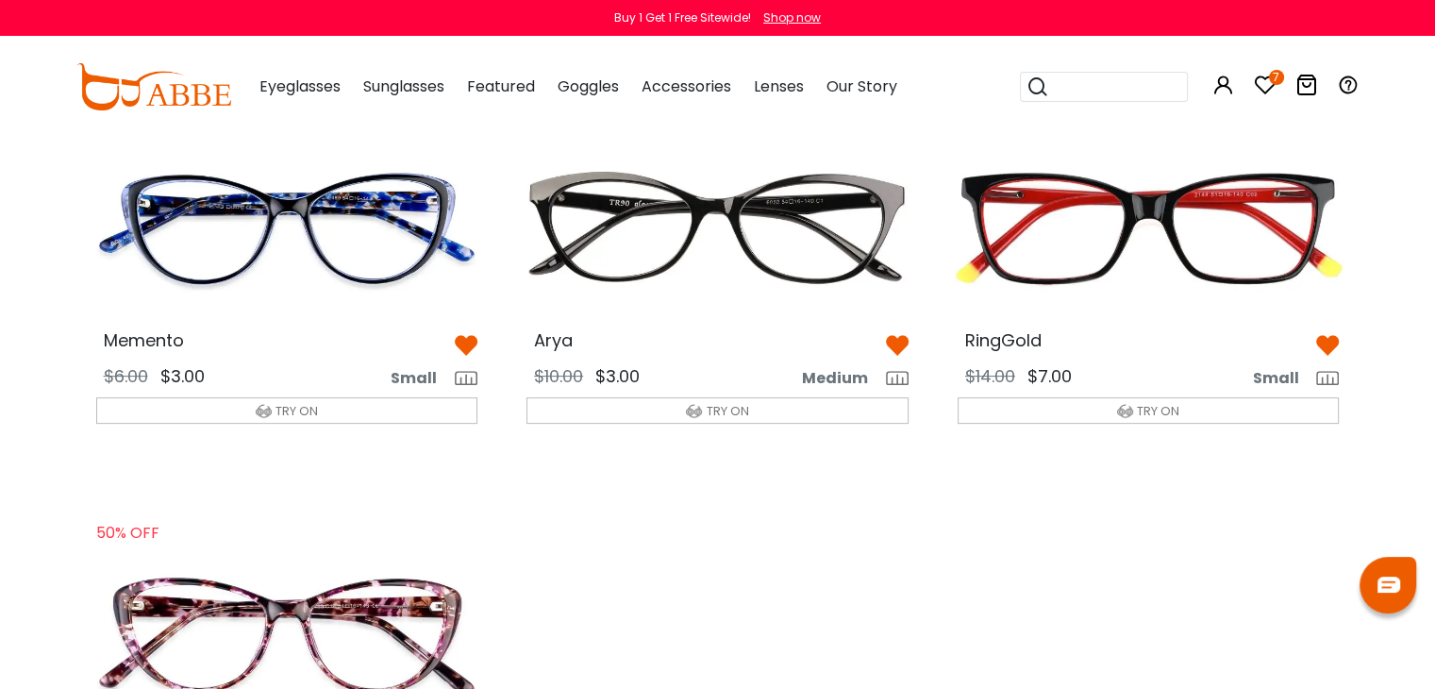
scroll to position [528, 0]
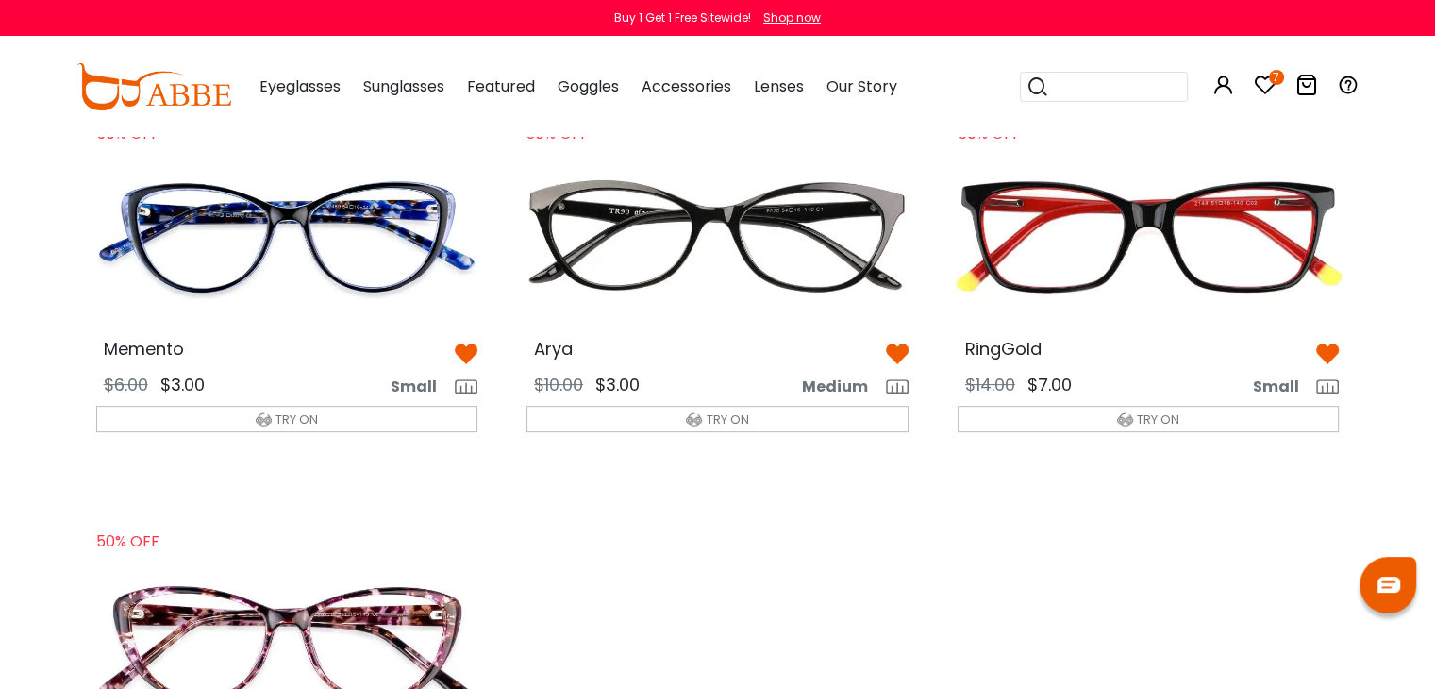
click at [277, 246] on img at bounding box center [287, 237] width 412 height 206
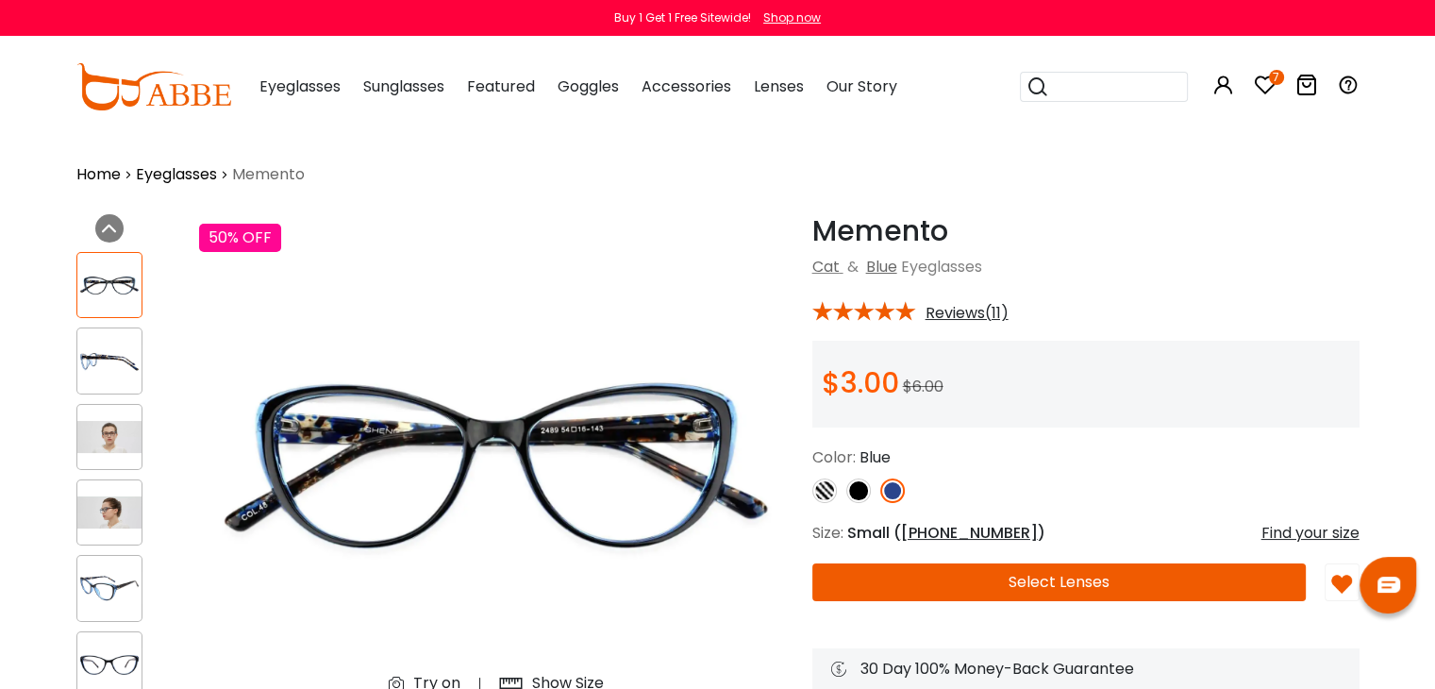
click at [106, 426] on img at bounding box center [109, 437] width 64 height 32
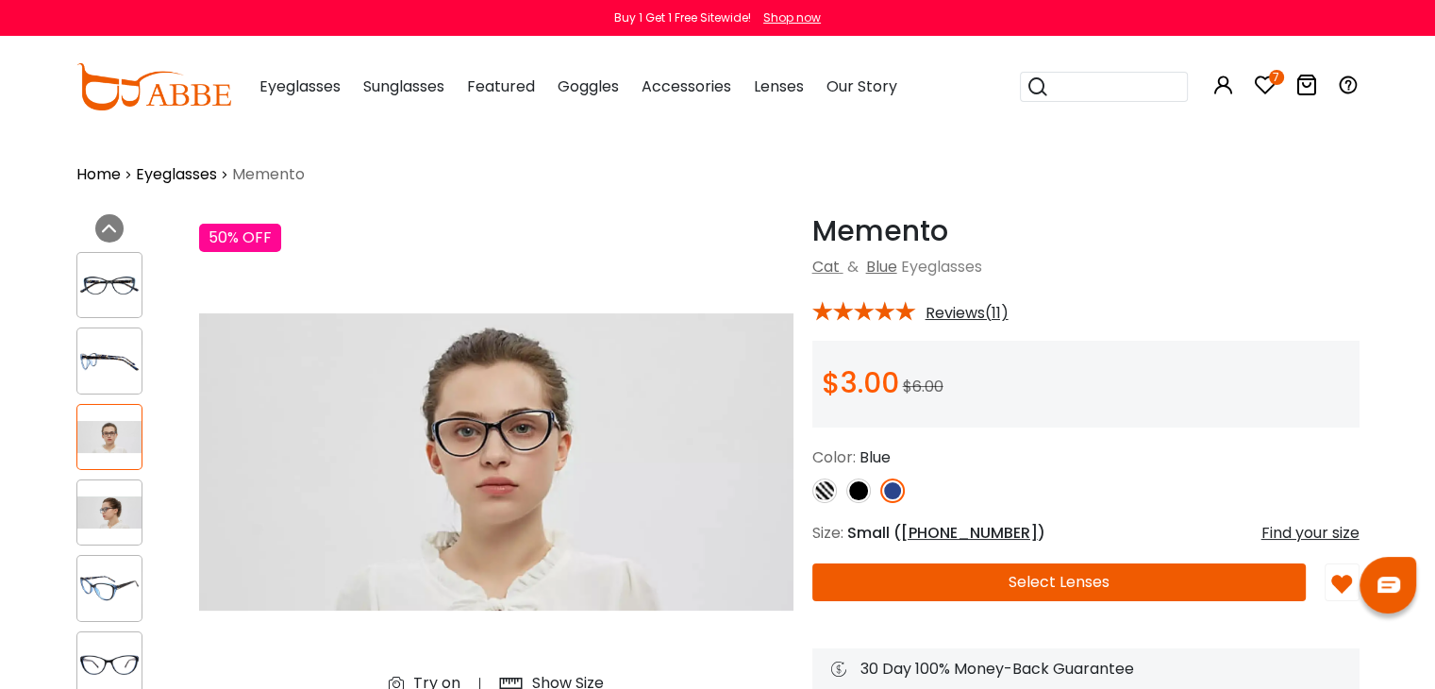
click at [105, 510] on img at bounding box center [109, 512] width 64 height 32
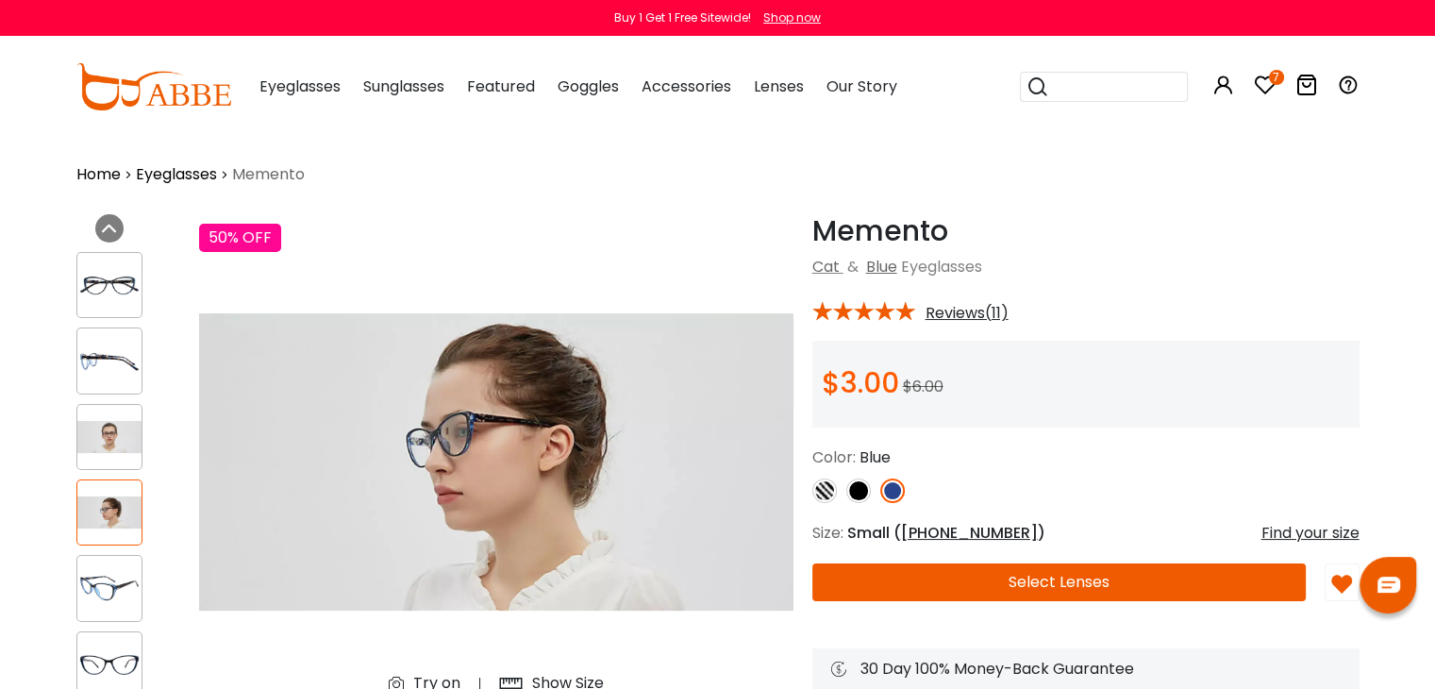
click at [945, 537] on span "54-16-143" at bounding box center [969, 533] width 137 height 22
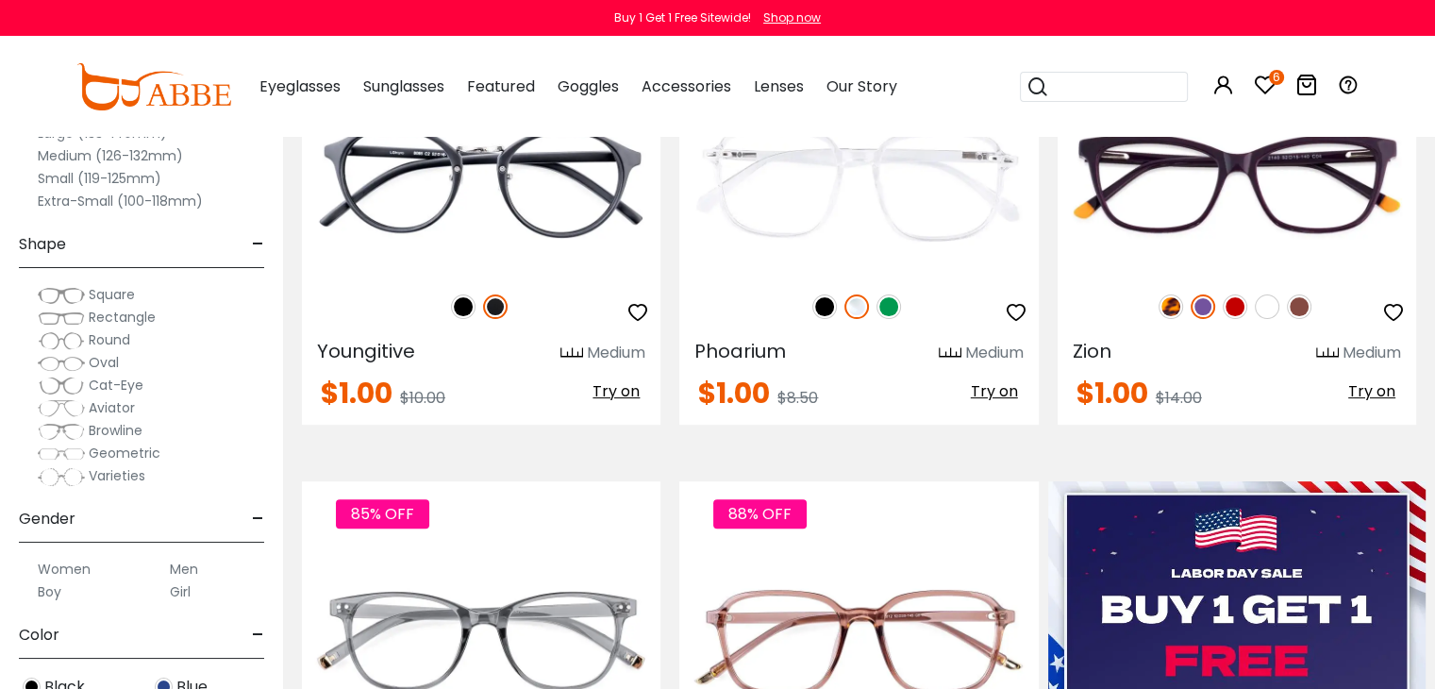
scroll to position [566, 0]
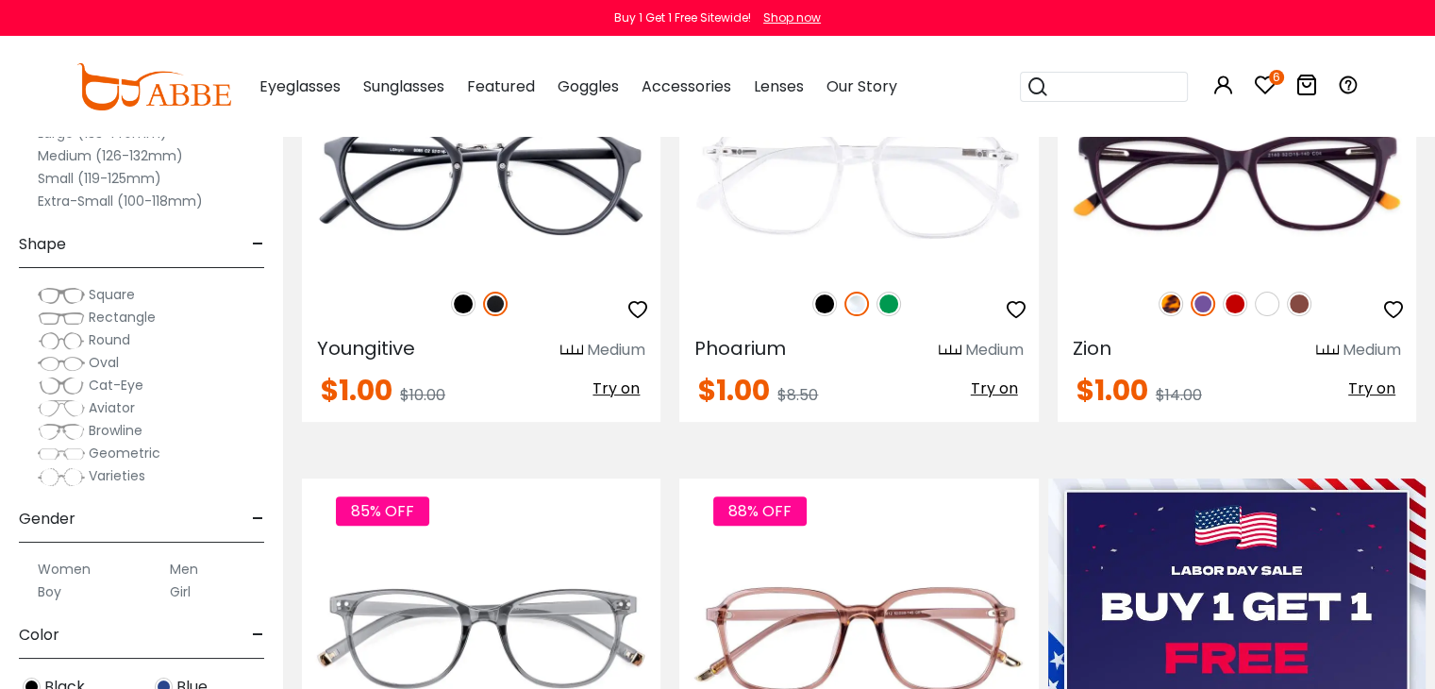
click at [275, 493] on div "Clear All (6) Size - Extra-Large (141+mm) Large (133-140mm) Medium (126-132mm) …" at bounding box center [141, 330] width 283 height 717
click at [176, 430] on div "Browline" at bounding box center [141, 430] width 245 height 23
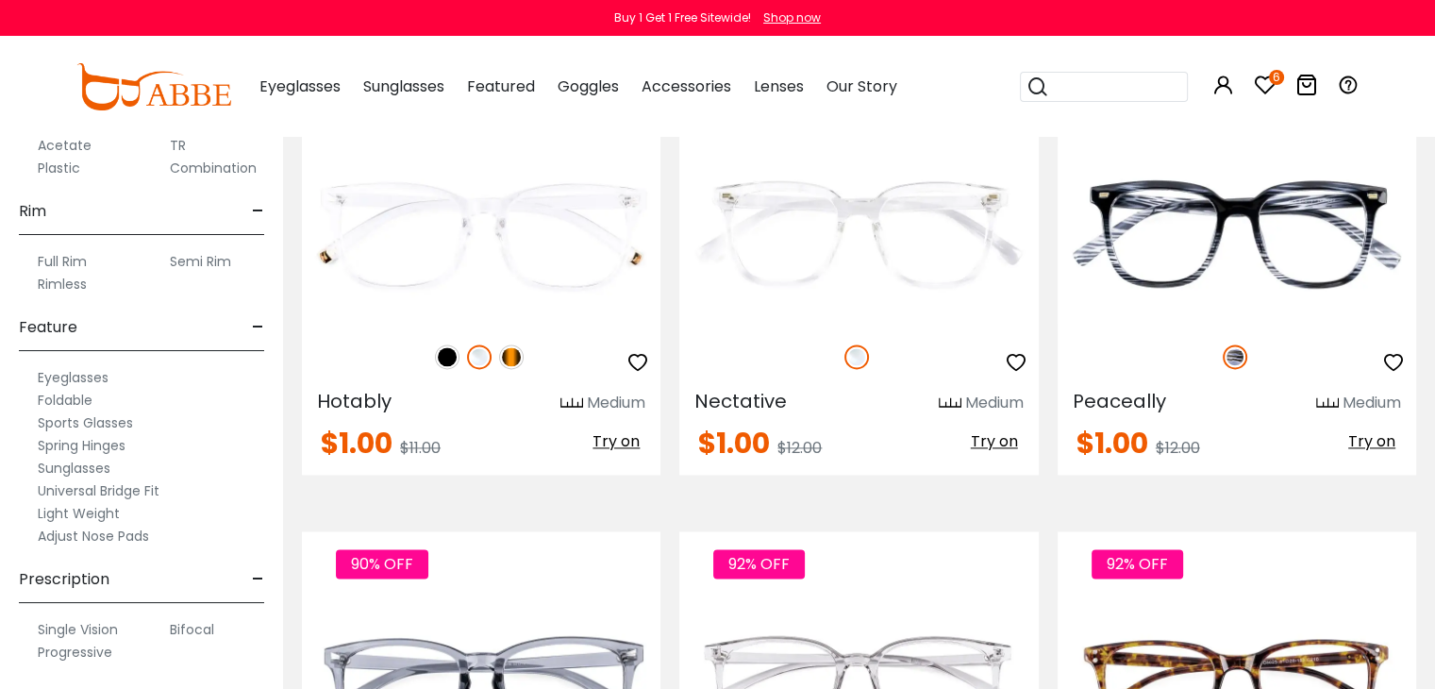
scroll to position [0, 0]
